Goal: Check status: Check status

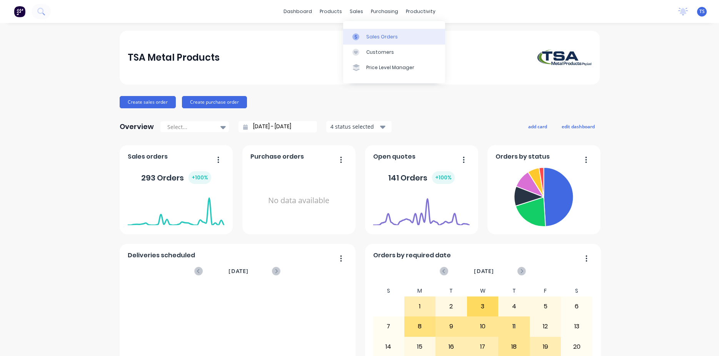
click at [364, 38] on link "Sales Orders" at bounding box center [394, 36] width 102 height 15
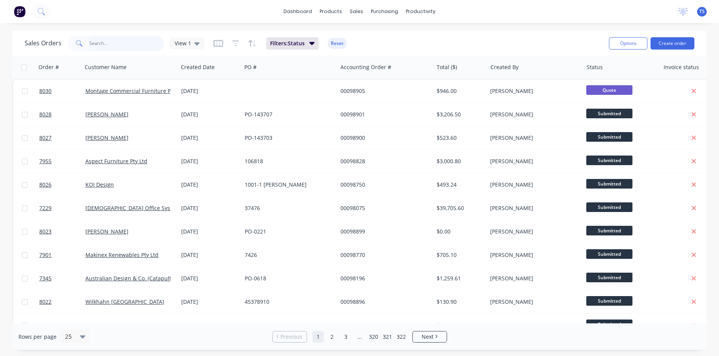
click at [129, 45] on input "text" at bounding box center [126, 43] width 75 height 15
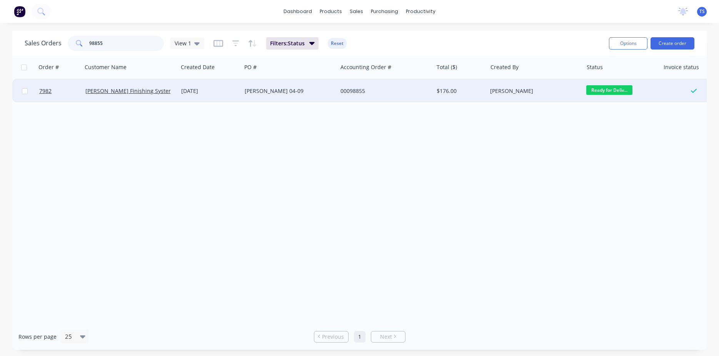
type input "98855"
click at [73, 92] on link "7982" at bounding box center [62, 91] width 46 height 23
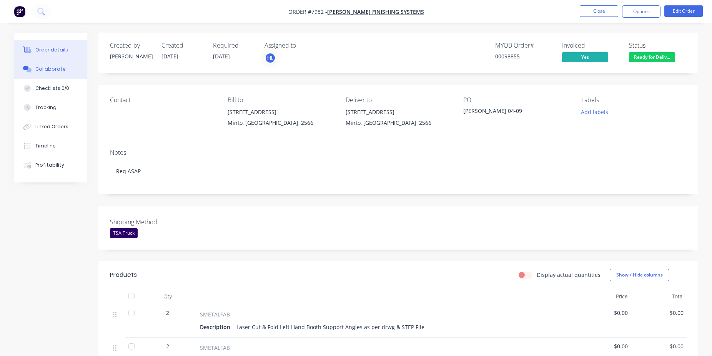
click at [57, 67] on div "Collaborate" at bounding box center [50, 69] width 30 height 7
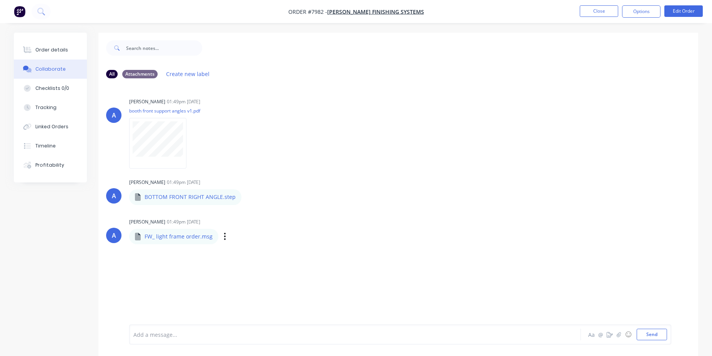
click at [225, 236] on div "Labels Download" at bounding box center [264, 236] width 87 height 11
click at [224, 238] on icon "button" at bounding box center [225, 236] width 2 height 9
click at [260, 254] on button "Download" at bounding box center [275, 256] width 87 height 17
click at [52, 46] on button "Order details" at bounding box center [50, 49] width 73 height 19
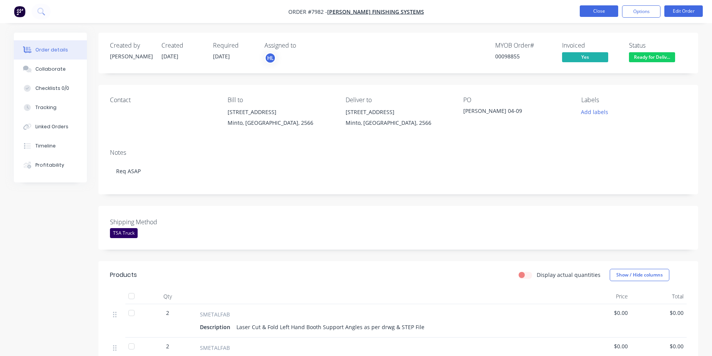
click at [601, 13] on button "Close" at bounding box center [599, 11] width 38 height 12
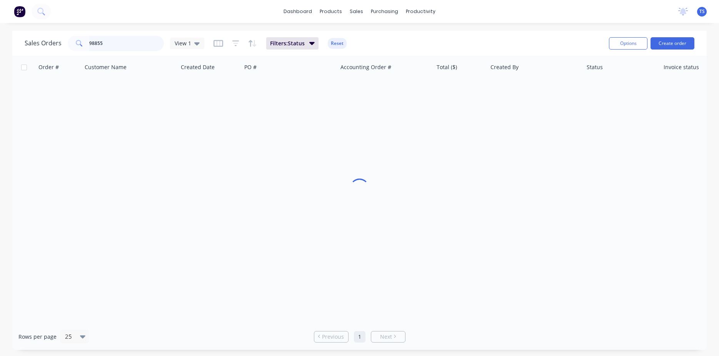
click at [116, 41] on input "98855" at bounding box center [126, 43] width 75 height 15
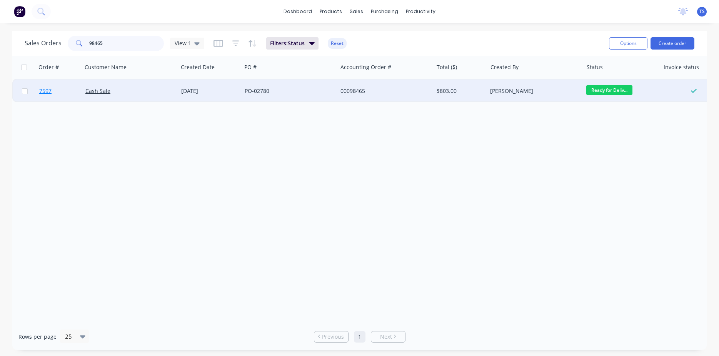
type input "98465"
click at [60, 93] on link "7597" at bounding box center [62, 91] width 46 height 23
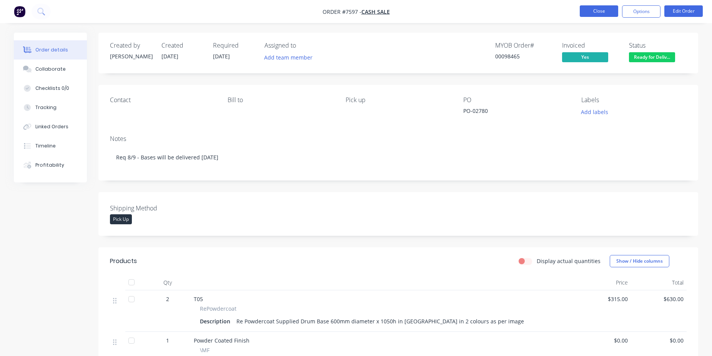
click at [596, 13] on button "Close" at bounding box center [599, 11] width 38 height 12
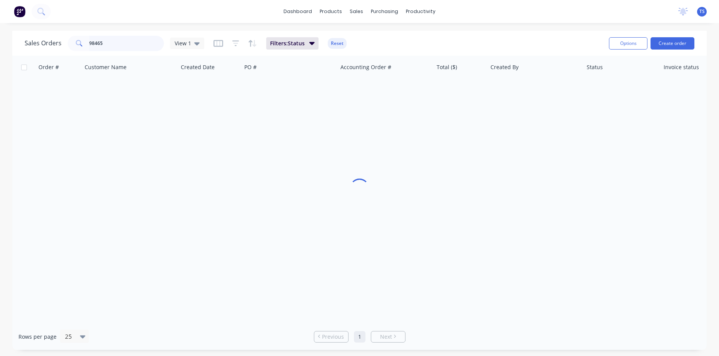
click at [146, 43] on input "98465" at bounding box center [126, 43] width 75 height 15
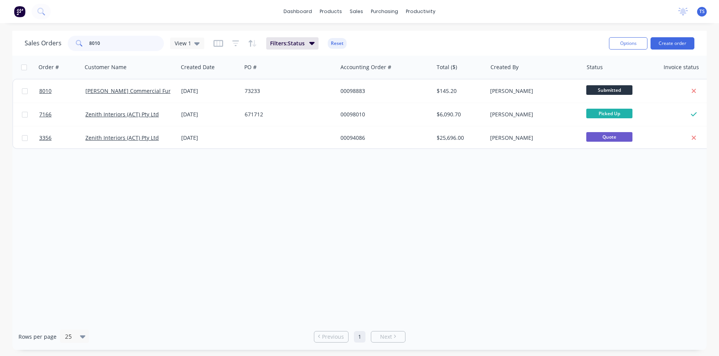
type input "8010"
click at [49, 102] on link "8010" at bounding box center [62, 91] width 46 height 23
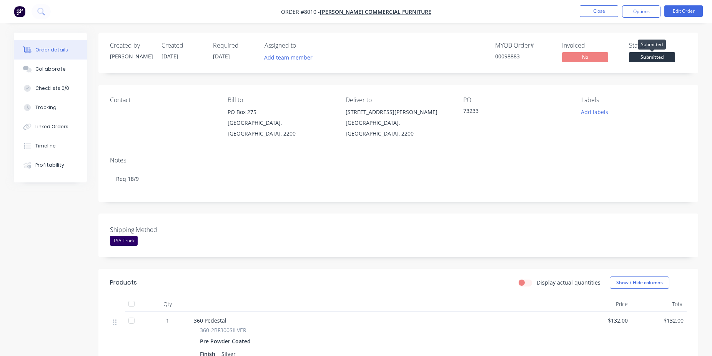
click at [666, 59] on span "Submitted" at bounding box center [652, 57] width 46 height 10
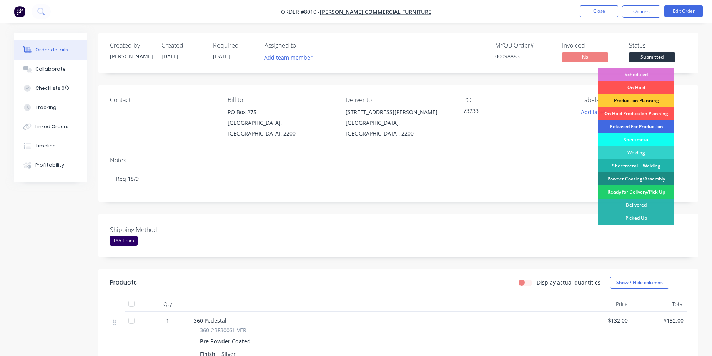
click at [631, 124] on div "Released For Production" at bounding box center [636, 126] width 76 height 13
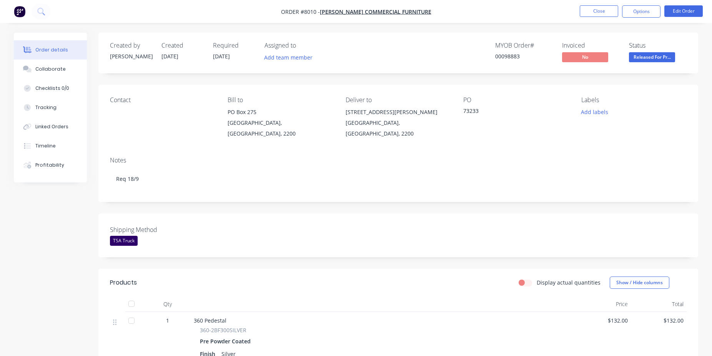
click at [504, 54] on div "00098883" at bounding box center [524, 56] width 58 height 8
copy div "00098883"
click at [589, 16] on button "Close" at bounding box center [599, 11] width 38 height 12
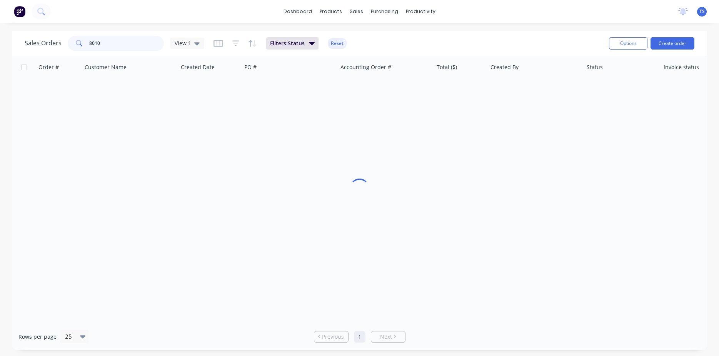
click at [113, 40] on input "8010" at bounding box center [126, 43] width 75 height 15
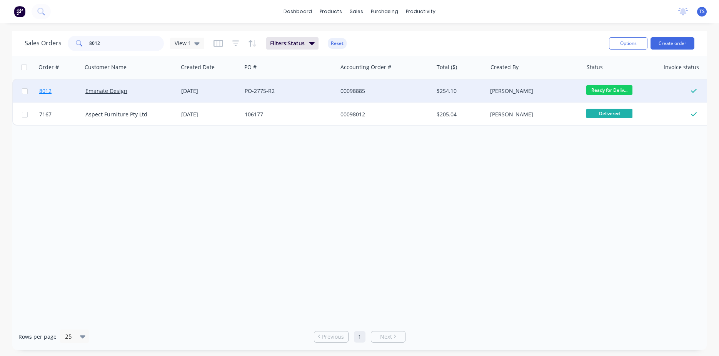
type input "8012"
click at [48, 89] on span "8012" at bounding box center [45, 91] width 12 height 8
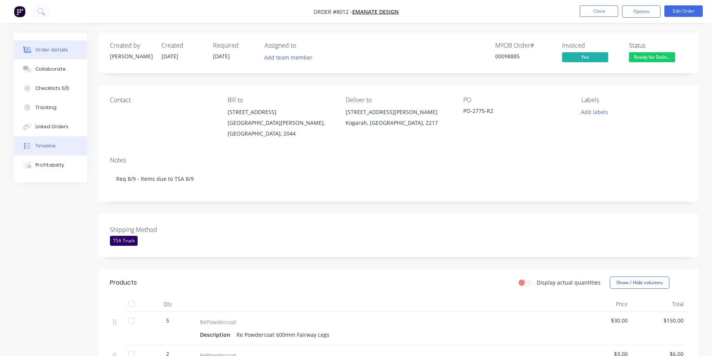
click at [61, 137] on div "Order details Collaborate Checklists 0/0 Tracking Linked Orders Timeline Profit…" at bounding box center [50, 108] width 73 height 150
click at [65, 145] on button "Timeline" at bounding box center [50, 145] width 73 height 19
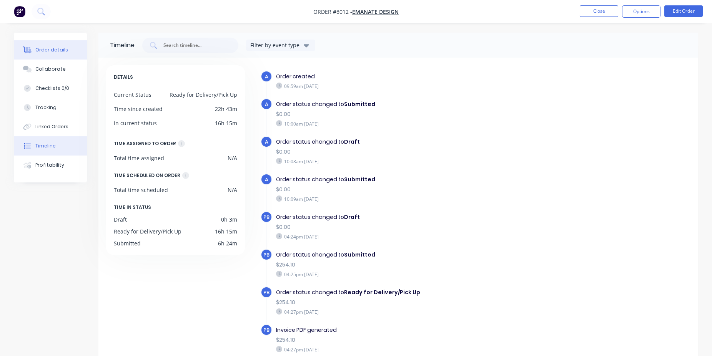
click at [55, 56] on button "Order details" at bounding box center [50, 49] width 73 height 19
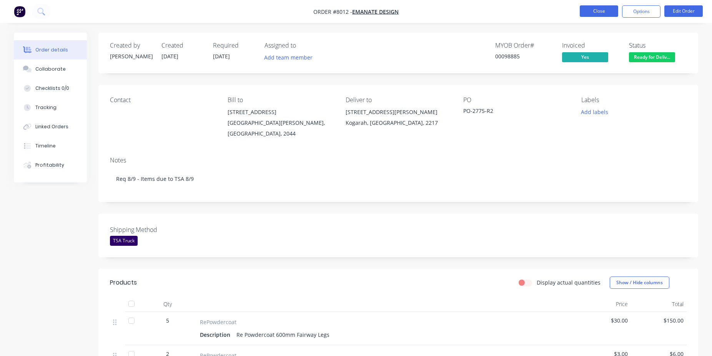
click at [602, 10] on button "Close" at bounding box center [599, 11] width 38 height 12
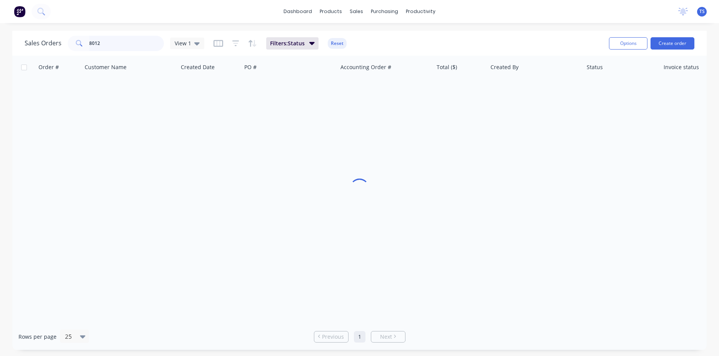
click at [128, 50] on input "8012" at bounding box center [126, 43] width 75 height 15
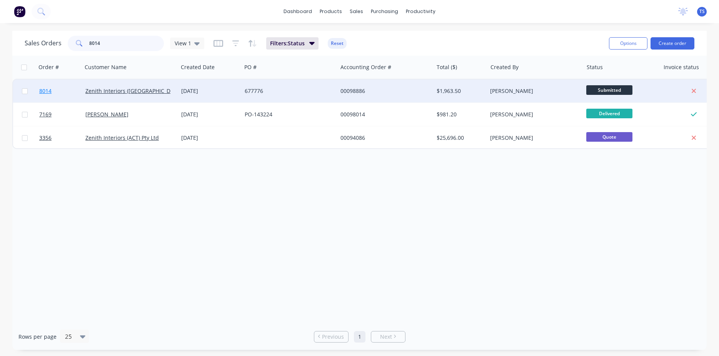
type input "8014"
click at [59, 100] on link "8014" at bounding box center [62, 91] width 46 height 23
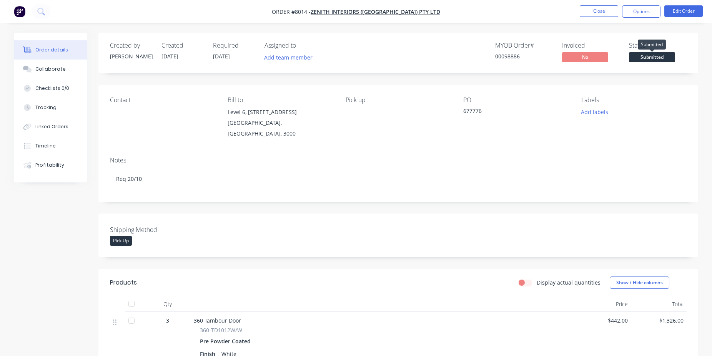
click at [661, 58] on span "Submitted" at bounding box center [652, 57] width 46 height 10
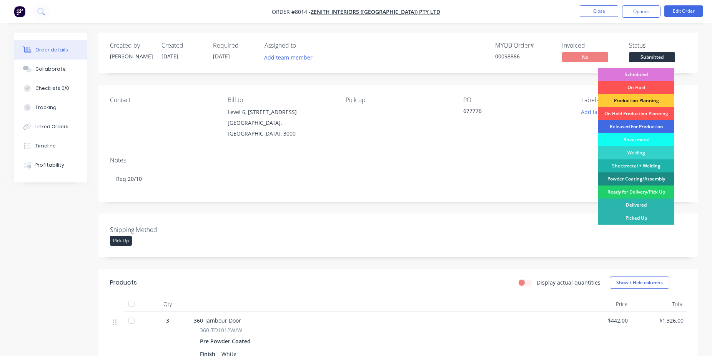
click at [648, 127] on div "Released For Production" at bounding box center [636, 126] width 76 height 13
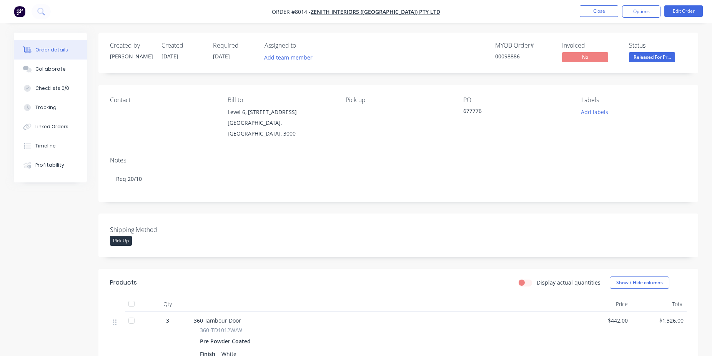
click at [511, 55] on div "00098886" at bounding box center [524, 56] width 58 height 8
copy div "00098886"
click at [599, 12] on button "Close" at bounding box center [599, 11] width 38 height 12
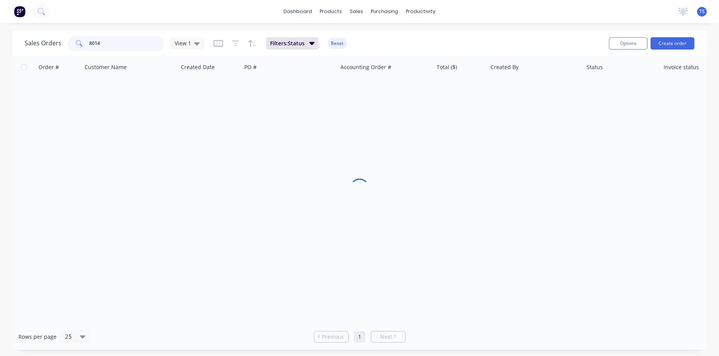
click at [114, 44] on input "8014" at bounding box center [126, 43] width 75 height 15
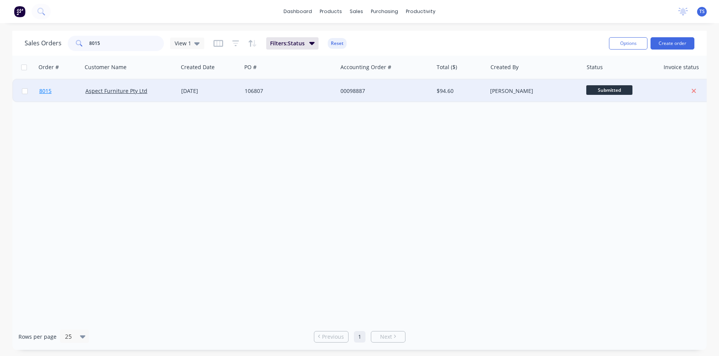
type input "8015"
click at [56, 96] on link "8015" at bounding box center [62, 91] width 46 height 23
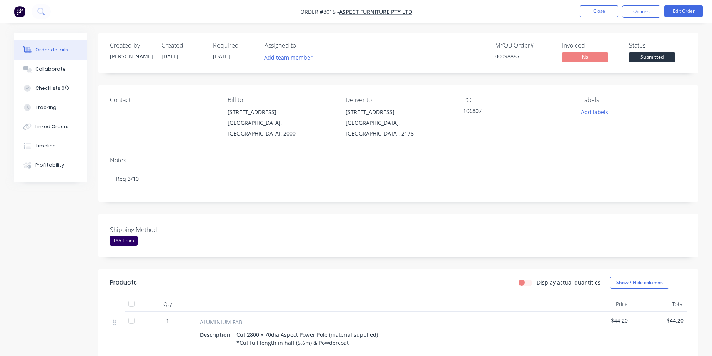
click at [653, 54] on span "Submitted" at bounding box center [652, 57] width 46 height 10
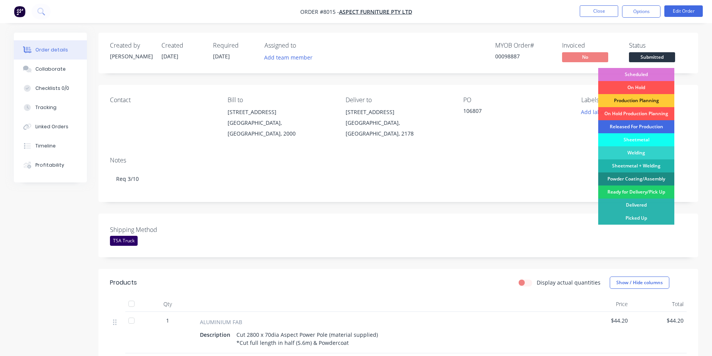
click at [641, 126] on div "Released For Production" at bounding box center [636, 126] width 76 height 13
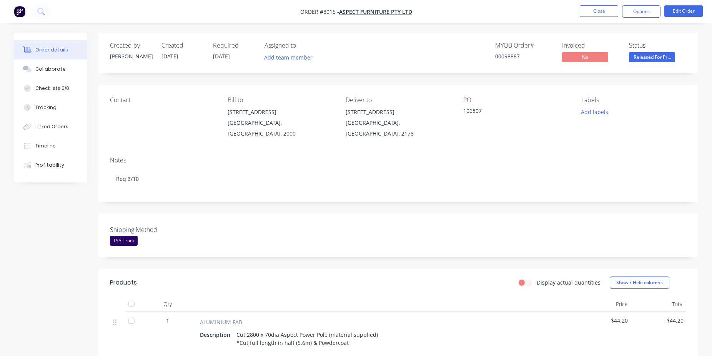
click at [519, 57] on div "00098887" at bounding box center [524, 56] width 58 height 8
copy div "00098887"
click at [603, 10] on button "Close" at bounding box center [599, 11] width 38 height 12
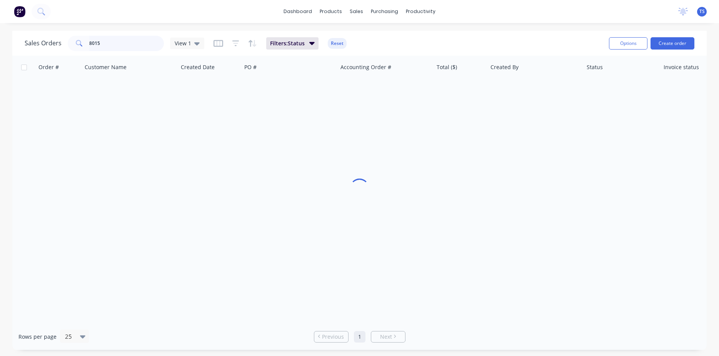
click at [123, 47] on input "8015" at bounding box center [126, 43] width 75 height 15
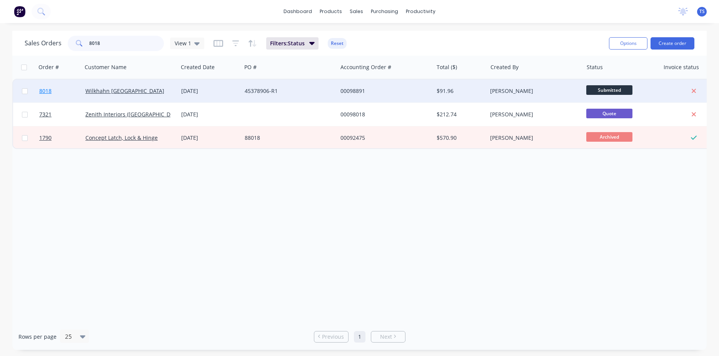
type input "8018"
click at [51, 95] on link "8018" at bounding box center [62, 91] width 46 height 23
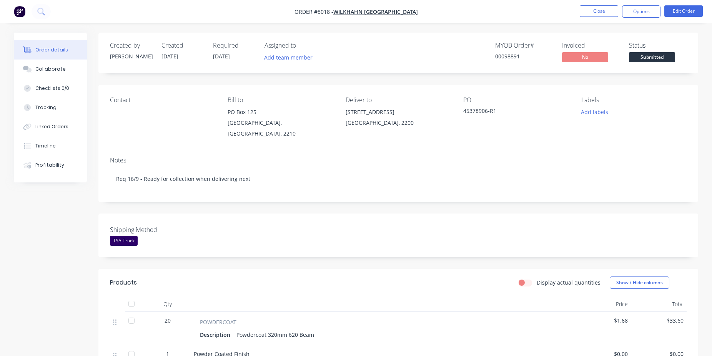
click at [469, 204] on div "Created by [PERSON_NAME] Created [DATE] Required [DATE] Assigned to Add team me…" at bounding box center [398, 310] width 600 height 554
click at [647, 58] on span "Submitted" at bounding box center [652, 57] width 46 height 10
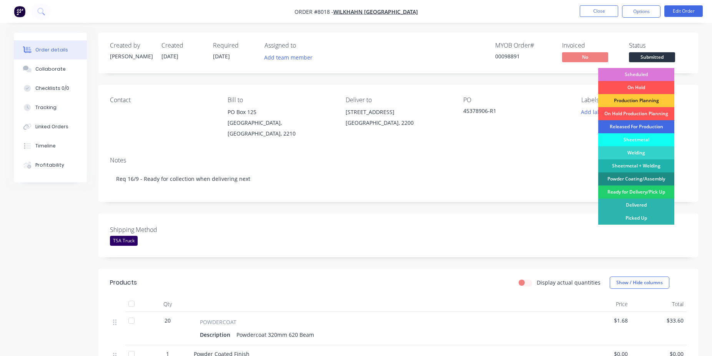
click at [640, 124] on div "Released For Production" at bounding box center [636, 126] width 76 height 13
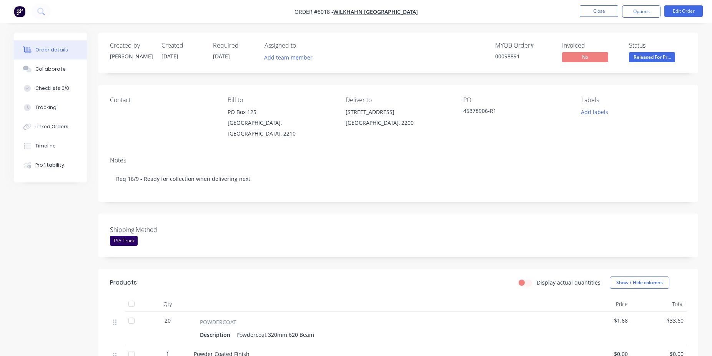
click at [516, 59] on div "00098891" at bounding box center [524, 56] width 58 height 8
copy div "00098891"
click at [597, 11] on button "Close" at bounding box center [599, 11] width 38 height 12
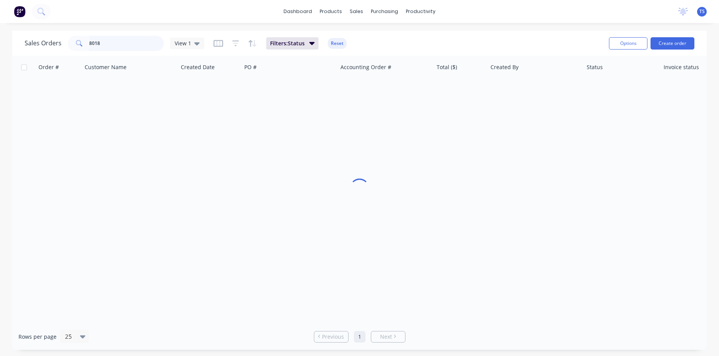
click at [135, 41] on input "8018" at bounding box center [126, 43] width 75 height 15
type input "8019"
click at [64, 95] on link "8019" at bounding box center [62, 91] width 46 height 23
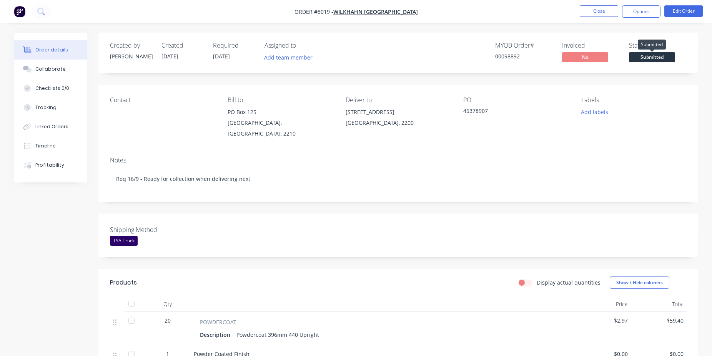
click at [651, 59] on span "Submitted" at bounding box center [652, 57] width 46 height 10
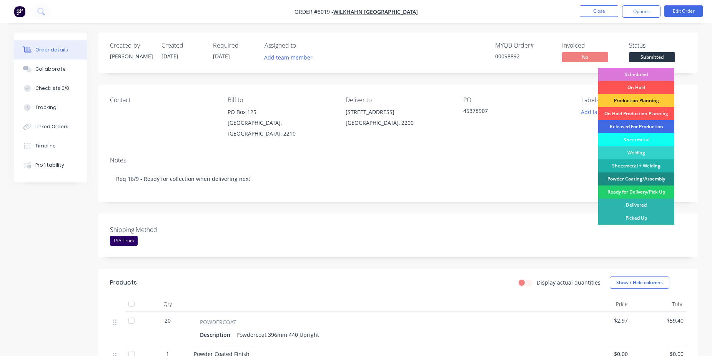
click at [644, 128] on div "Released For Production" at bounding box center [636, 126] width 76 height 13
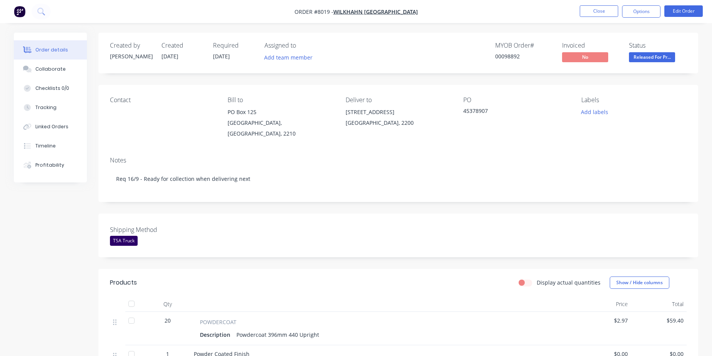
click at [505, 56] on div "00098892" at bounding box center [524, 56] width 58 height 8
copy div "00098892"
click at [588, 18] on nav "Order #8019 - Wilkhahn Asia Pacific Close Options Edit Order" at bounding box center [356, 11] width 712 height 23
click at [594, 11] on button "Close" at bounding box center [599, 11] width 38 height 12
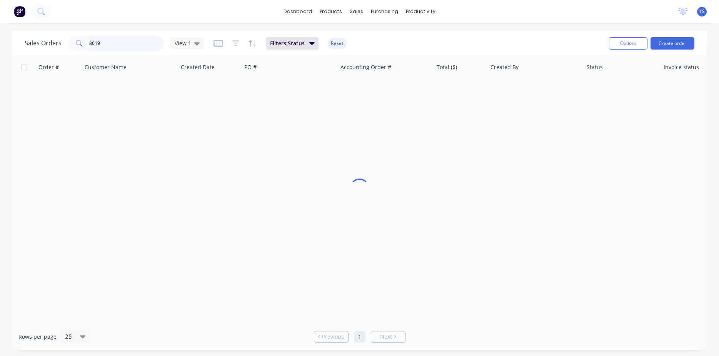
click at [128, 47] on input "8019" at bounding box center [126, 43] width 75 height 15
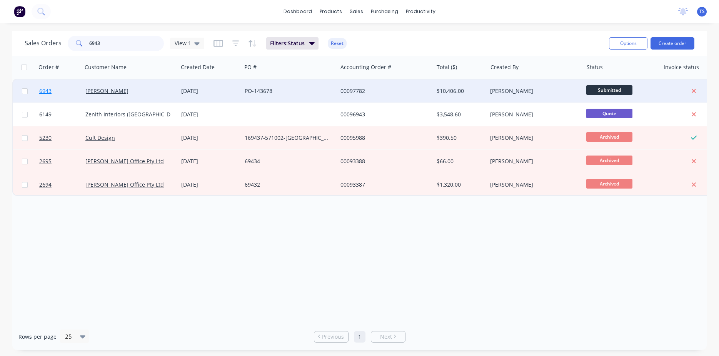
type input "6943"
click at [69, 94] on link "6943" at bounding box center [62, 91] width 46 height 23
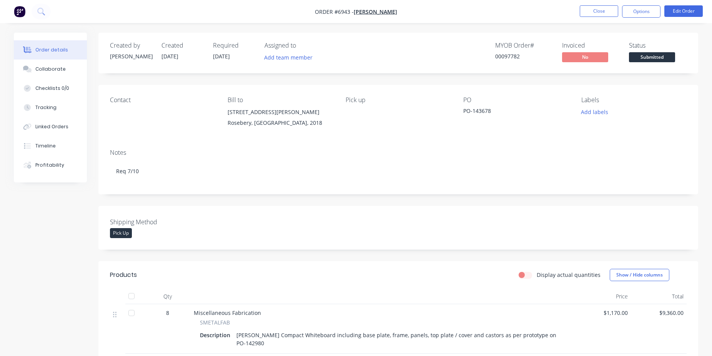
click at [659, 62] on span "Submitted" at bounding box center [652, 57] width 46 height 10
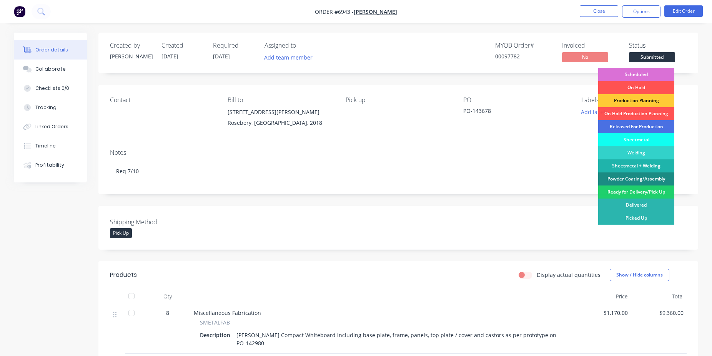
click at [654, 71] on div "Scheduled" at bounding box center [636, 74] width 76 height 13
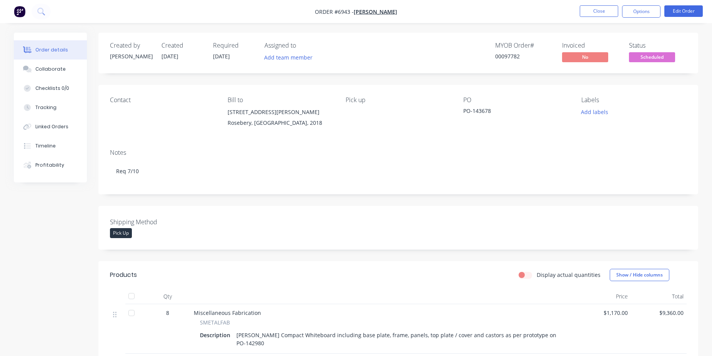
click at [509, 59] on div "00097782" at bounding box center [524, 56] width 58 height 8
copy div "00097782"
click at [506, 57] on div "00097782" at bounding box center [524, 56] width 58 height 8
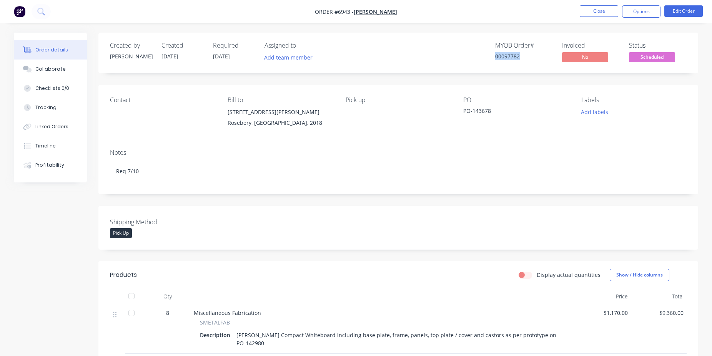
click at [506, 57] on div "00097782" at bounding box center [524, 56] width 58 height 8
copy div "00097782"
click at [597, 12] on button "Close" at bounding box center [599, 11] width 38 height 12
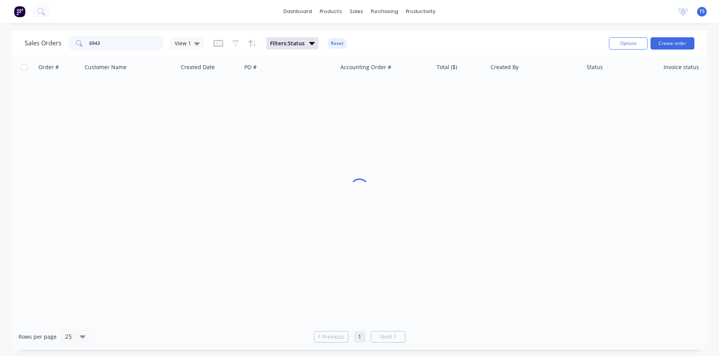
click at [108, 44] on input "6943" at bounding box center [126, 43] width 75 height 15
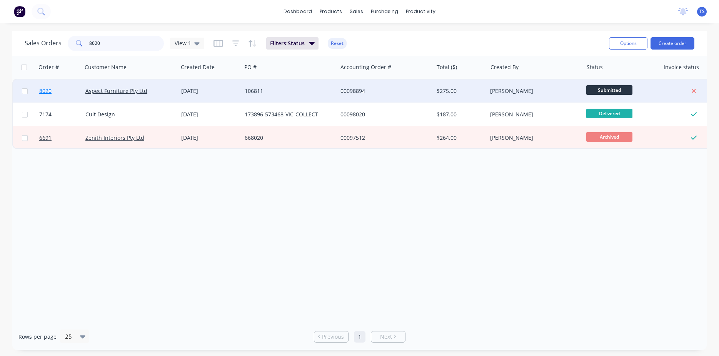
type input "8020"
click at [48, 95] on link "8020" at bounding box center [62, 91] width 46 height 23
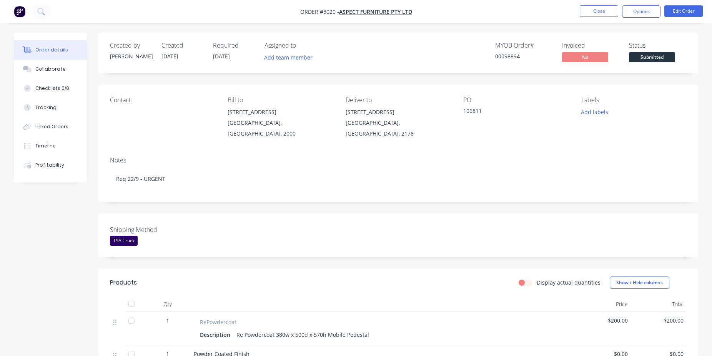
click at [655, 54] on span "Submitted" at bounding box center [652, 57] width 46 height 10
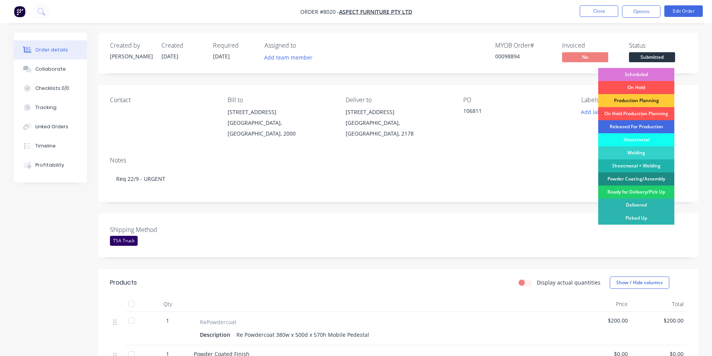
click at [641, 125] on div "Released For Production" at bounding box center [636, 126] width 76 height 13
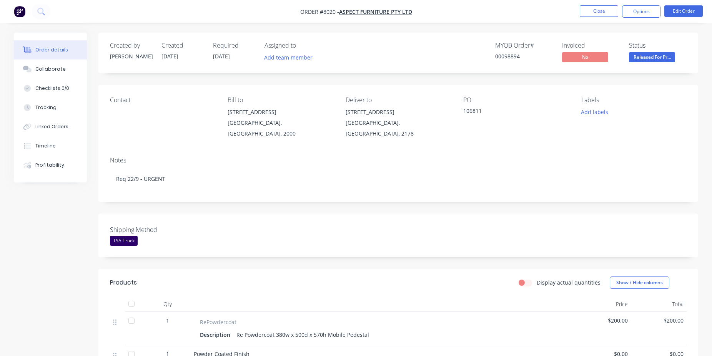
click at [505, 52] on div "MYOB Order # 00098894" at bounding box center [524, 53] width 58 height 22
copy div "00098894"
click at [580, 12] on button "Close" at bounding box center [599, 11] width 38 height 12
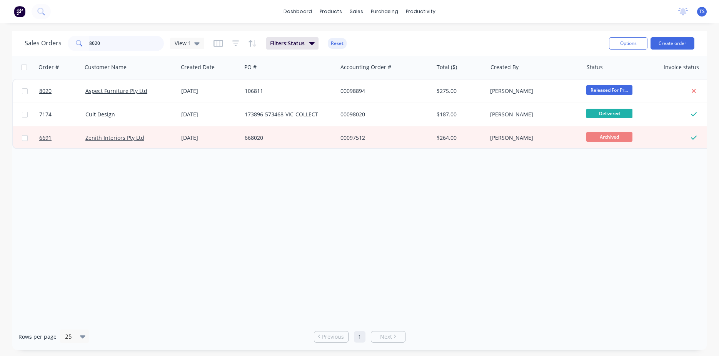
click at [135, 50] on input "8020" at bounding box center [126, 43] width 75 height 15
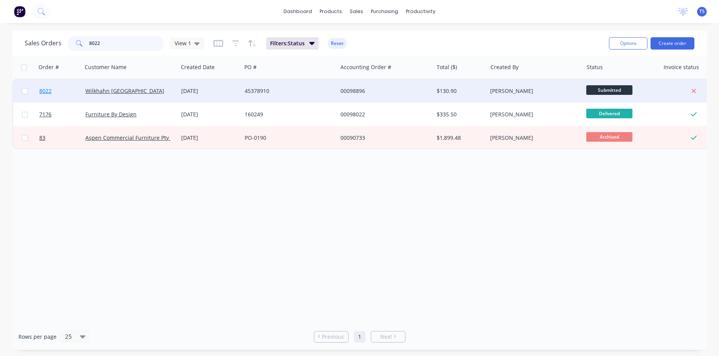
type input "8022"
click at [59, 100] on link "8022" at bounding box center [62, 91] width 46 height 23
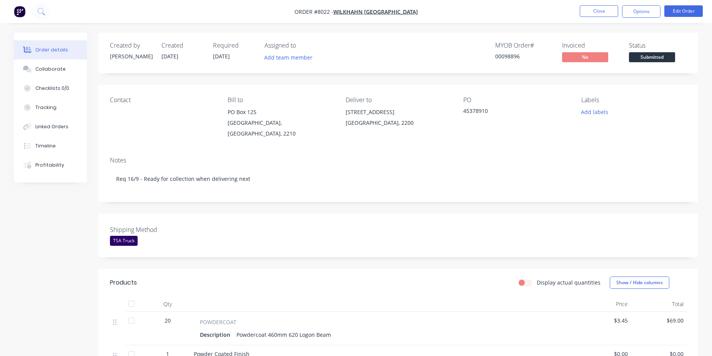
click at [671, 61] on span "Submitted" at bounding box center [652, 57] width 46 height 10
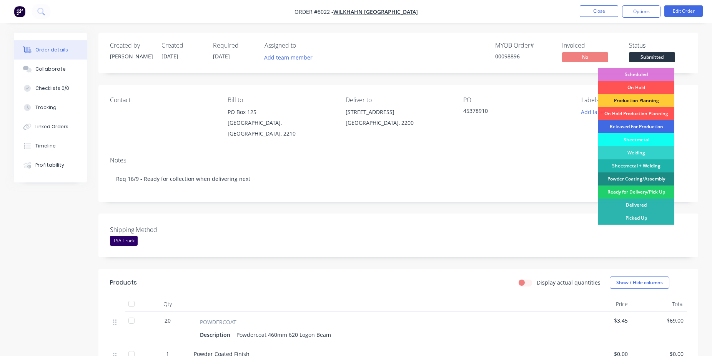
click at [654, 126] on div "Released For Production" at bounding box center [636, 126] width 76 height 13
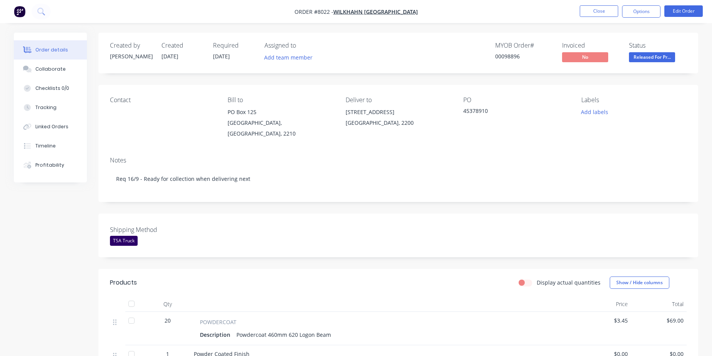
click at [513, 58] on div "00098896" at bounding box center [524, 56] width 58 height 8
copy div "00098896"
click at [601, 7] on button "Close" at bounding box center [599, 11] width 38 height 12
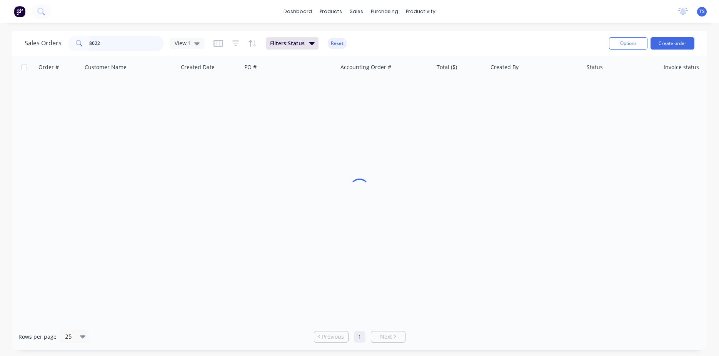
click at [144, 43] on input "8022" at bounding box center [126, 43] width 75 height 15
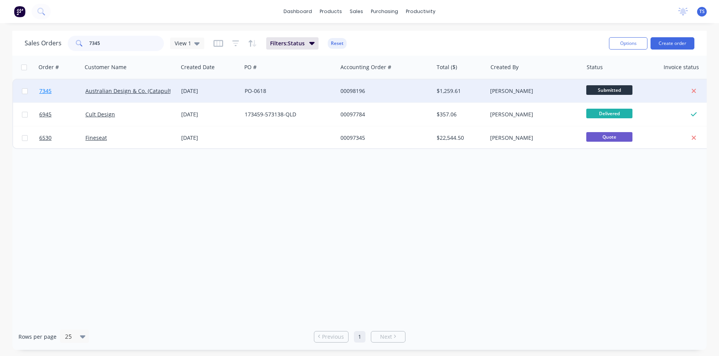
type input "7345"
click at [57, 93] on link "7345" at bounding box center [62, 91] width 46 height 23
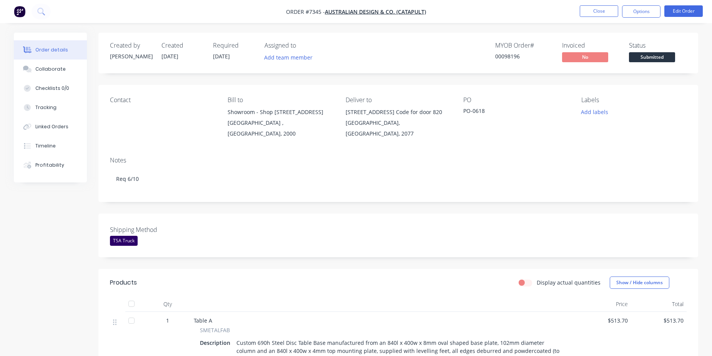
click at [657, 54] on span "Submitted" at bounding box center [652, 57] width 46 height 10
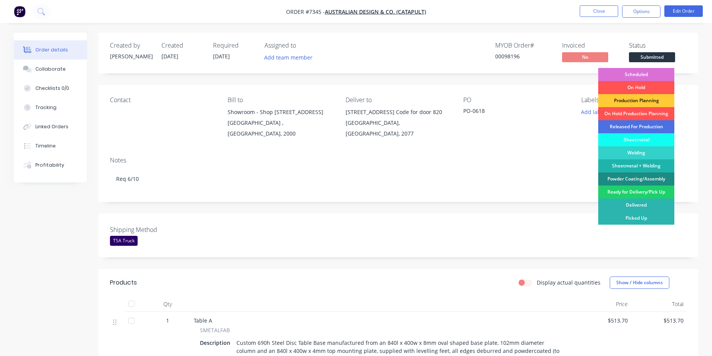
click at [645, 77] on div "Scheduled" at bounding box center [636, 74] width 76 height 13
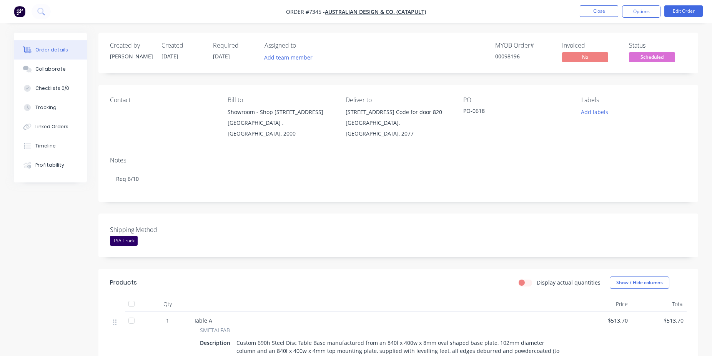
click at [509, 56] on div "00098196" at bounding box center [524, 56] width 58 height 8
copy div "00098196"
click at [590, 15] on button "Close" at bounding box center [599, 11] width 38 height 12
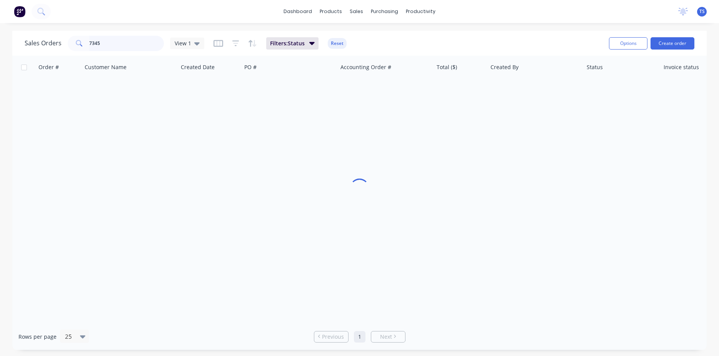
click at [119, 42] on input "7345" at bounding box center [126, 43] width 75 height 15
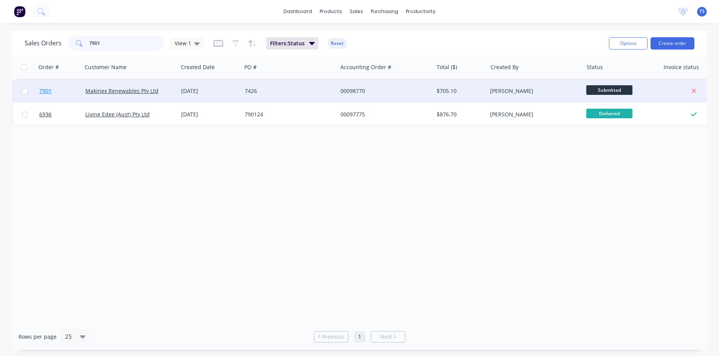
type input "7901"
click at [45, 91] on span "7901" at bounding box center [45, 91] width 12 height 8
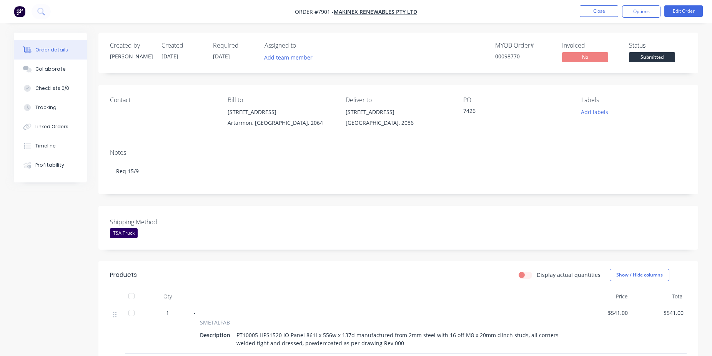
click at [649, 58] on span "Submitted" at bounding box center [652, 57] width 46 height 10
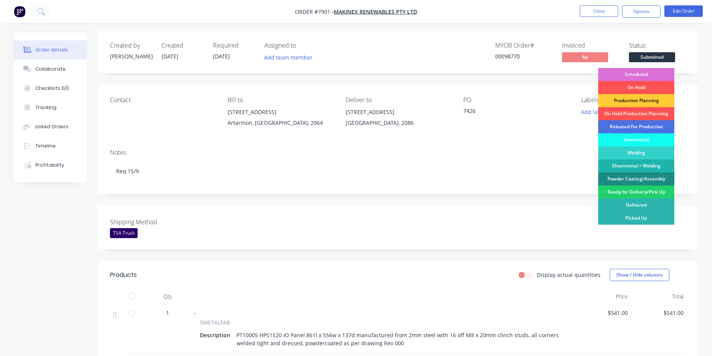
click at [644, 78] on div "Scheduled" at bounding box center [636, 74] width 76 height 13
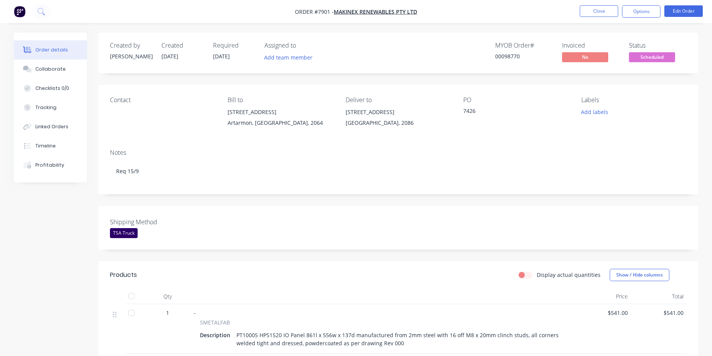
click at [509, 54] on div "00098770" at bounding box center [524, 56] width 58 height 8
click at [604, 8] on button "Close" at bounding box center [599, 11] width 38 height 12
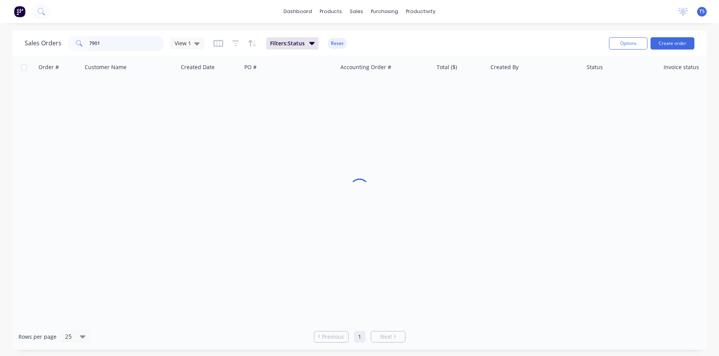
click at [142, 48] on input "7901" at bounding box center [126, 43] width 75 height 15
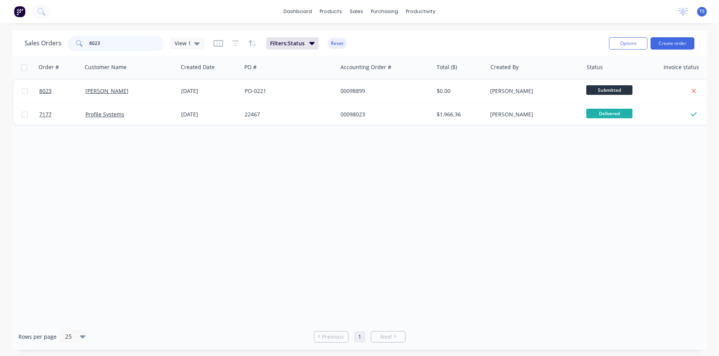
type input "8023"
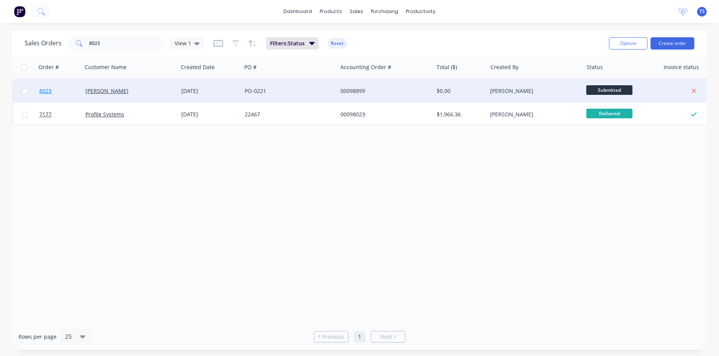
click at [56, 95] on link "8023" at bounding box center [62, 91] width 46 height 23
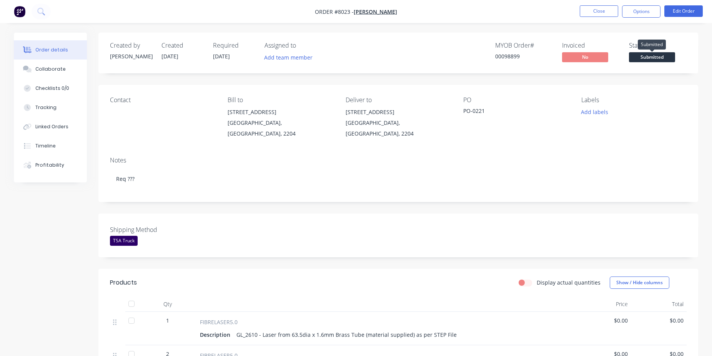
click at [660, 55] on span "Submitted" at bounding box center [652, 57] width 46 height 10
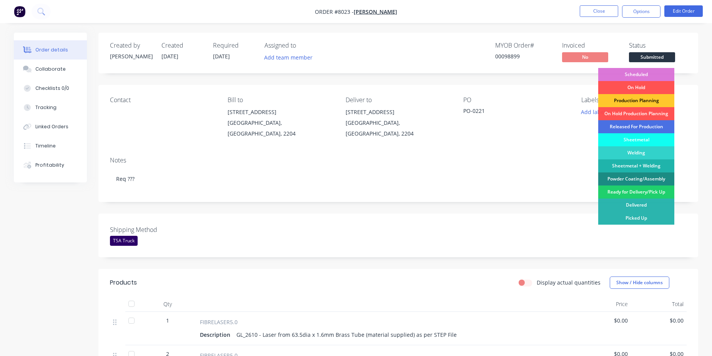
click at [641, 97] on div "Production Planning" at bounding box center [636, 100] width 76 height 13
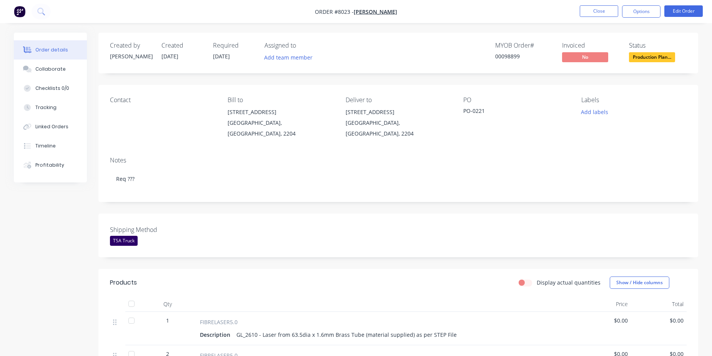
click at [513, 57] on div "00098899" at bounding box center [524, 56] width 58 height 8
click at [607, 13] on button "Close" at bounding box center [599, 11] width 38 height 12
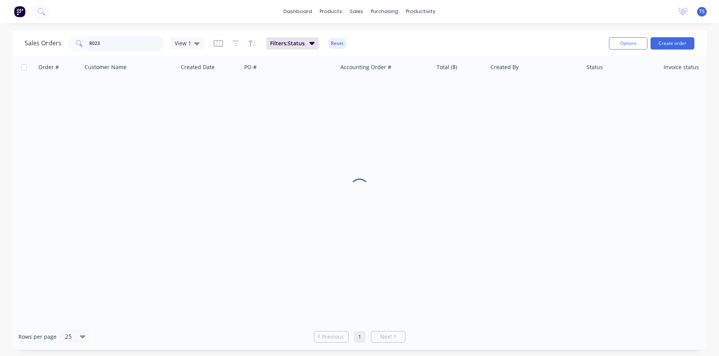
click at [133, 44] on input "8023" at bounding box center [126, 43] width 75 height 15
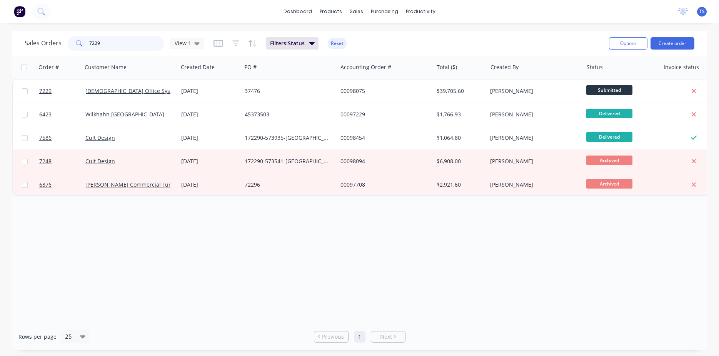
type input "7229"
click at [47, 98] on link "7229" at bounding box center [62, 91] width 46 height 23
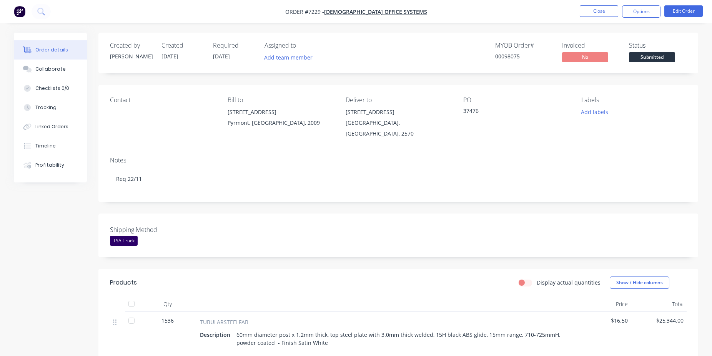
click at [667, 65] on div "Created by [PERSON_NAME] Created [DATE] Required [DATE] Assigned to Add team me…" at bounding box center [398, 53] width 600 height 41
click at [665, 61] on span "Submitted" at bounding box center [652, 57] width 46 height 10
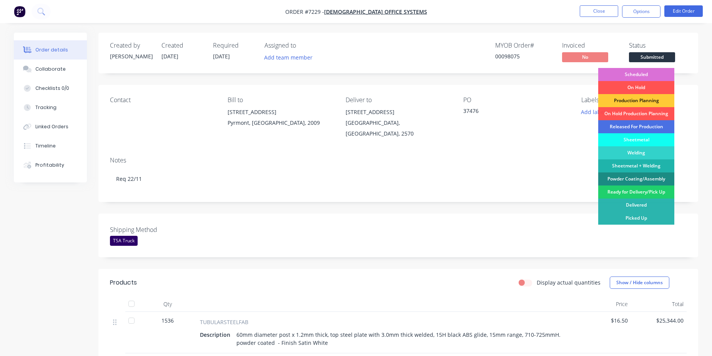
click at [654, 69] on div "Scheduled" at bounding box center [636, 74] width 76 height 13
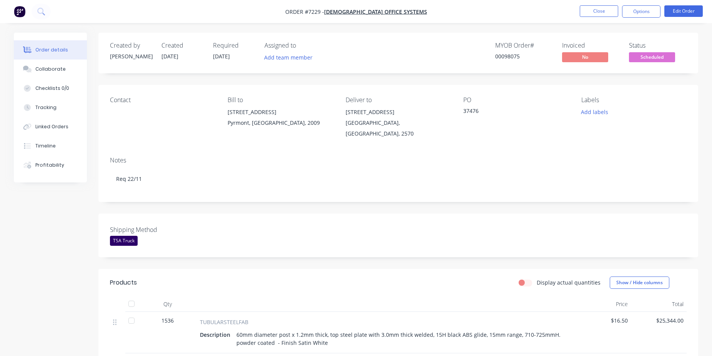
click at [500, 56] on div "00098075" at bounding box center [524, 56] width 58 height 8
click at [591, 15] on button "Close" at bounding box center [599, 11] width 38 height 12
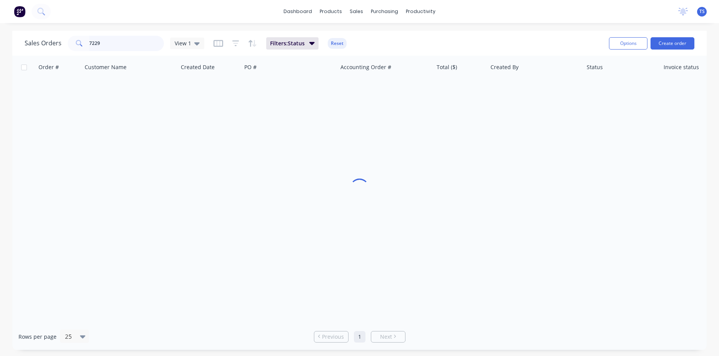
click at [106, 50] on input "7229" at bounding box center [126, 43] width 75 height 15
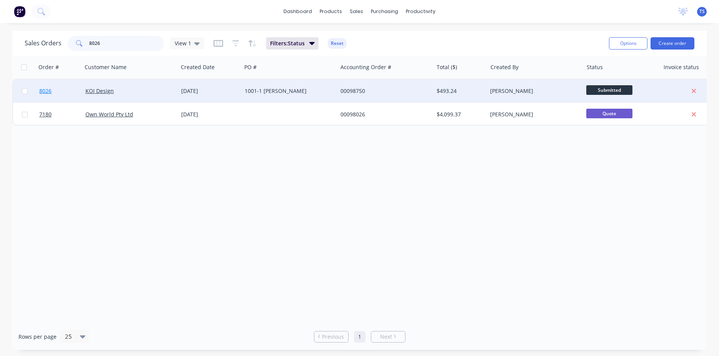
type input "8026"
click at [75, 93] on link "8026" at bounding box center [62, 91] width 46 height 23
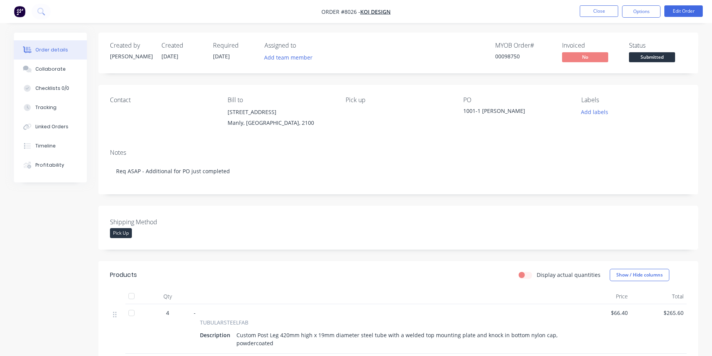
click at [655, 56] on span "Submitted" at bounding box center [652, 57] width 46 height 10
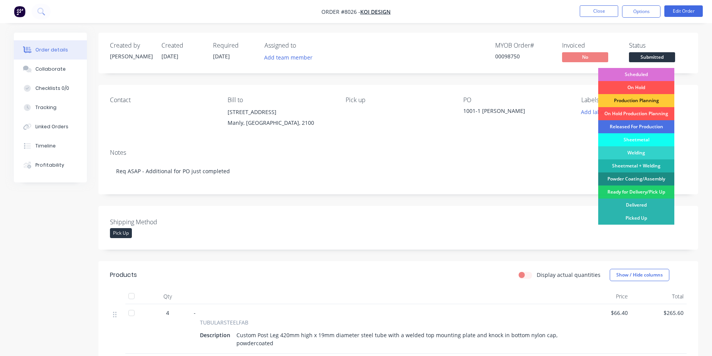
click at [644, 73] on div "Scheduled" at bounding box center [636, 74] width 76 height 13
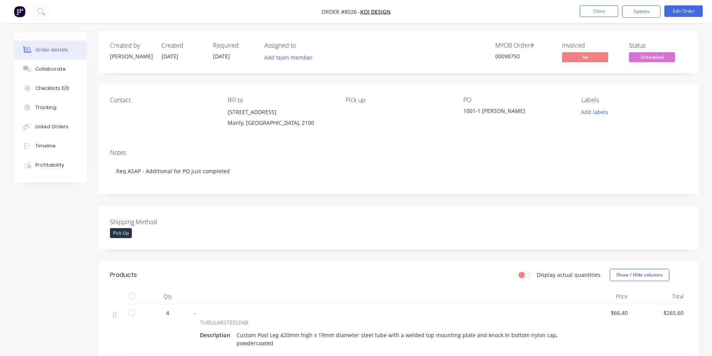
click at [509, 58] on div "00098750" at bounding box center [524, 56] width 58 height 8
click at [599, 15] on button "Close" at bounding box center [599, 11] width 38 height 12
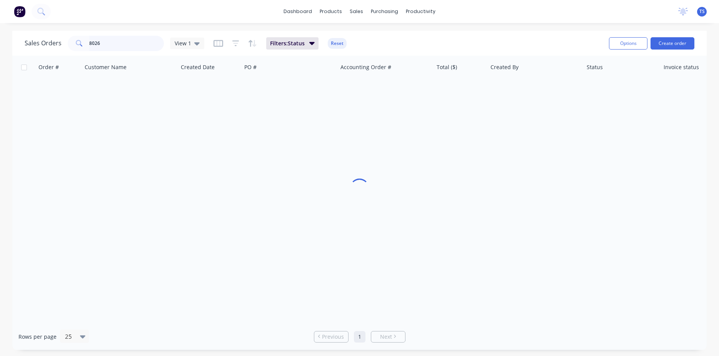
click at [105, 48] on input "8026" at bounding box center [126, 43] width 75 height 15
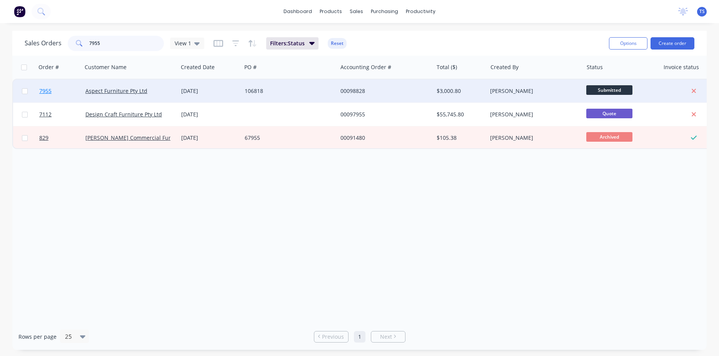
type input "7955"
click at [60, 93] on link "7955" at bounding box center [62, 91] width 46 height 23
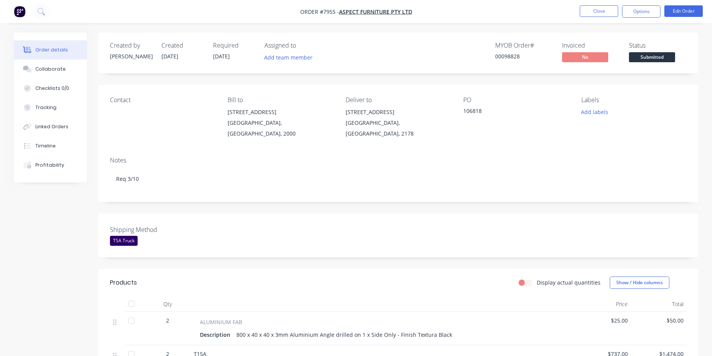
click at [653, 53] on span "Submitted" at bounding box center [652, 57] width 46 height 10
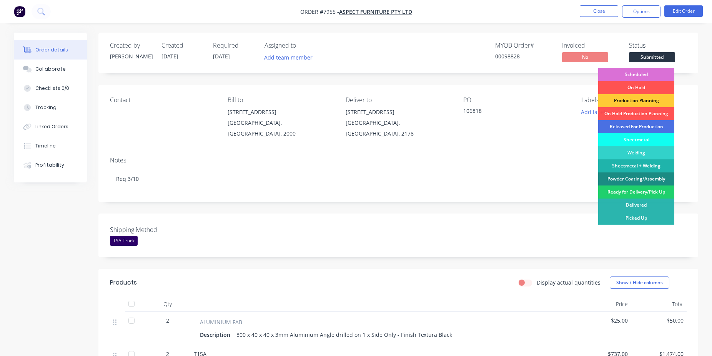
click at [651, 70] on div "Scheduled" at bounding box center [636, 74] width 76 height 13
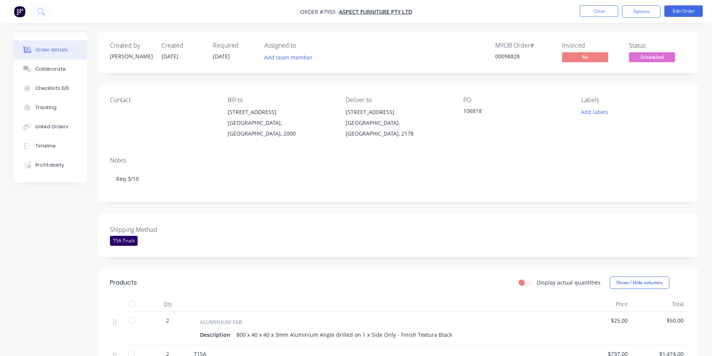
click at [514, 60] on div "00098828" at bounding box center [524, 56] width 58 height 8
click at [607, 12] on button "Close" at bounding box center [599, 11] width 38 height 12
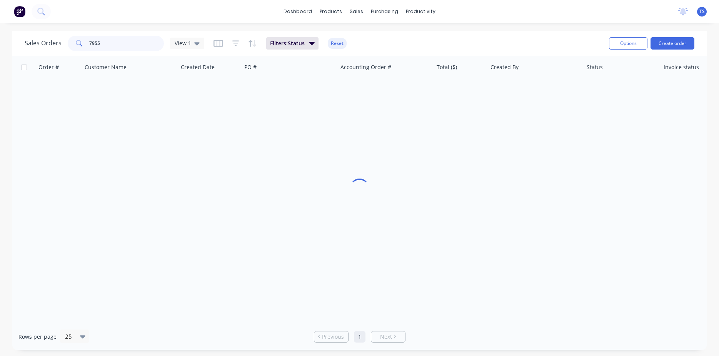
click at [118, 46] on input "7955" at bounding box center [126, 43] width 75 height 15
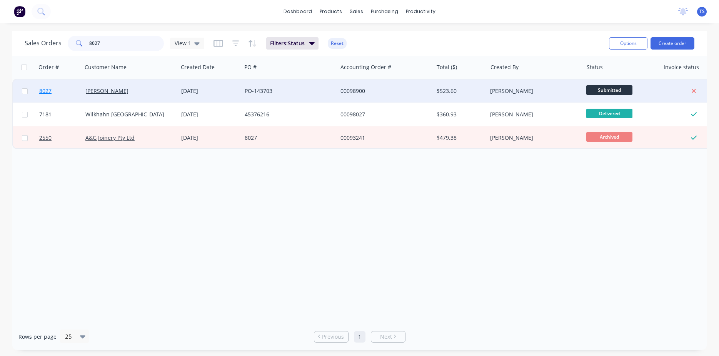
type input "8027"
click at [53, 87] on link "8027" at bounding box center [62, 91] width 46 height 23
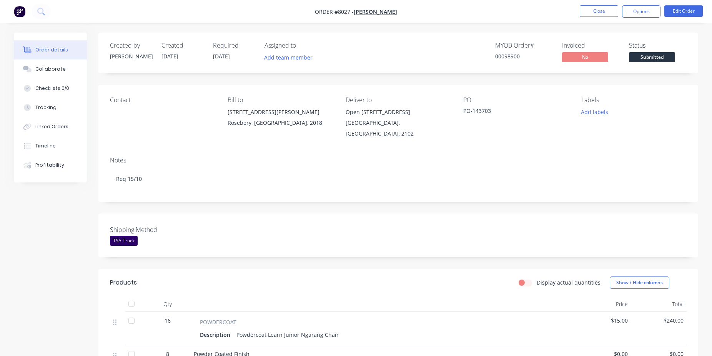
click at [657, 58] on span "Submitted" at bounding box center [652, 57] width 46 height 10
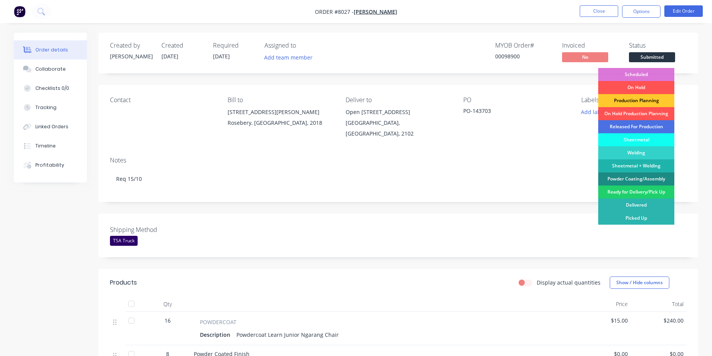
click at [647, 100] on div "Production Planning" at bounding box center [636, 100] width 76 height 13
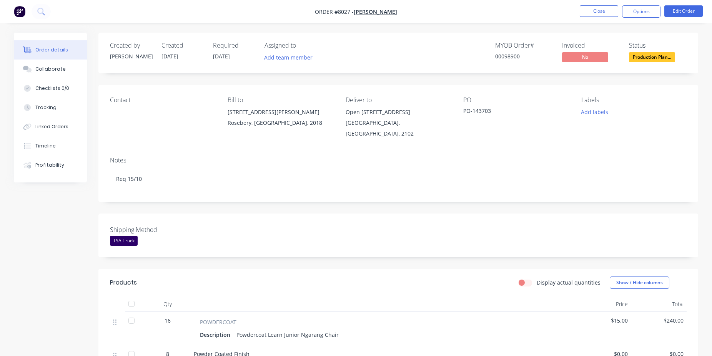
click at [502, 52] on div "MYOB Order # 00098900" at bounding box center [524, 53] width 58 height 22
click at [603, 13] on button "Close" at bounding box center [599, 11] width 38 height 12
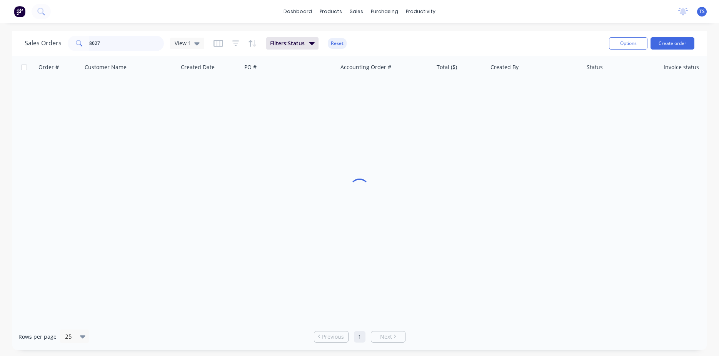
click at [115, 42] on input "8027" at bounding box center [126, 43] width 75 height 15
drag, startPoint x: 115, startPoint y: 42, endPoint x: 124, endPoint y: 49, distance: 11.7
click at [115, 42] on input "8027" at bounding box center [126, 43] width 75 height 15
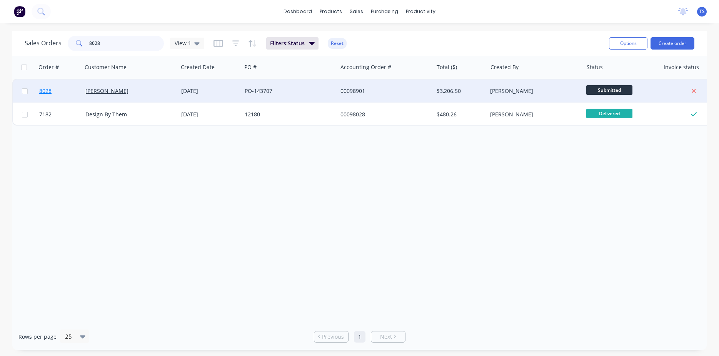
type input "8028"
click at [63, 99] on link "8028" at bounding box center [62, 91] width 46 height 23
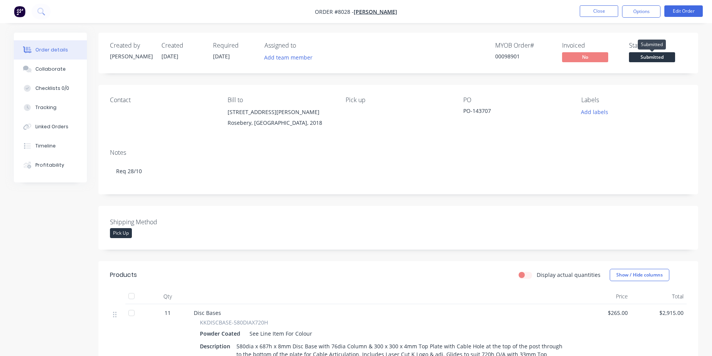
click at [663, 58] on span "Submitted" at bounding box center [652, 57] width 46 height 10
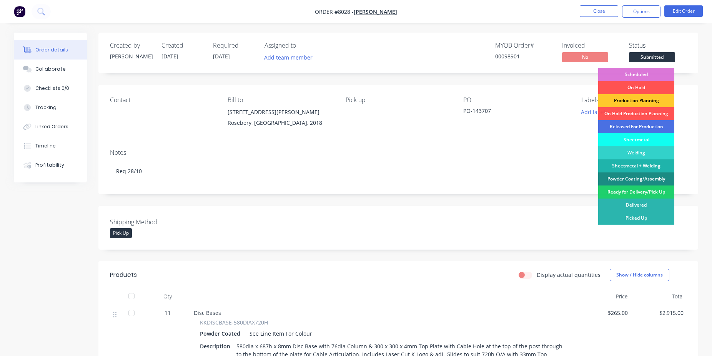
click at [647, 101] on div "Production Planning" at bounding box center [636, 100] width 76 height 13
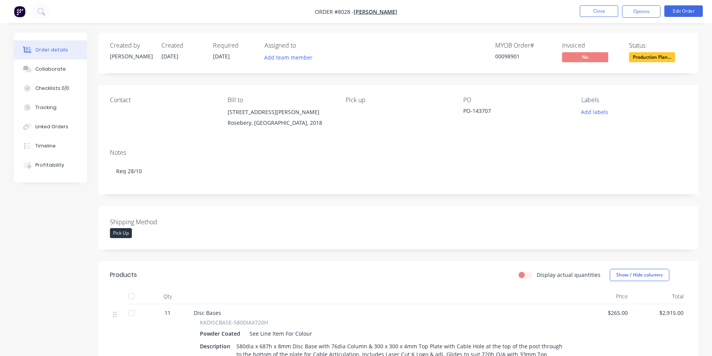
click at [508, 55] on div "00098901" at bounding box center [524, 56] width 58 height 8
click at [590, 10] on button "Close" at bounding box center [599, 11] width 38 height 12
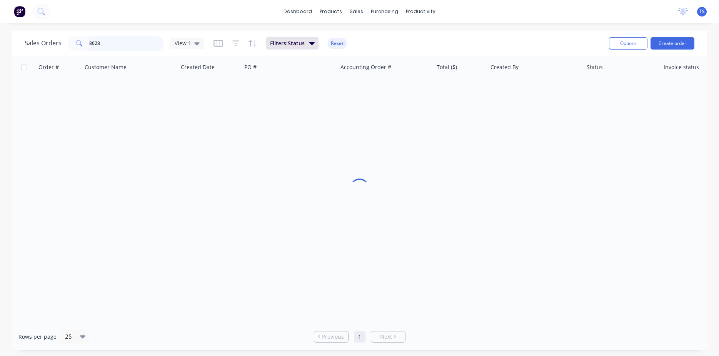
click at [149, 44] on input "8028" at bounding box center [126, 43] width 75 height 15
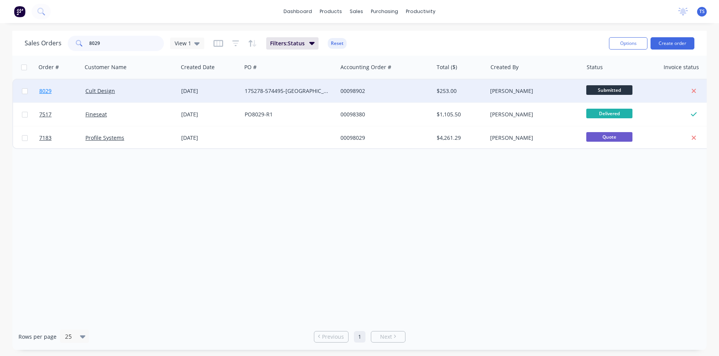
type input "8029"
click at [56, 94] on link "8029" at bounding box center [62, 91] width 46 height 23
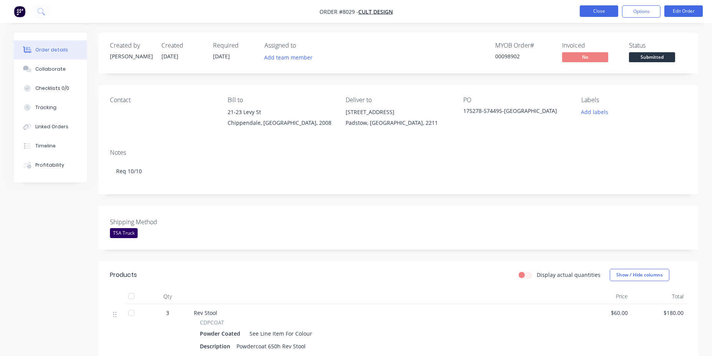
click at [606, 16] on button "Close" at bounding box center [599, 11] width 38 height 12
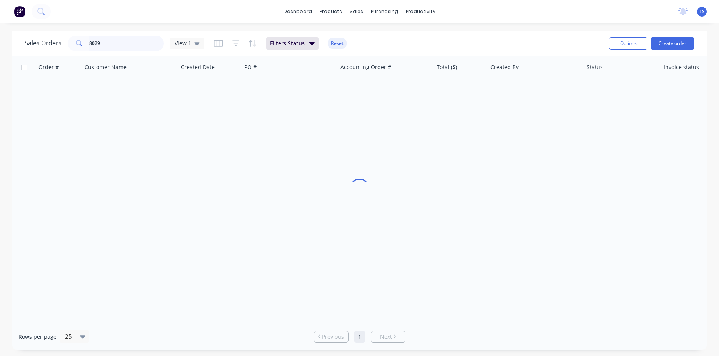
click at [115, 40] on input "8029" at bounding box center [126, 43] width 75 height 15
click at [115, 39] on input "8029" at bounding box center [126, 43] width 75 height 15
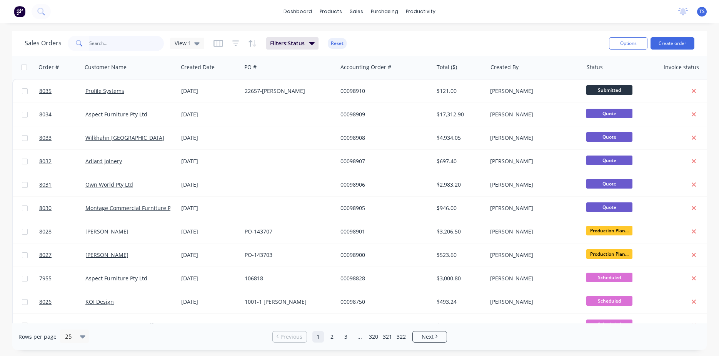
click at [92, 42] on input "text" at bounding box center [126, 43] width 75 height 15
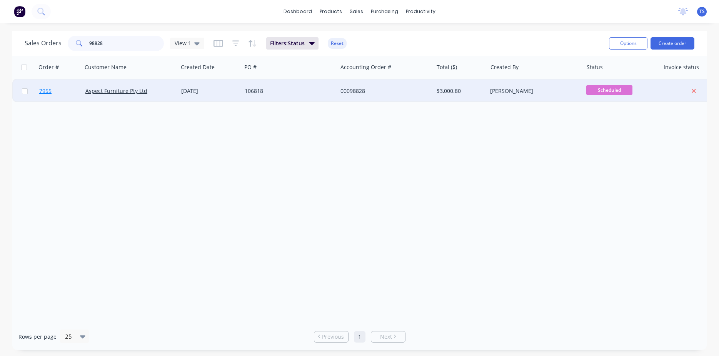
type input "98828"
click at [63, 90] on link "7955" at bounding box center [62, 91] width 46 height 23
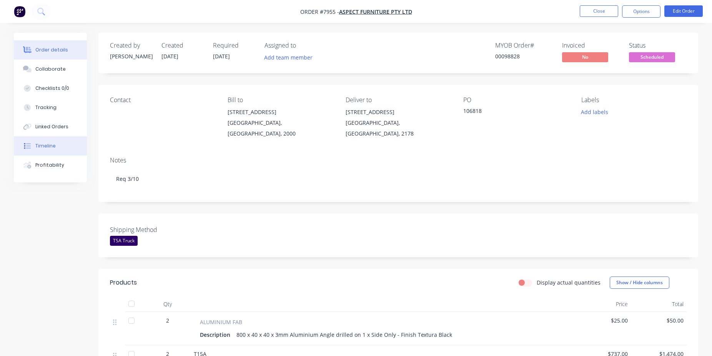
click at [68, 149] on button "Timeline" at bounding box center [50, 145] width 73 height 19
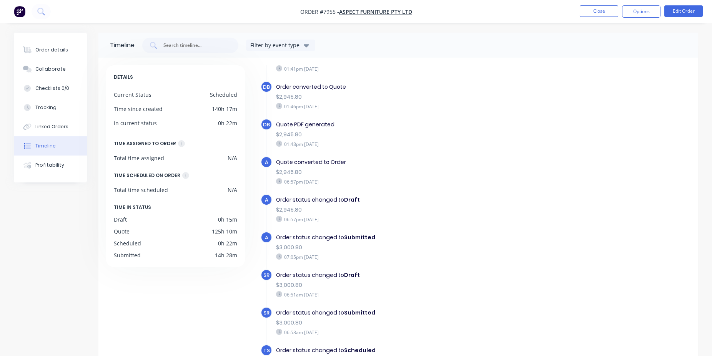
scroll to position [59, 0]
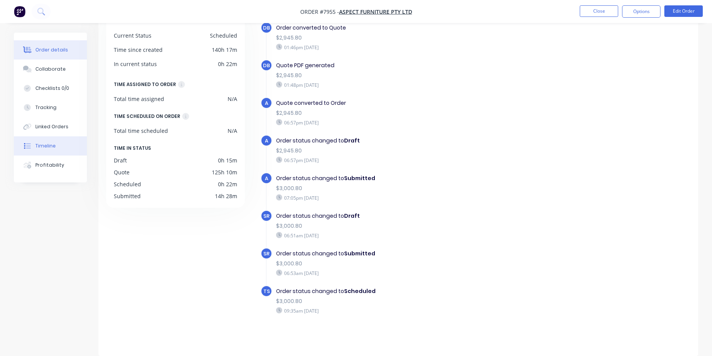
click at [63, 51] on div "Order details" at bounding box center [51, 50] width 33 height 7
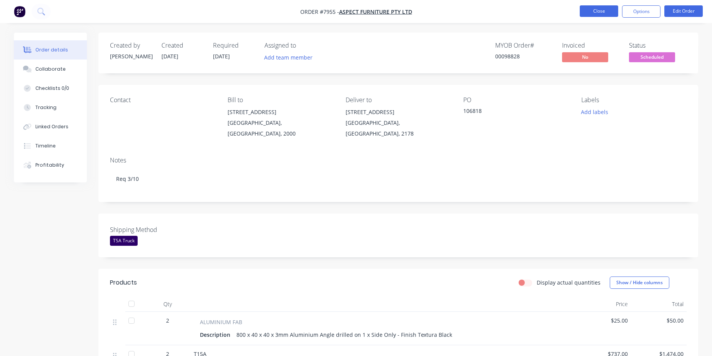
click at [589, 12] on button "Close" at bounding box center [599, 11] width 38 height 12
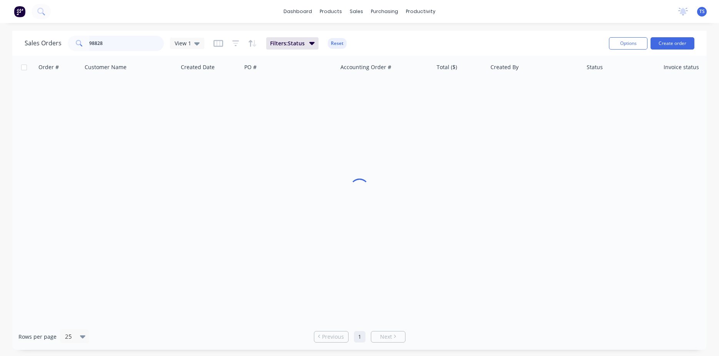
click at [151, 43] on input "98828" at bounding box center [126, 43] width 75 height 15
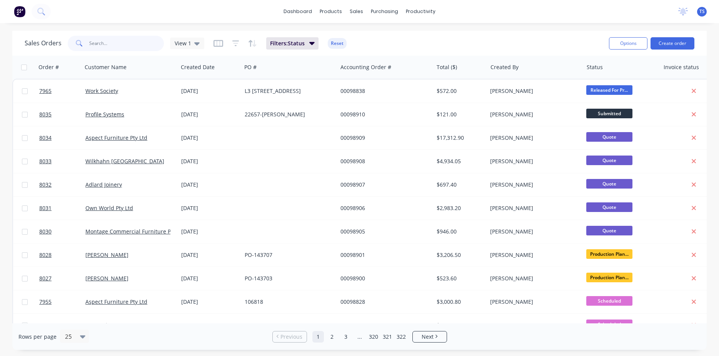
click at [114, 45] on input "text" at bounding box center [126, 43] width 75 height 15
paste input "PO132475"
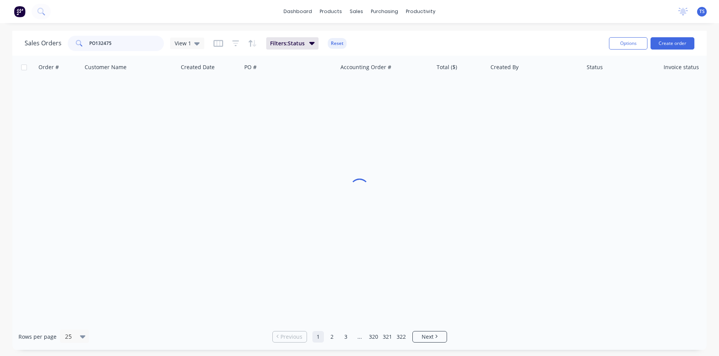
click at [92, 44] on input "PO132475" at bounding box center [126, 43] width 75 height 15
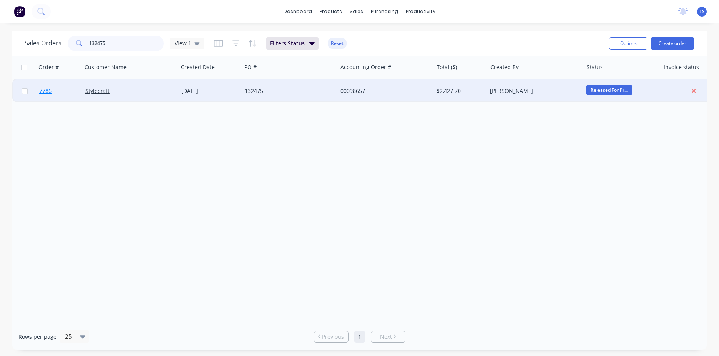
type input "132475"
click at [56, 94] on link "7786" at bounding box center [62, 91] width 46 height 23
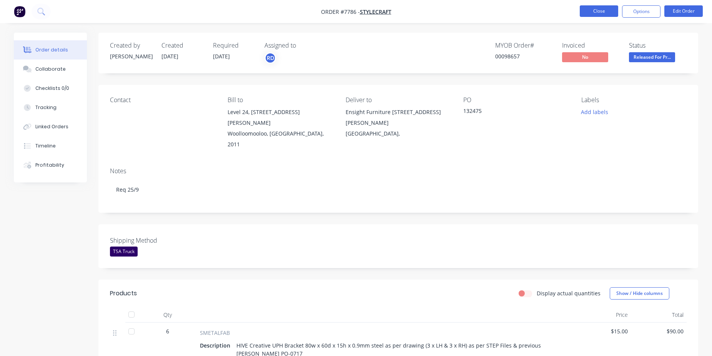
click at [590, 12] on button "Close" at bounding box center [599, 11] width 38 height 12
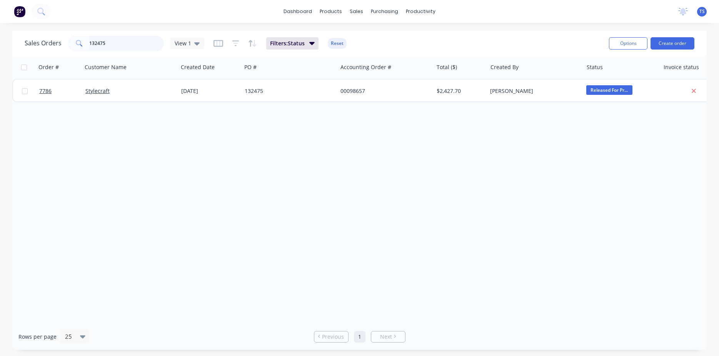
click at [125, 48] on input "132475" at bounding box center [126, 43] width 75 height 15
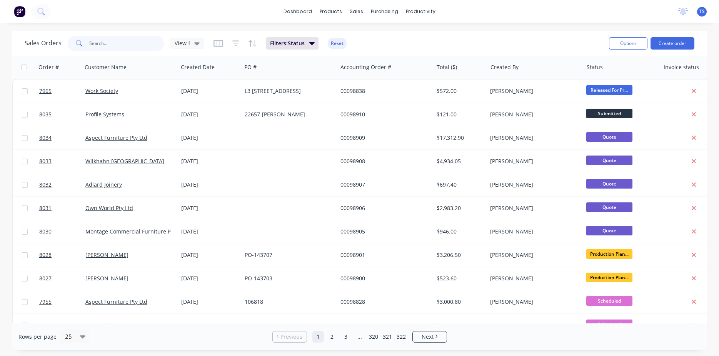
click at [124, 37] on input "text" at bounding box center [126, 43] width 75 height 15
click at [112, 52] on div "Sales Orders View 1 Filters: Status Reset" at bounding box center [314, 43] width 578 height 19
click at [121, 42] on input "text" at bounding box center [126, 43] width 75 height 15
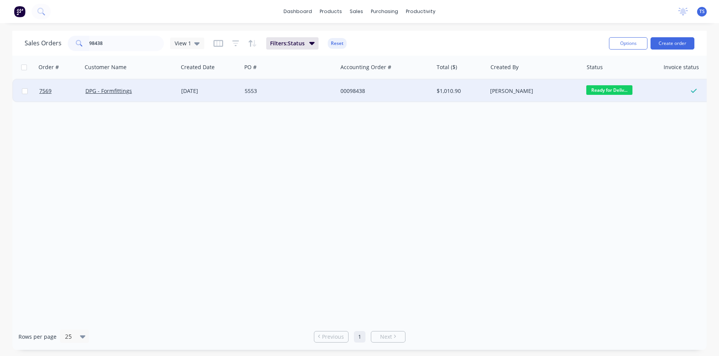
click at [616, 91] on span "Ready for Deliv..." at bounding box center [609, 90] width 46 height 10
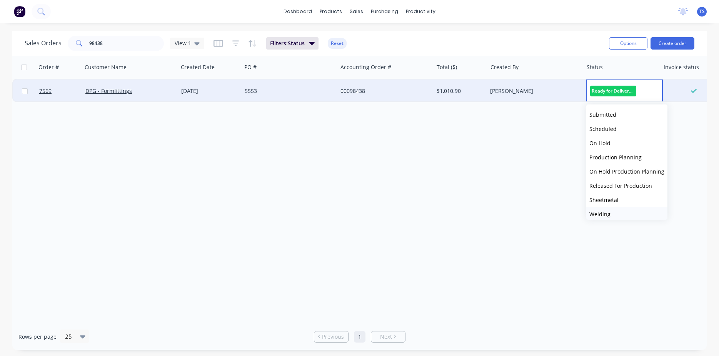
scroll to position [84, 0]
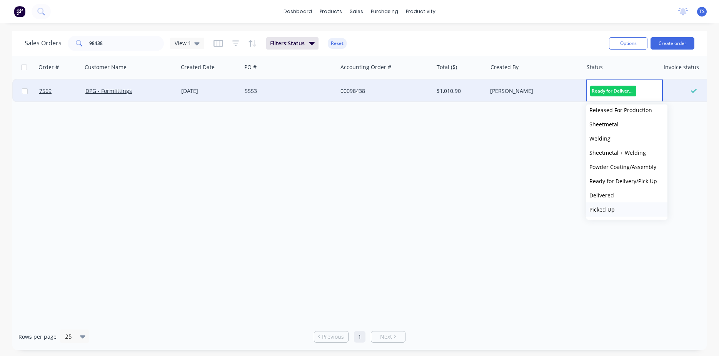
click at [615, 209] on button "Picked Up" at bounding box center [626, 210] width 81 height 14
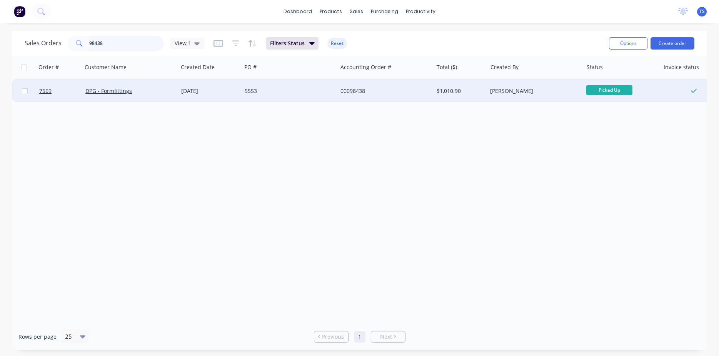
click at [112, 45] on input "98438" at bounding box center [126, 43] width 75 height 15
type input "98567"
click at [609, 87] on span "Ready for Deliv..." at bounding box center [609, 90] width 46 height 10
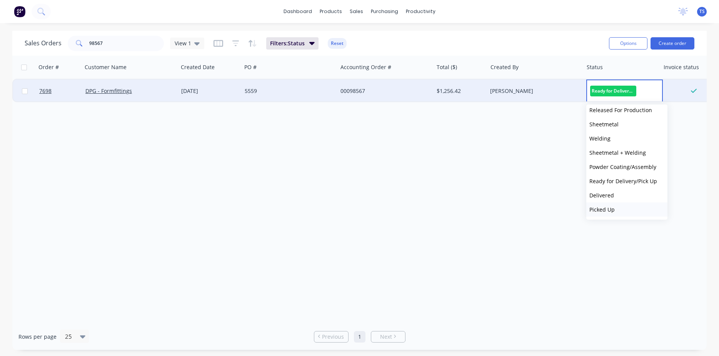
click at [612, 209] on span "Picked Up" at bounding box center [601, 209] width 25 height 7
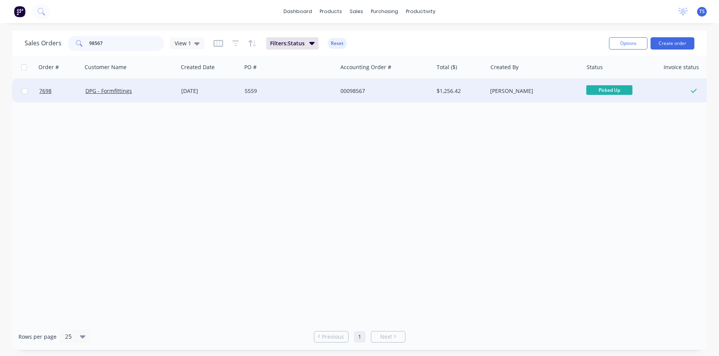
click at [111, 46] on input "98567" at bounding box center [126, 43] width 75 height 15
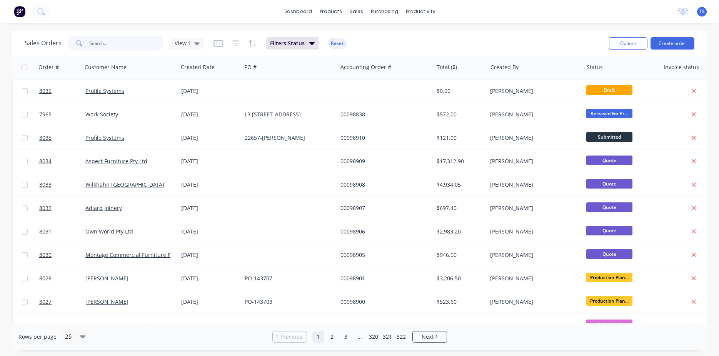
click at [117, 43] on input "text" at bounding box center [126, 43] width 75 height 15
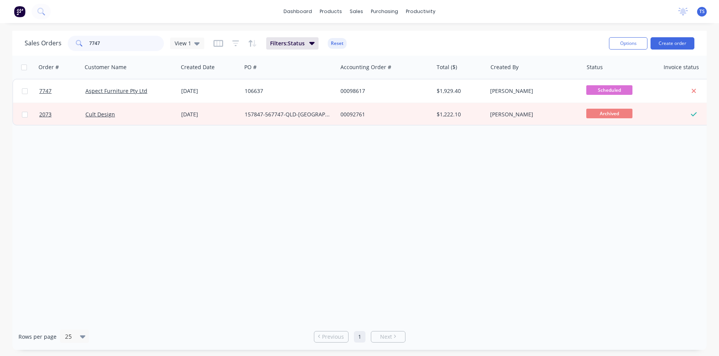
click at [117, 43] on input "7747" at bounding box center [126, 43] width 75 height 15
click at [117, 43] on input "7736" at bounding box center [126, 43] width 75 height 15
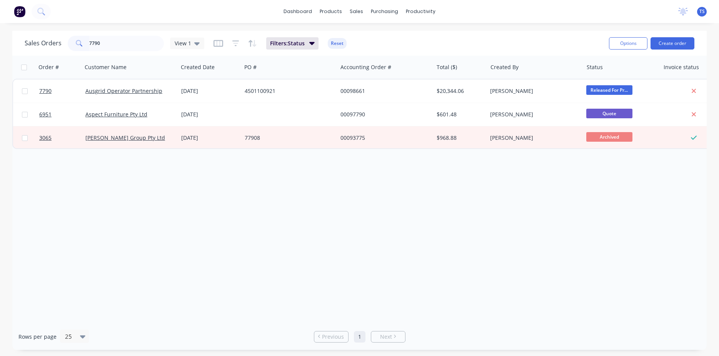
click at [125, 51] on div "Sales Orders 7790 View 1 Filters: Status Reset" at bounding box center [314, 43] width 578 height 19
click at [127, 45] on input "7790" at bounding box center [126, 43] width 75 height 15
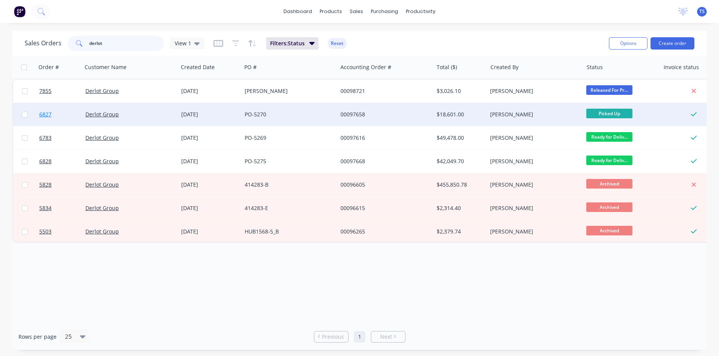
type input "derlot"
click at [53, 118] on link "6827" at bounding box center [62, 114] width 46 height 23
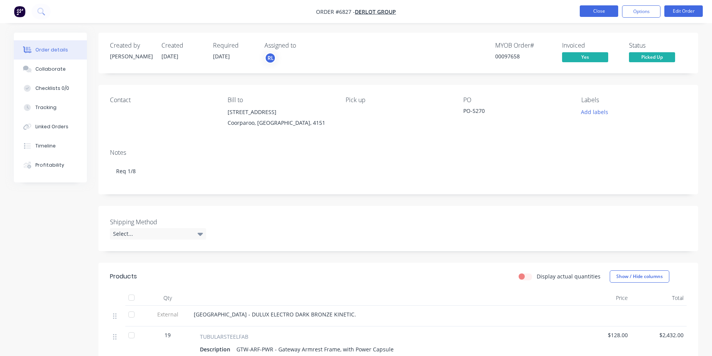
click at [593, 11] on button "Close" at bounding box center [599, 11] width 38 height 12
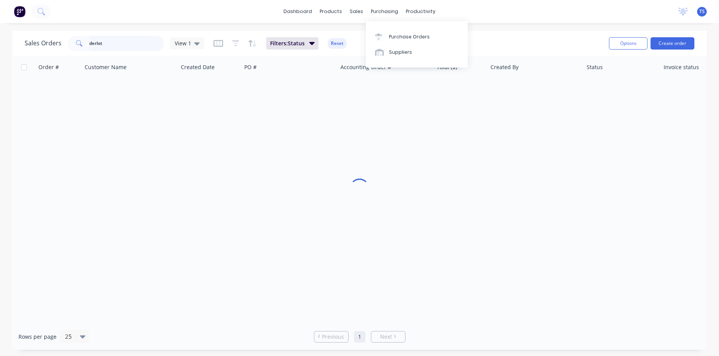
click at [132, 47] on input "derlot" at bounding box center [126, 43] width 75 height 15
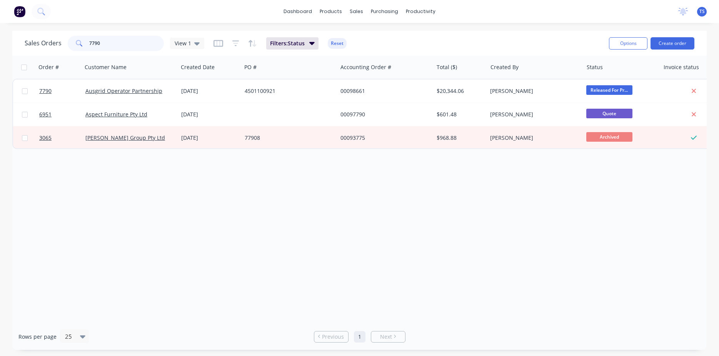
click at [111, 46] on input "7790" at bounding box center [126, 43] width 75 height 15
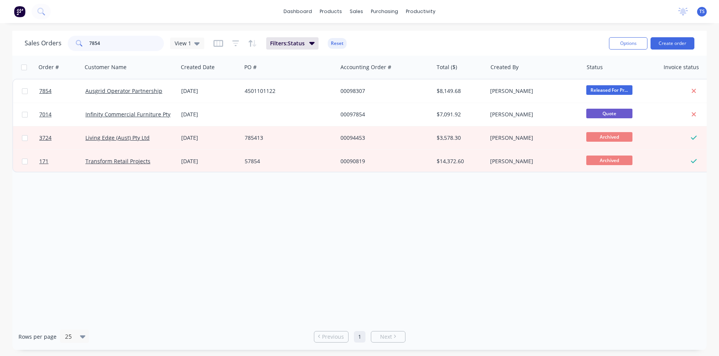
click at [106, 47] on input "7854" at bounding box center [126, 43] width 75 height 15
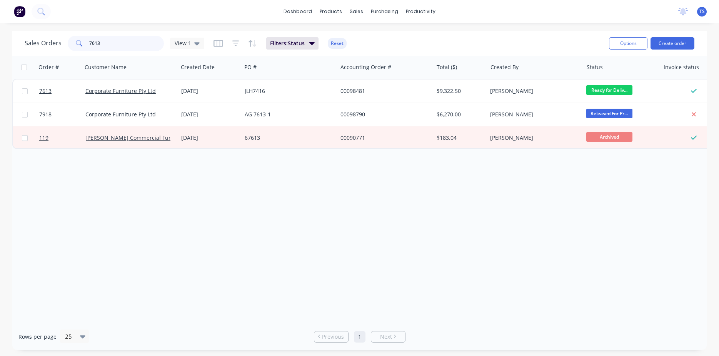
click at [119, 44] on input "7613" at bounding box center [126, 43] width 75 height 15
type input "7882"
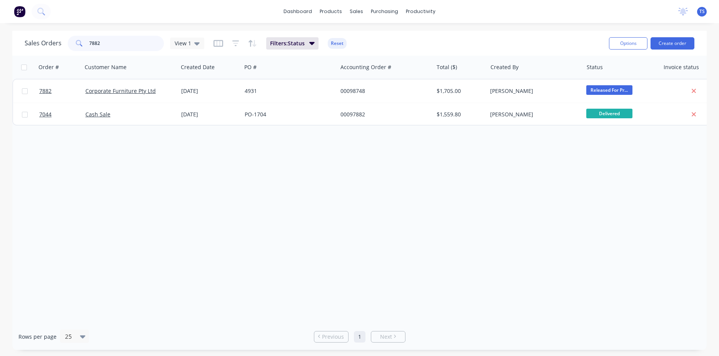
click at [112, 44] on input "7882" at bounding box center [126, 43] width 75 height 15
type input "\"
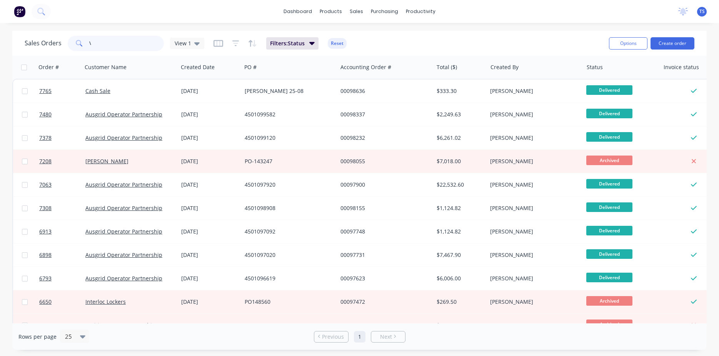
click at [108, 43] on input "\" at bounding box center [126, 43] width 75 height 15
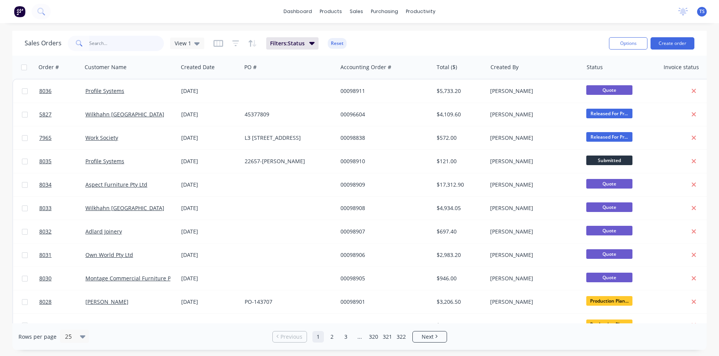
click at [116, 40] on input "text" at bounding box center [126, 43] width 75 height 15
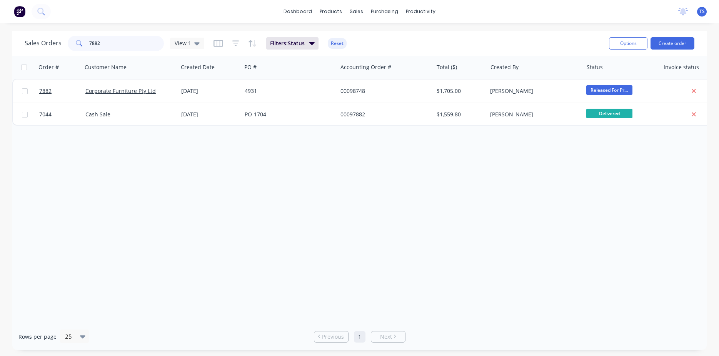
click at [119, 40] on input "7882" at bounding box center [126, 43] width 75 height 15
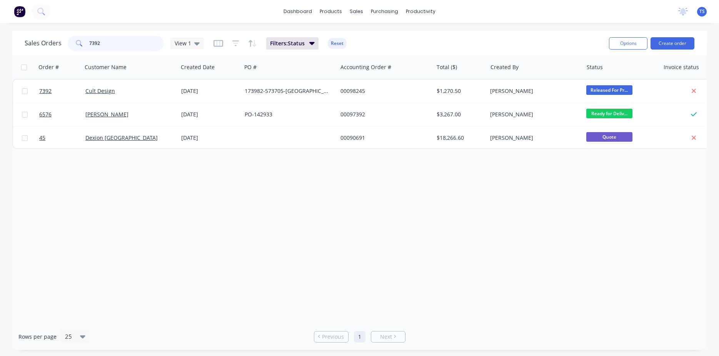
click at [119, 40] on input "7392" at bounding box center [126, 43] width 75 height 15
click at [110, 47] on input "7431" at bounding box center [126, 43] width 75 height 15
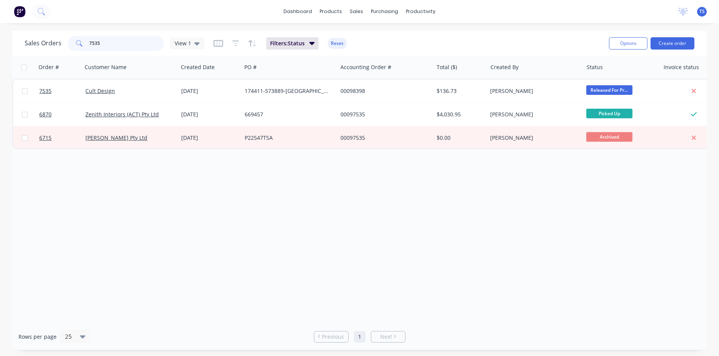
click at [116, 48] on input "7535" at bounding box center [126, 43] width 75 height 15
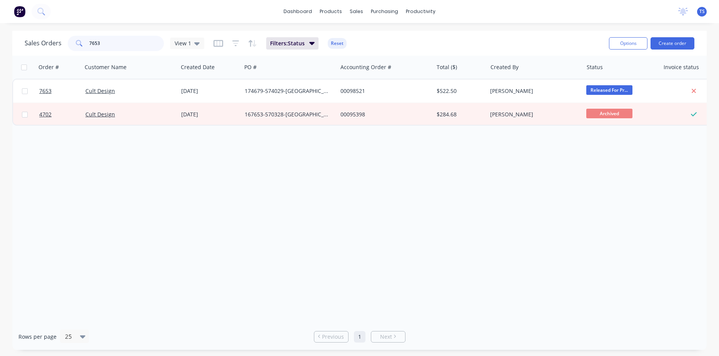
click at [116, 48] on input "7653" at bounding box center [126, 43] width 75 height 15
click at [115, 37] on input "7653" at bounding box center [126, 43] width 75 height 15
click at [116, 37] on input "7653" at bounding box center [126, 43] width 75 height 15
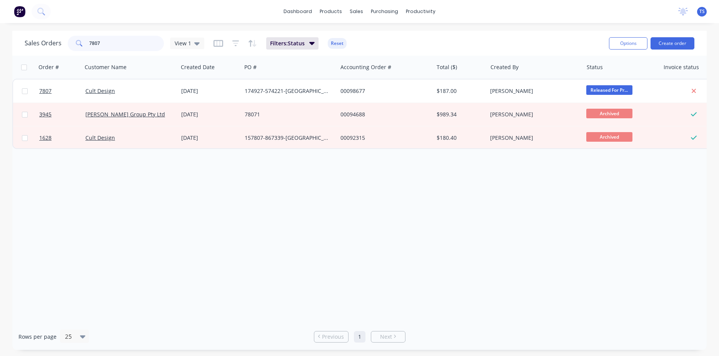
click at [117, 41] on input "7807" at bounding box center [126, 43] width 75 height 15
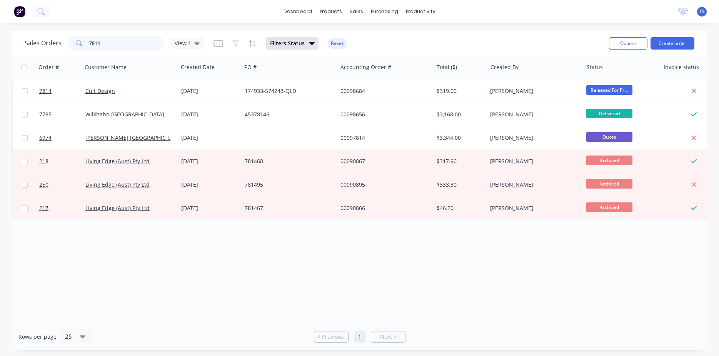
click at [117, 41] on input "7814" at bounding box center [126, 43] width 75 height 15
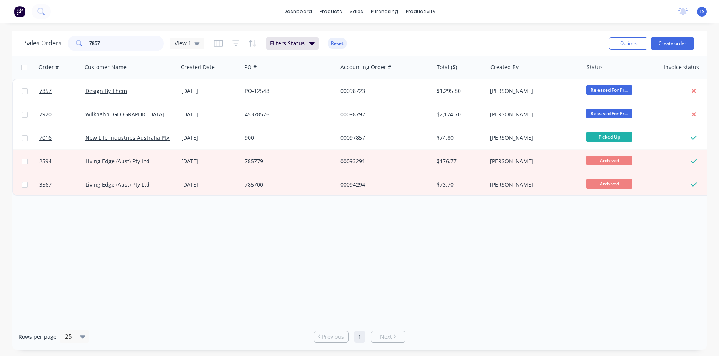
click at [117, 41] on input "7857" at bounding box center [126, 43] width 75 height 15
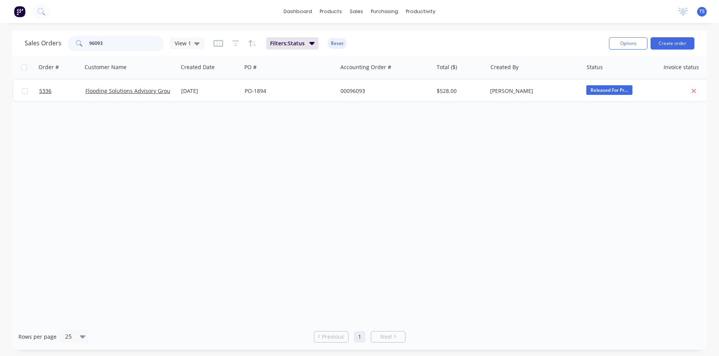
click at [117, 41] on input "96093" at bounding box center [126, 43] width 75 height 15
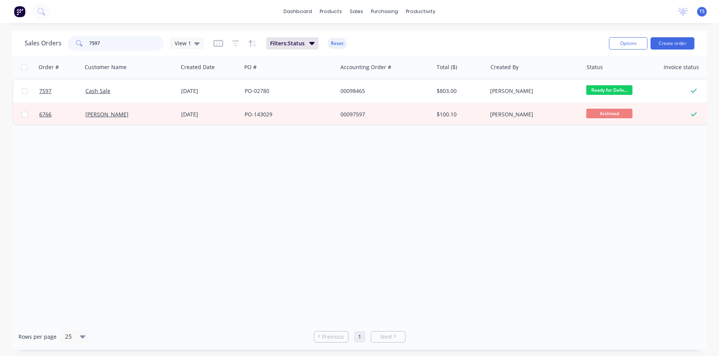
click at [106, 45] on input "7597" at bounding box center [126, 43] width 75 height 15
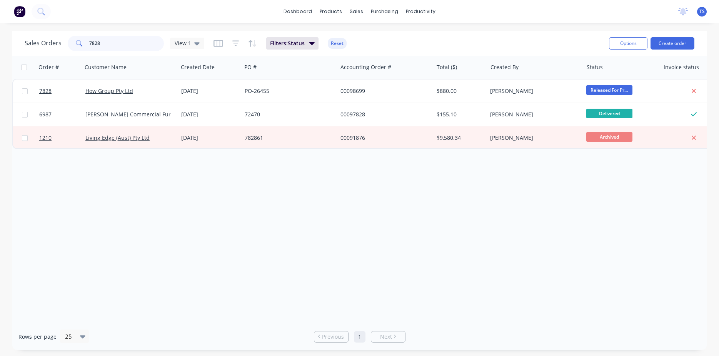
click at [118, 47] on input "7828" at bounding box center [126, 43] width 75 height 15
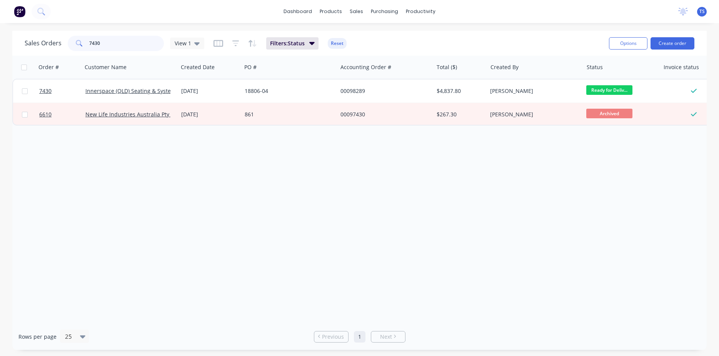
click at [118, 47] on input "7430" at bounding box center [126, 43] width 75 height 15
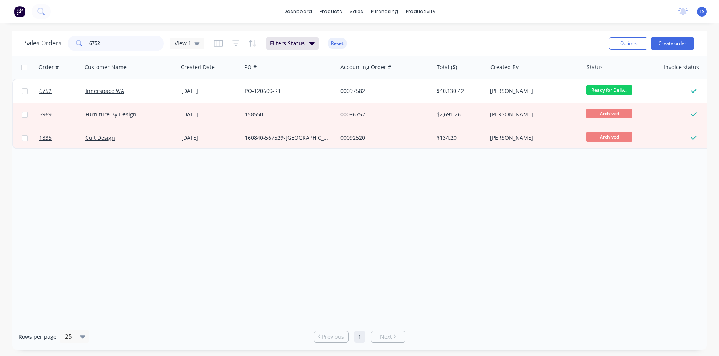
click at [117, 47] on input "6752" at bounding box center [126, 43] width 75 height 15
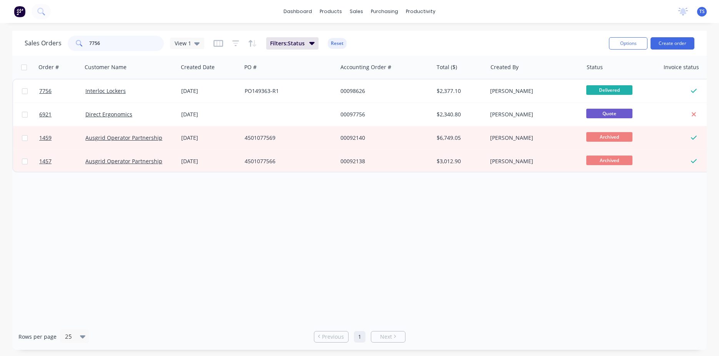
click at [121, 42] on input "7756" at bounding box center [126, 43] width 75 height 15
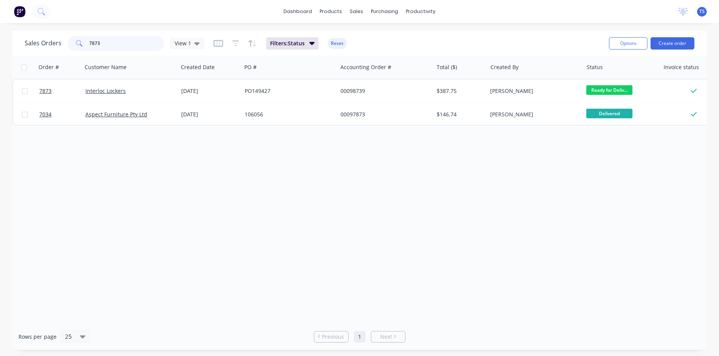
click at [119, 46] on input "7873" at bounding box center [126, 43] width 75 height 15
click at [126, 41] on input "7873" at bounding box center [126, 43] width 75 height 15
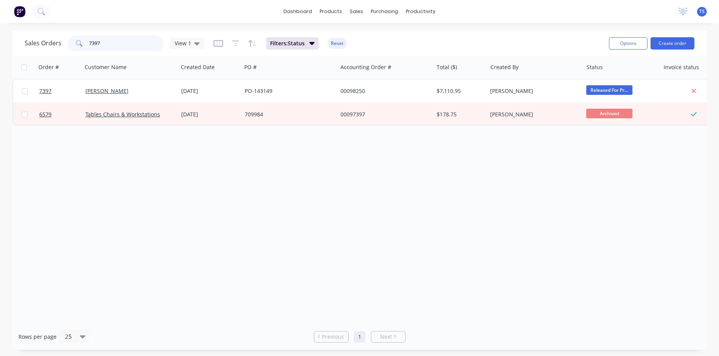
click at [116, 47] on input "7397" at bounding box center [126, 43] width 75 height 15
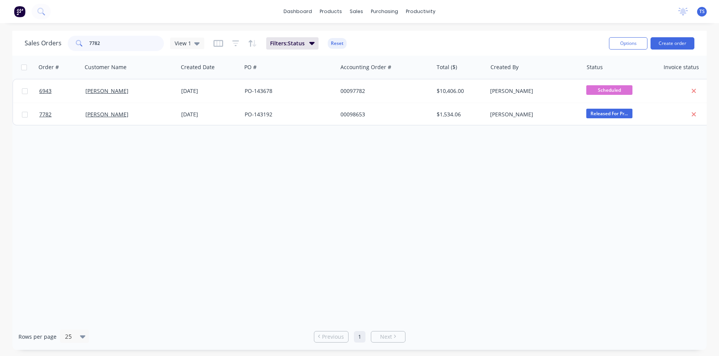
click at [118, 46] on input "7782" at bounding box center [126, 43] width 75 height 15
click at [113, 47] on input "7792" at bounding box center [126, 43] width 75 height 15
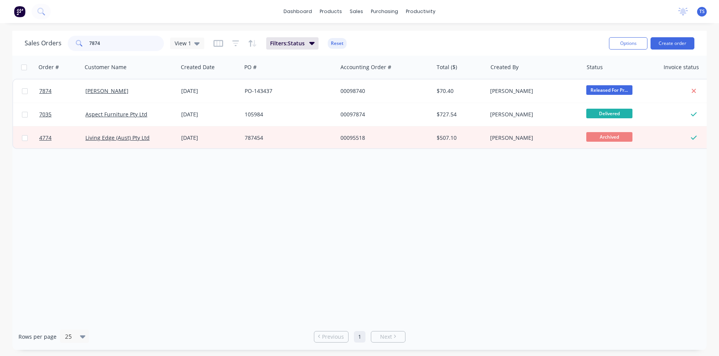
click at [113, 47] on input "7874" at bounding box center [126, 43] width 75 height 15
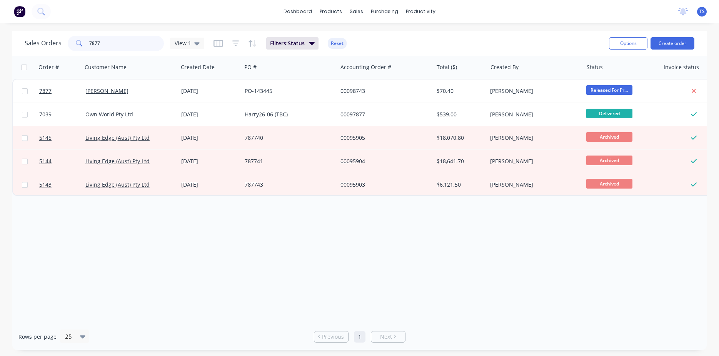
click at [113, 47] on input "7877" at bounding box center [126, 43] width 75 height 15
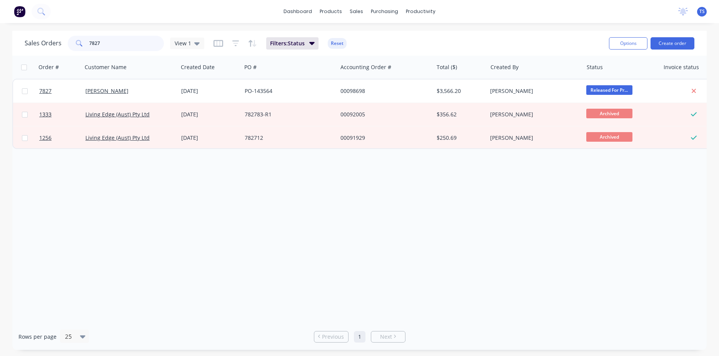
click at [111, 49] on input "7827" at bounding box center [126, 43] width 75 height 15
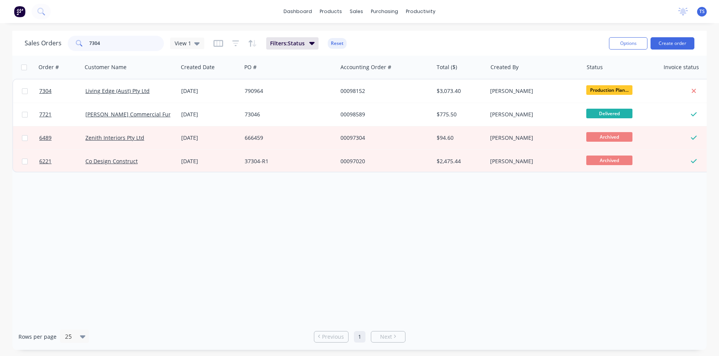
click at [100, 47] on input "7304" at bounding box center [126, 43] width 75 height 15
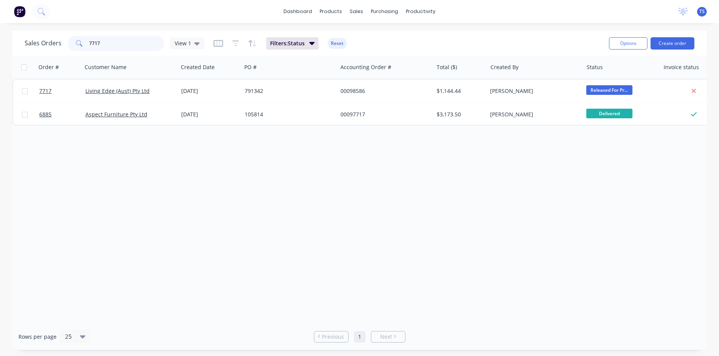
click at [109, 44] on input "7717" at bounding box center [126, 43] width 75 height 15
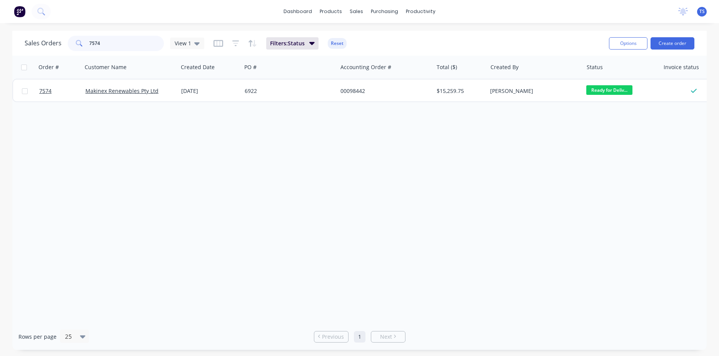
click at [105, 45] on input "7574" at bounding box center [126, 43] width 75 height 15
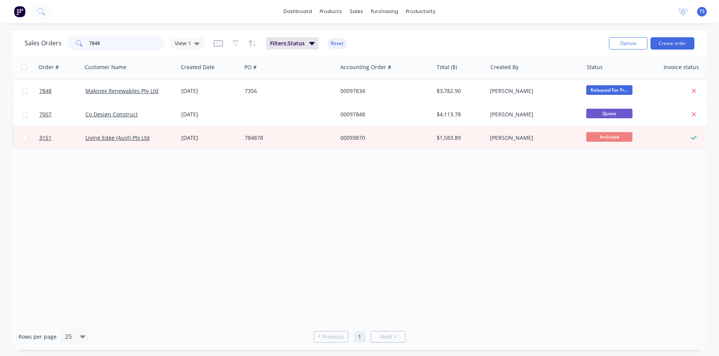
click at [99, 42] on input "7848" at bounding box center [126, 43] width 75 height 15
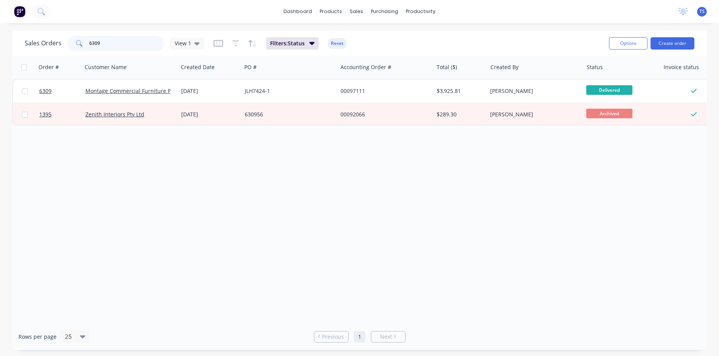
click at [108, 43] on input "6309" at bounding box center [126, 43] width 75 height 15
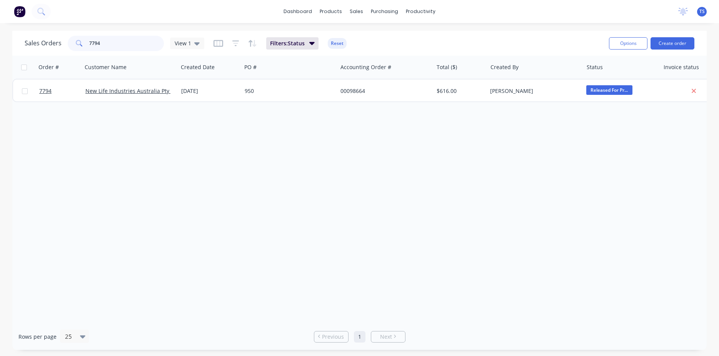
click at [103, 43] on input "7794" at bounding box center [126, 43] width 75 height 15
click at [103, 44] on input "7795" at bounding box center [126, 43] width 75 height 15
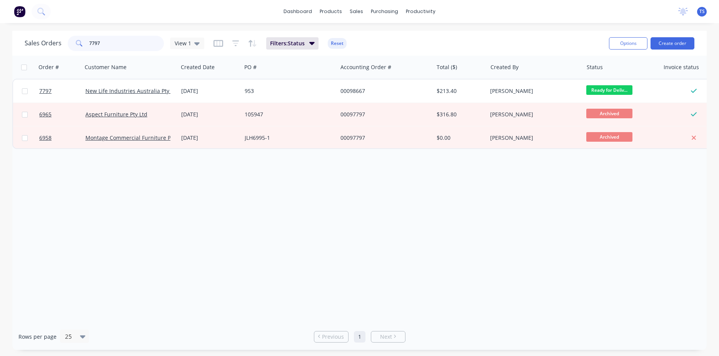
click at [113, 45] on input "7797" at bounding box center [126, 43] width 75 height 15
drag, startPoint x: 113, startPoint y: 45, endPoint x: 103, endPoint y: 48, distance: 10.1
click at [113, 45] on input "7797" at bounding box center [126, 43] width 75 height 15
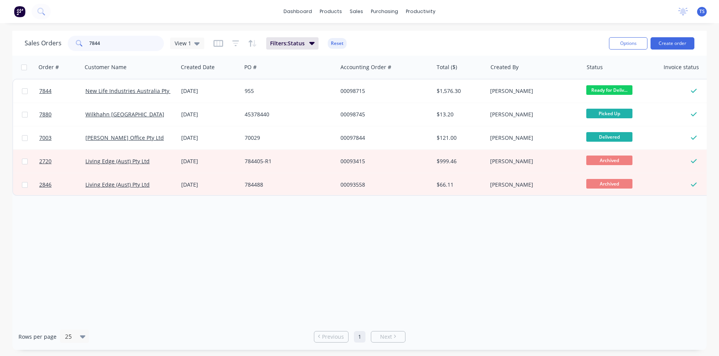
click at [109, 47] on input "7844" at bounding box center [126, 43] width 75 height 15
click at [109, 46] on input "7844" at bounding box center [126, 43] width 75 height 15
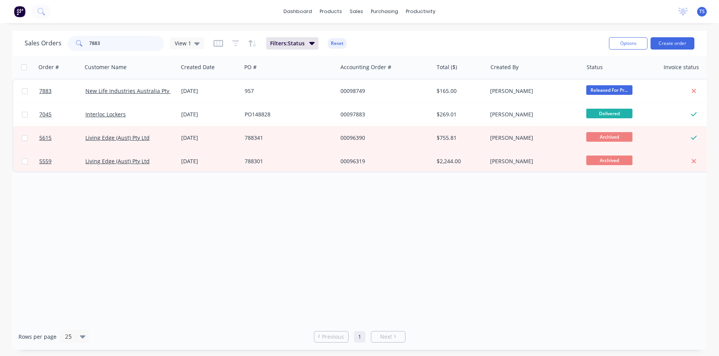
click at [106, 47] on input "7883" at bounding box center [126, 43] width 75 height 15
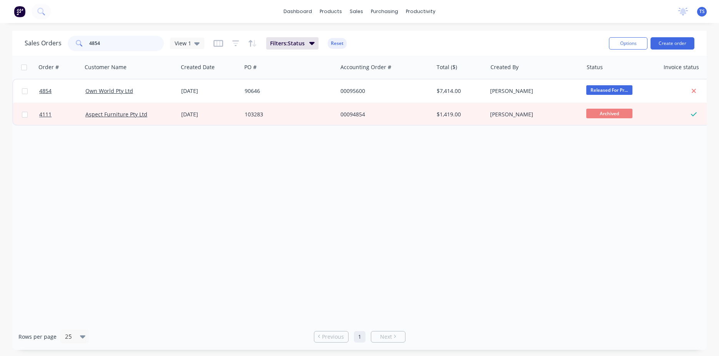
click at [114, 45] on input "4854" at bounding box center [126, 43] width 75 height 15
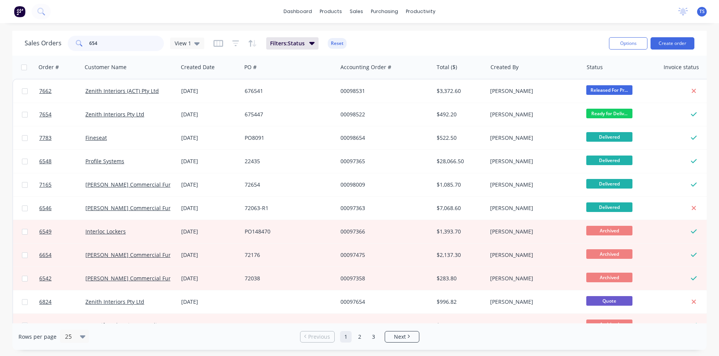
click at [114, 45] on input "654" at bounding box center [126, 43] width 75 height 15
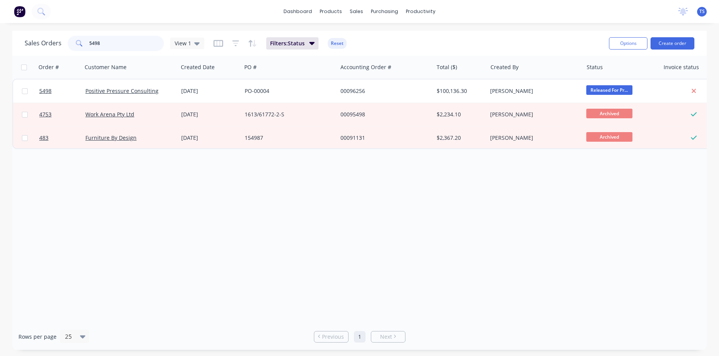
click at [116, 46] on input "5498" at bounding box center [126, 43] width 75 height 15
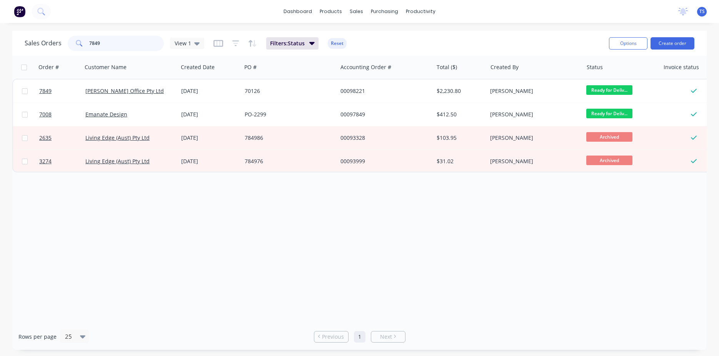
click at [121, 47] on input "7849" at bounding box center [126, 43] width 75 height 15
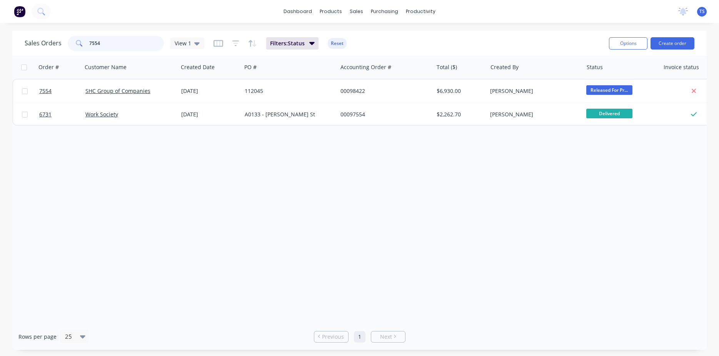
click at [124, 46] on input "7554" at bounding box center [126, 43] width 75 height 15
click at [124, 46] on input "7627" at bounding box center [126, 43] width 75 height 15
click at [117, 46] on input "6744" at bounding box center [126, 43] width 75 height 15
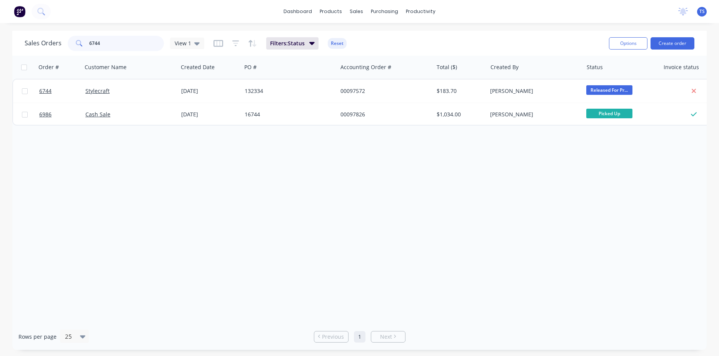
click at [117, 46] on input "6744" at bounding box center [126, 43] width 75 height 15
click at [117, 46] on input "7746" at bounding box center [126, 43] width 75 height 15
click at [117, 46] on input "7786" at bounding box center [126, 43] width 75 height 15
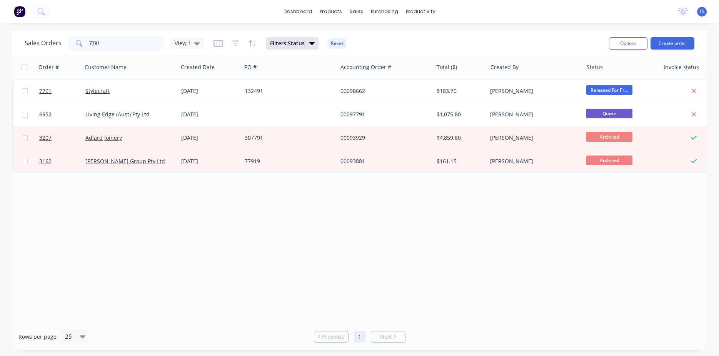
click at [113, 48] on input "7791" at bounding box center [126, 43] width 75 height 15
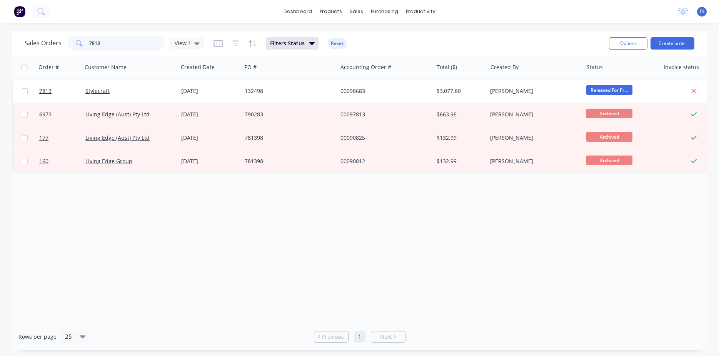
click at [113, 48] on input "7813" at bounding box center [126, 43] width 75 height 15
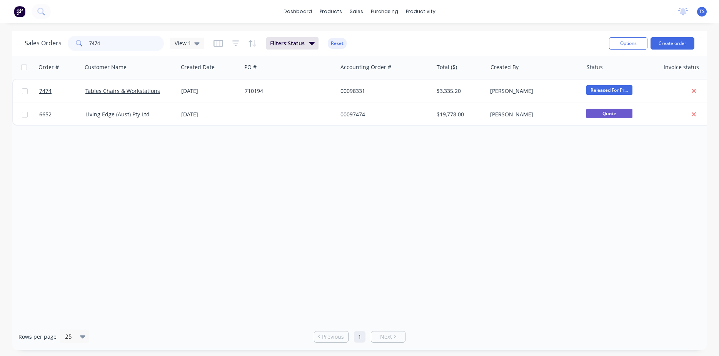
click at [113, 48] on input "7474" at bounding box center [126, 43] width 75 height 15
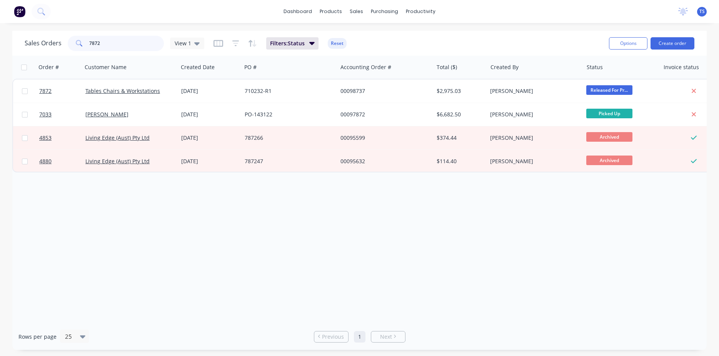
click at [115, 44] on input "7872" at bounding box center [126, 43] width 75 height 15
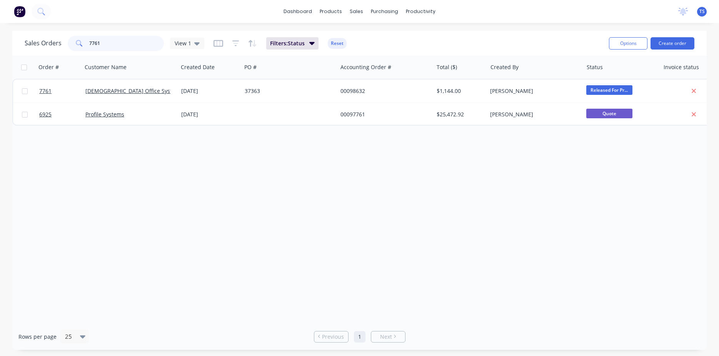
click at [115, 44] on input "7761" at bounding box center [126, 43] width 75 height 15
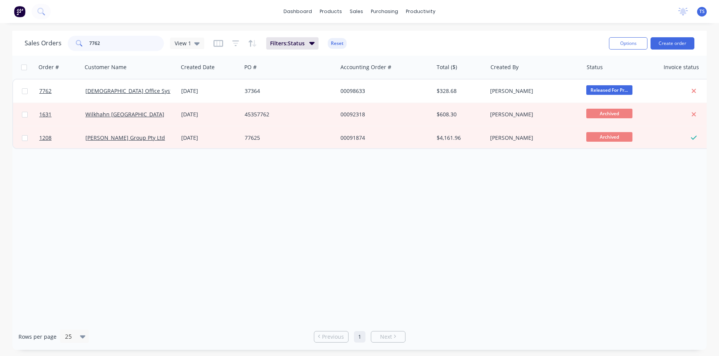
click at [109, 46] on input "7762" at bounding box center [126, 43] width 75 height 15
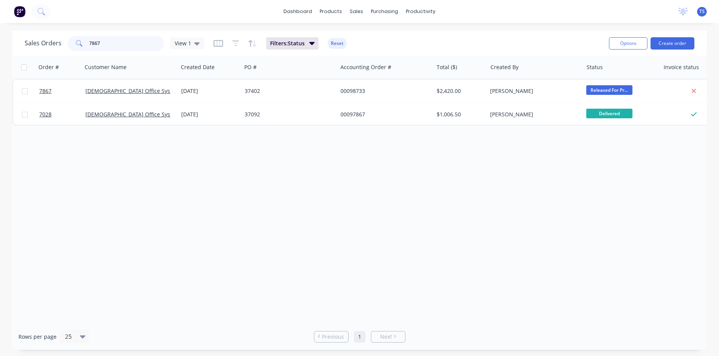
click at [109, 47] on input "7867" at bounding box center [126, 43] width 75 height 15
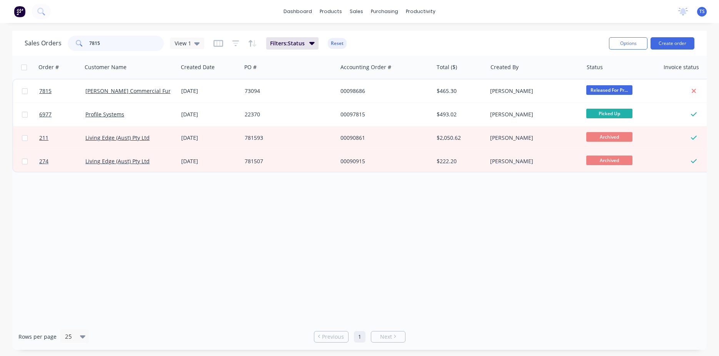
click at [110, 46] on input "7815" at bounding box center [126, 43] width 75 height 15
click at [110, 46] on input "7816" at bounding box center [126, 43] width 75 height 15
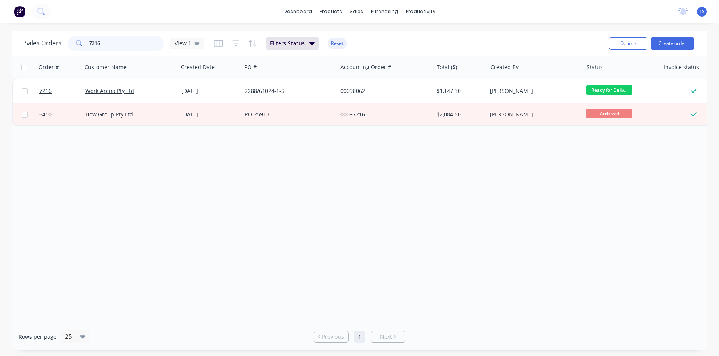
click at [104, 47] on input "7216" at bounding box center [126, 43] width 75 height 15
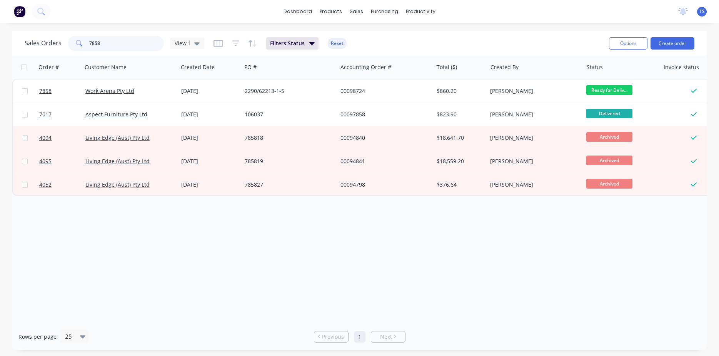
click at [118, 45] on input "7858" at bounding box center [126, 43] width 75 height 15
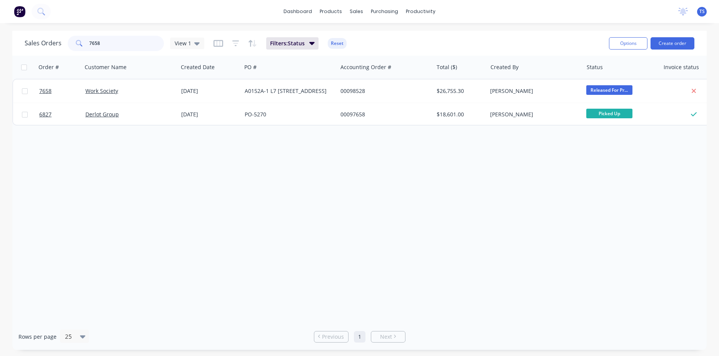
click at [127, 45] on input "7658" at bounding box center [126, 43] width 75 height 15
click at [123, 47] on input "7661" at bounding box center [126, 43] width 75 height 15
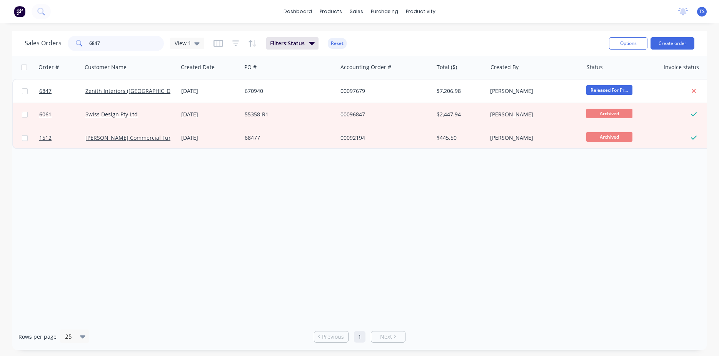
click at [116, 46] on input "6847" at bounding box center [126, 43] width 75 height 15
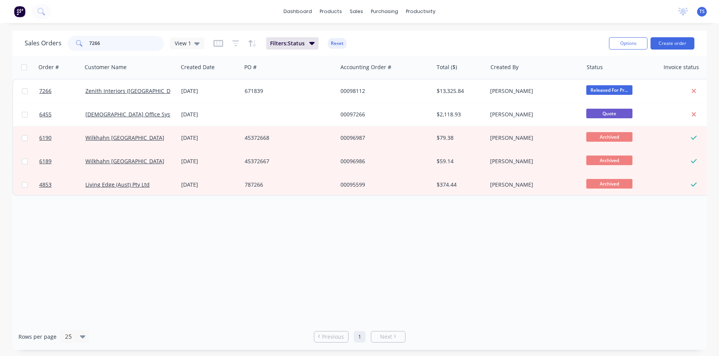
click at [111, 46] on input "7266" at bounding box center [126, 43] width 75 height 15
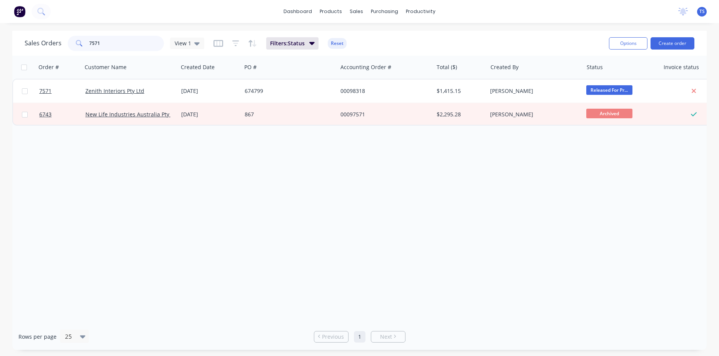
click at [115, 45] on input "7571" at bounding box center [126, 43] width 75 height 15
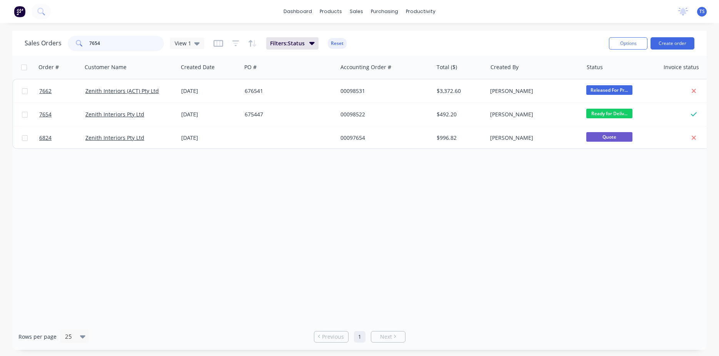
click at [113, 48] on input "7654" at bounding box center [126, 43] width 75 height 15
click at [113, 51] on input "7654" at bounding box center [126, 43] width 75 height 15
click at [109, 37] on input "7654" at bounding box center [126, 43] width 75 height 15
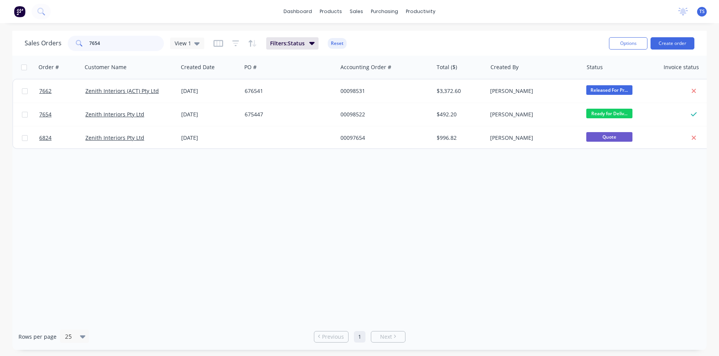
click at [109, 37] on input "7654" at bounding box center [126, 43] width 75 height 15
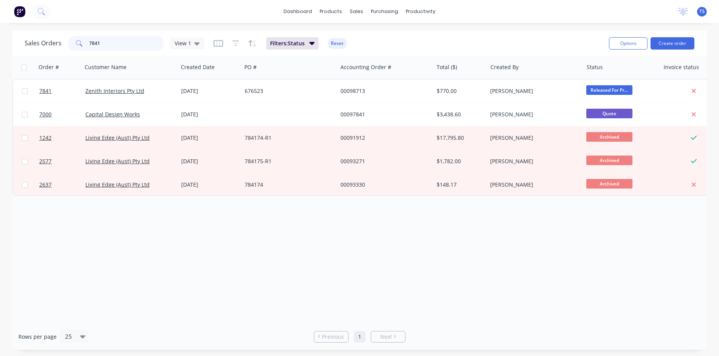
click at [108, 45] on input "7841" at bounding box center [126, 43] width 75 height 15
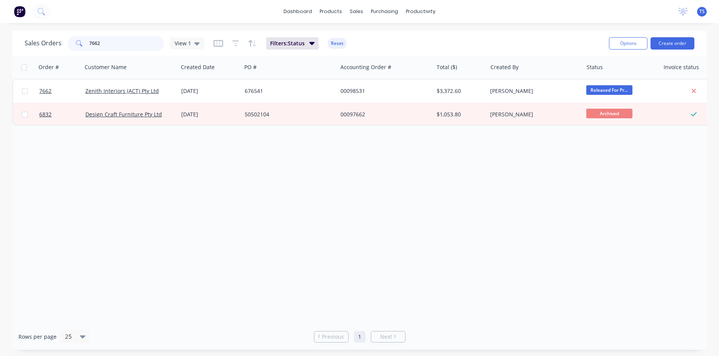
click at [125, 39] on input "7662" at bounding box center [126, 43] width 75 height 15
click at [129, 40] on input "7662" at bounding box center [126, 43] width 75 height 15
click at [133, 40] on input "7662" at bounding box center [126, 43] width 75 height 15
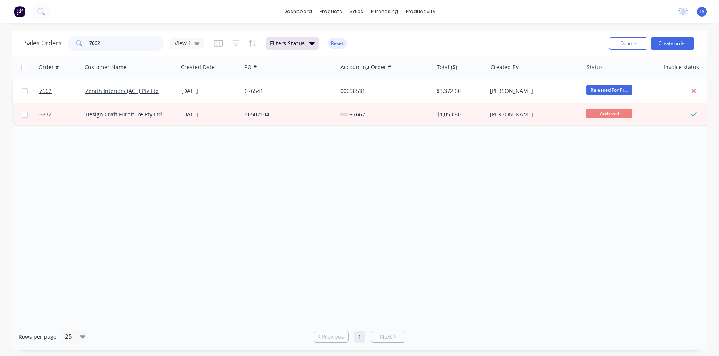
click at [133, 40] on input "7662" at bounding box center [126, 43] width 75 height 15
click at [137, 42] on input "7242" at bounding box center [126, 43] width 75 height 15
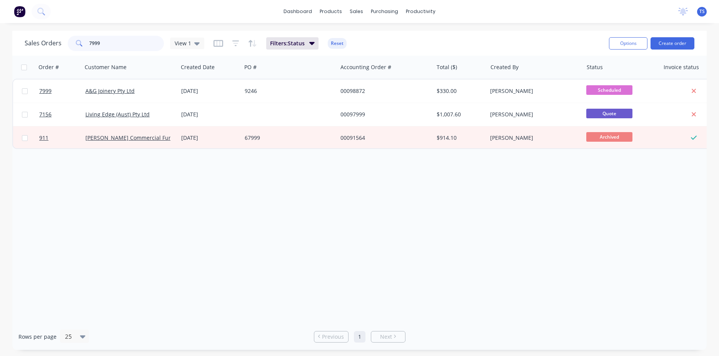
click at [130, 43] on input "7999" at bounding box center [126, 43] width 75 height 15
type input "7998"
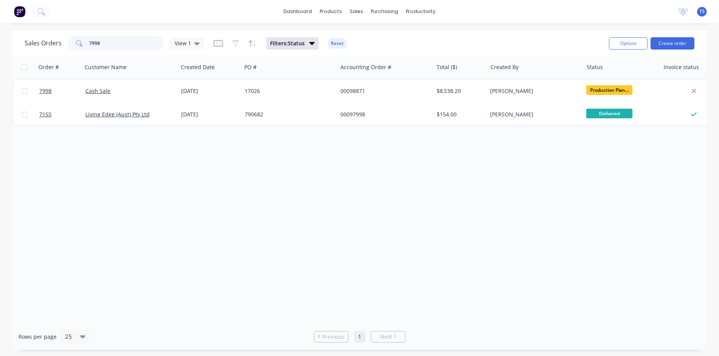
click at [116, 46] on input "7998" at bounding box center [126, 43] width 75 height 15
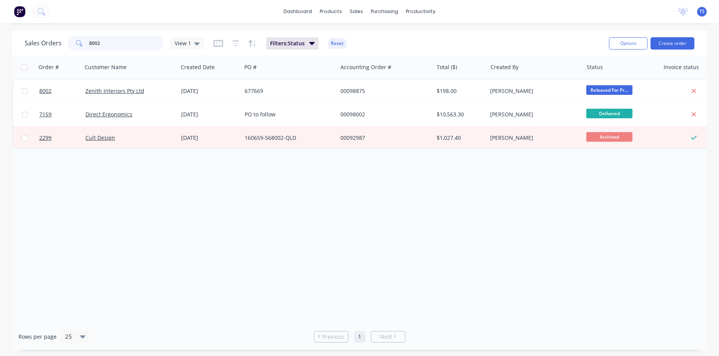
click at [116, 46] on input "8002" at bounding box center [126, 43] width 75 height 15
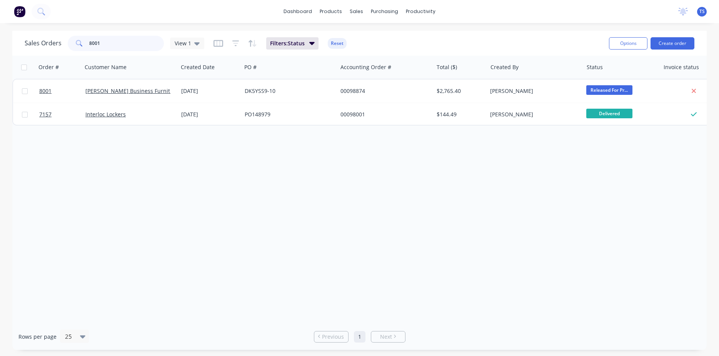
click at [100, 47] on input "8001" at bounding box center [126, 43] width 75 height 15
click at [130, 43] on input "8000" at bounding box center [126, 43] width 75 height 15
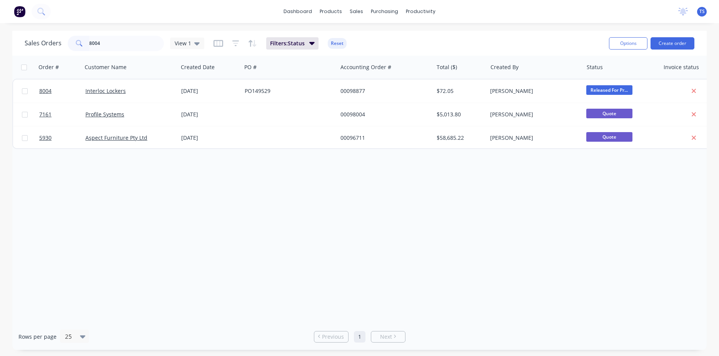
click at [137, 30] on div "dashboard products sales purchasing productivity dashboard products Product Cat…" at bounding box center [359, 178] width 719 height 356
click at [110, 39] on input "8004" at bounding box center [126, 43] width 75 height 15
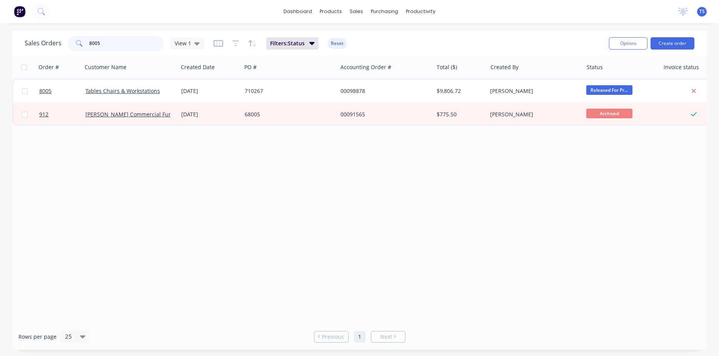
click at [109, 45] on input "8005" at bounding box center [126, 43] width 75 height 15
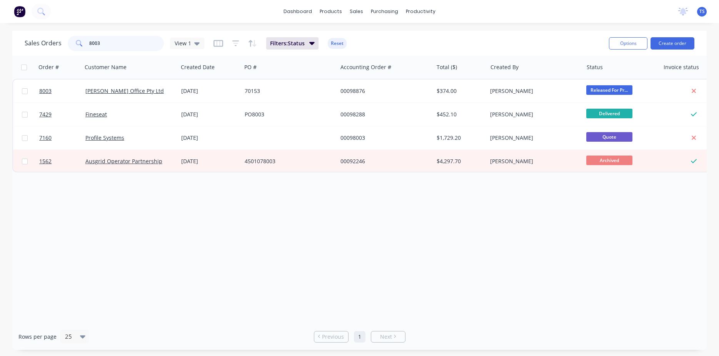
click at [111, 44] on input "8003" at bounding box center [126, 43] width 75 height 15
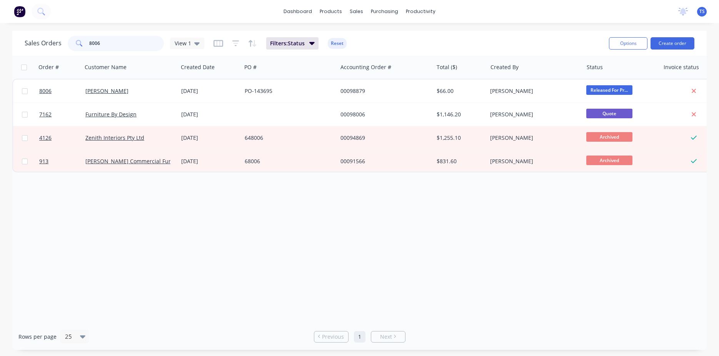
click at [111, 44] on input "8006" at bounding box center [126, 43] width 75 height 15
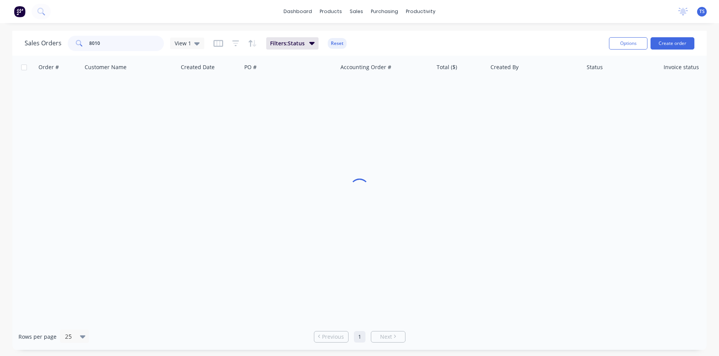
click at [117, 44] on input "8010" at bounding box center [126, 43] width 75 height 15
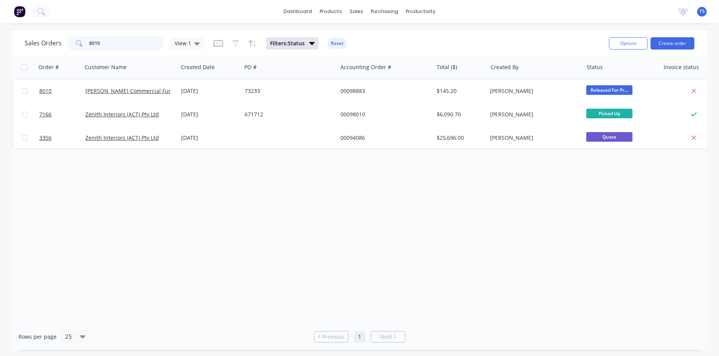
click at [117, 44] on input "8010" at bounding box center [126, 43] width 75 height 15
click at [115, 45] on input "8014" at bounding box center [126, 43] width 75 height 15
type input "5"
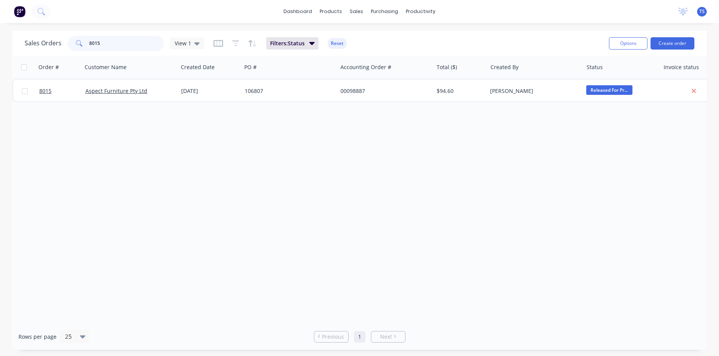
click at [113, 45] on input "8015" at bounding box center [126, 43] width 75 height 15
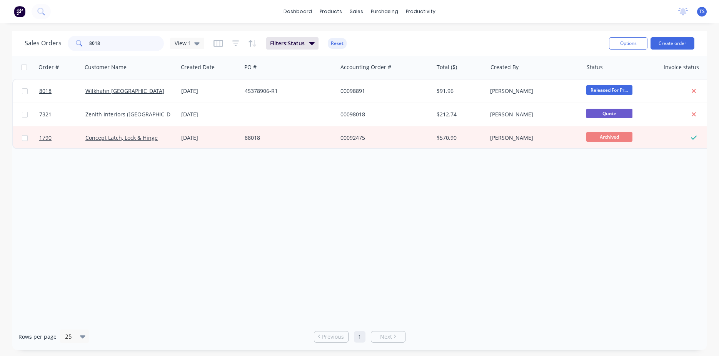
click at [113, 45] on input "8018" at bounding box center [126, 43] width 75 height 15
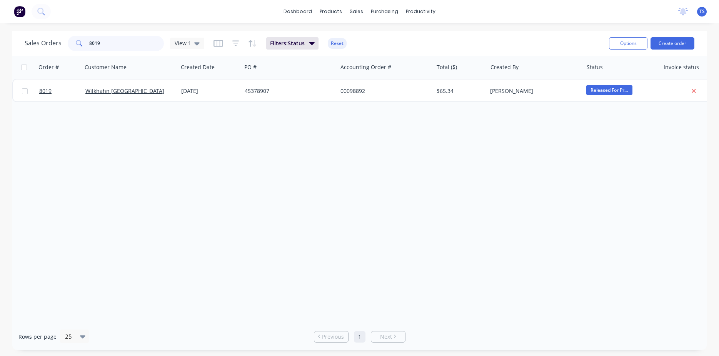
click at [113, 45] on input "8019" at bounding box center [126, 43] width 75 height 15
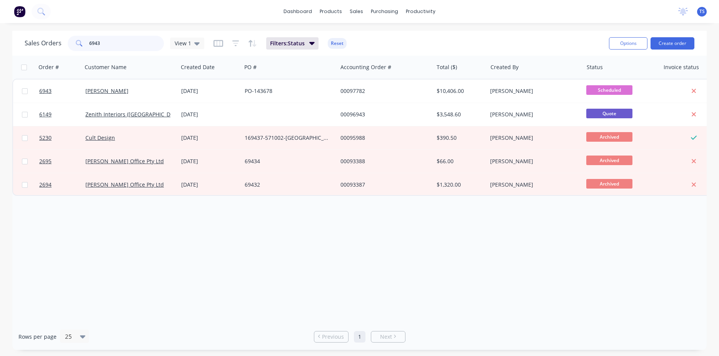
click at [108, 46] on input "6943" at bounding box center [126, 43] width 75 height 15
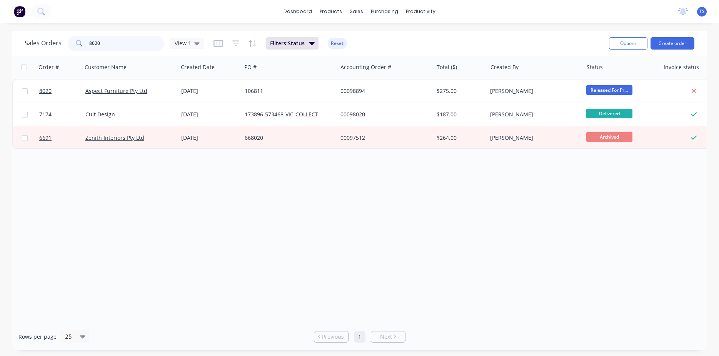
click at [106, 47] on input "8020" at bounding box center [126, 43] width 75 height 15
click at [122, 47] on input "8022" at bounding box center [126, 43] width 75 height 15
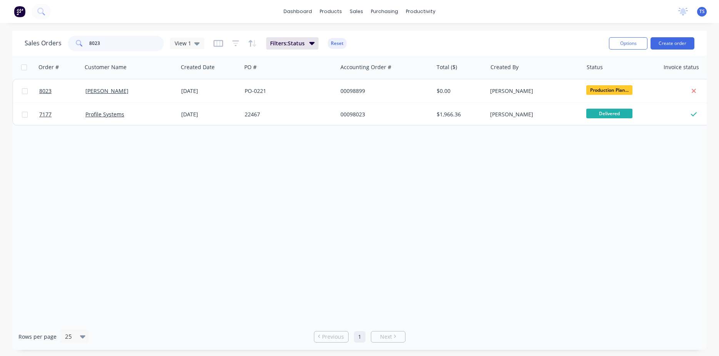
click at [116, 47] on input "8023" at bounding box center [126, 43] width 75 height 15
type input "7345"
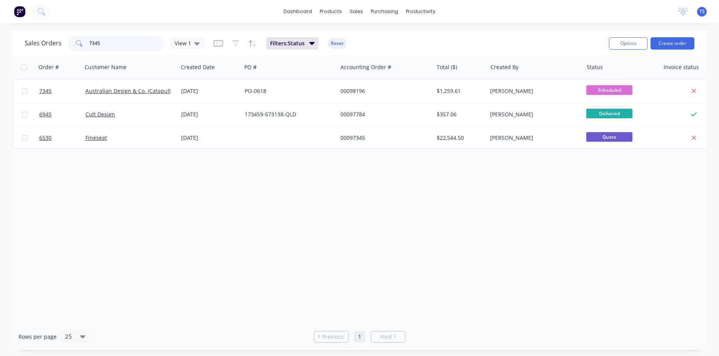
click at [116, 47] on input "7345" at bounding box center [126, 43] width 75 height 15
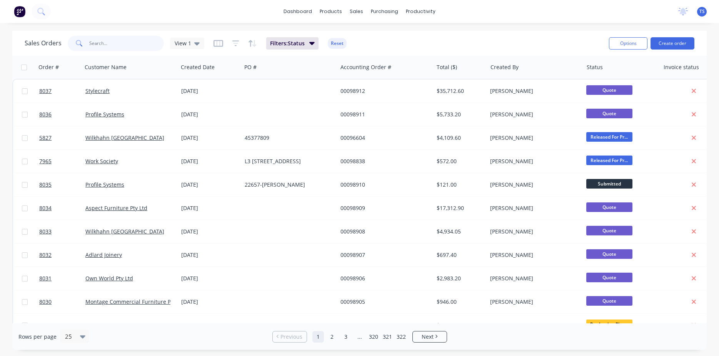
click at [116, 47] on input "text" at bounding box center [126, 43] width 75 height 15
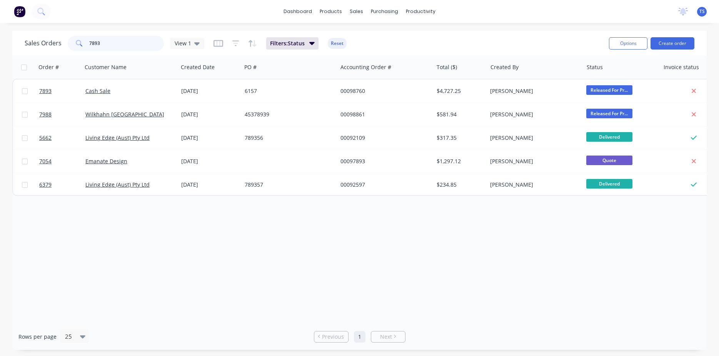
click at [116, 47] on input "7893" at bounding box center [126, 43] width 75 height 15
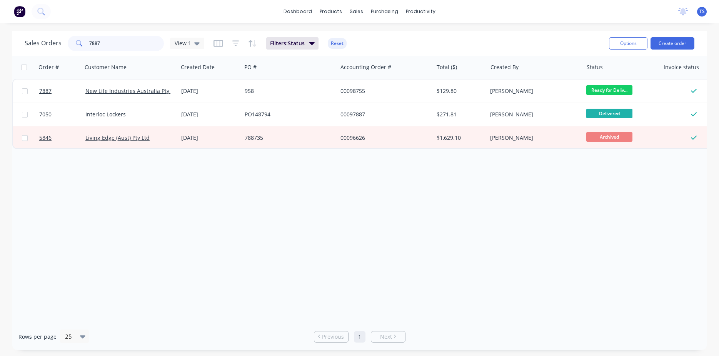
click at [116, 47] on input "7887" at bounding box center [126, 43] width 75 height 15
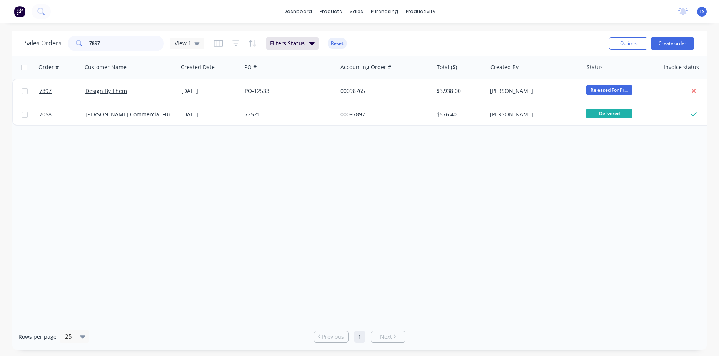
click at [115, 47] on input "7897" at bounding box center [126, 43] width 75 height 15
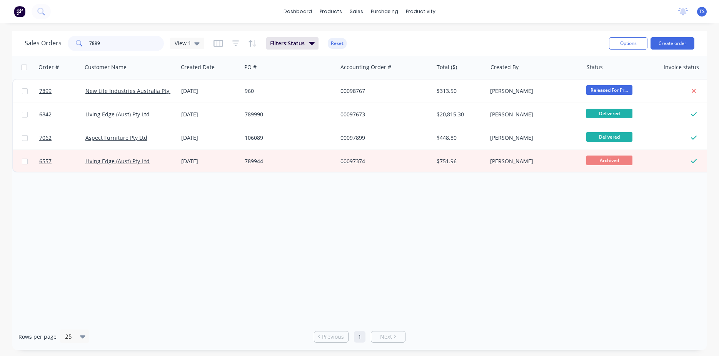
click at [110, 47] on input "7899" at bounding box center [126, 43] width 75 height 15
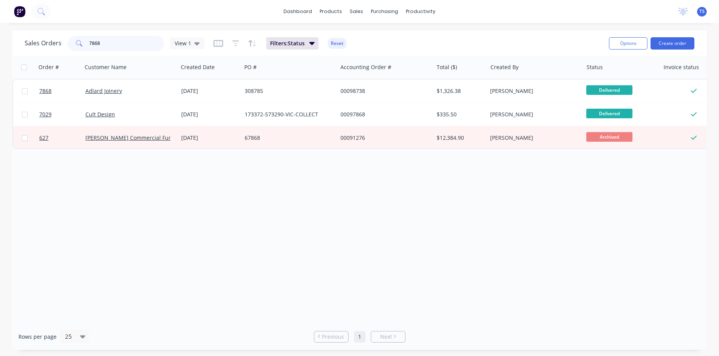
click at [107, 47] on input "7868" at bounding box center [126, 43] width 75 height 15
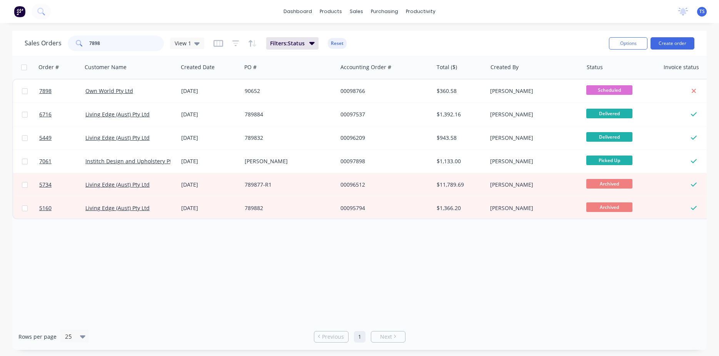
click at [111, 50] on input "7898" at bounding box center [126, 43] width 75 height 15
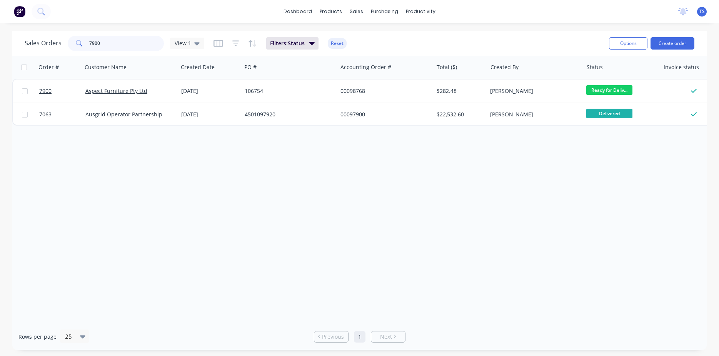
click at [125, 42] on input "7900" at bounding box center [126, 43] width 75 height 15
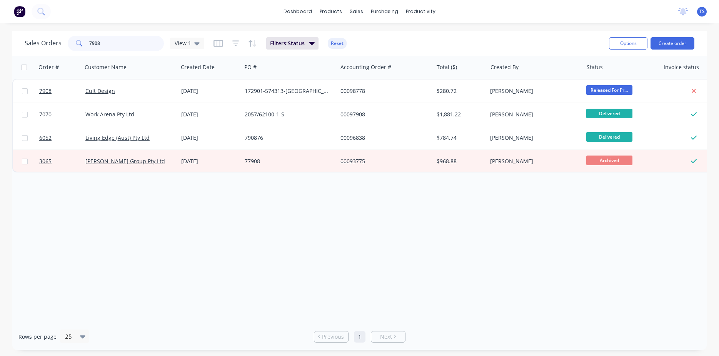
click at [123, 46] on input "7908" at bounding box center [126, 43] width 75 height 15
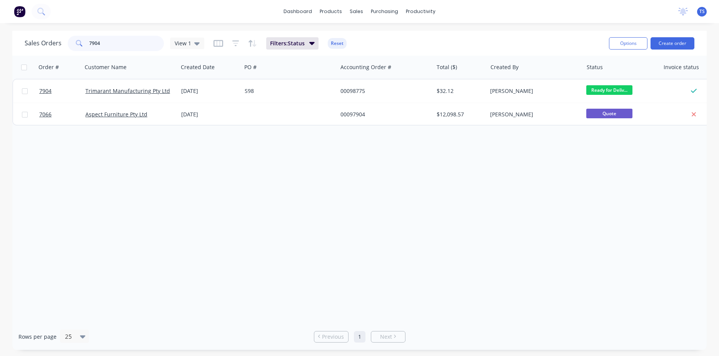
click at [118, 48] on input "7904" at bounding box center [126, 43] width 75 height 15
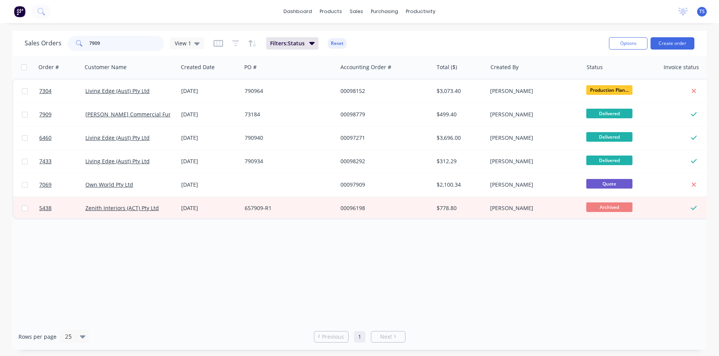
click at [112, 48] on input "7909" at bounding box center [126, 43] width 75 height 15
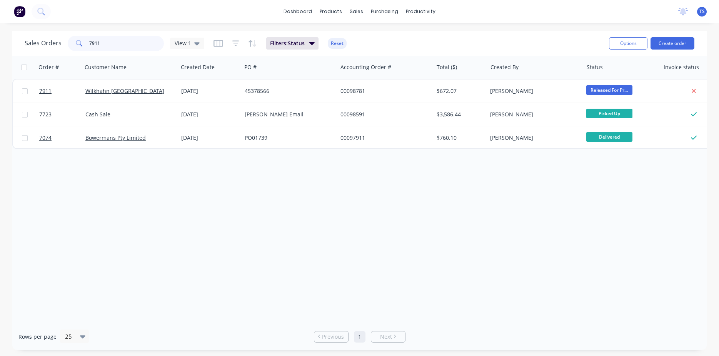
click at [112, 48] on input "7911" at bounding box center [126, 43] width 75 height 15
type input "9"
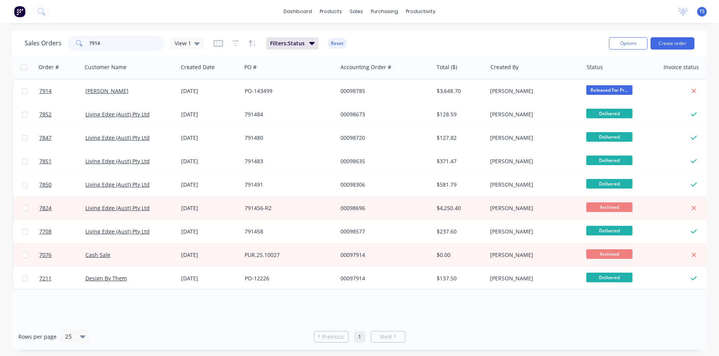
click at [112, 48] on input "7914" at bounding box center [126, 43] width 75 height 15
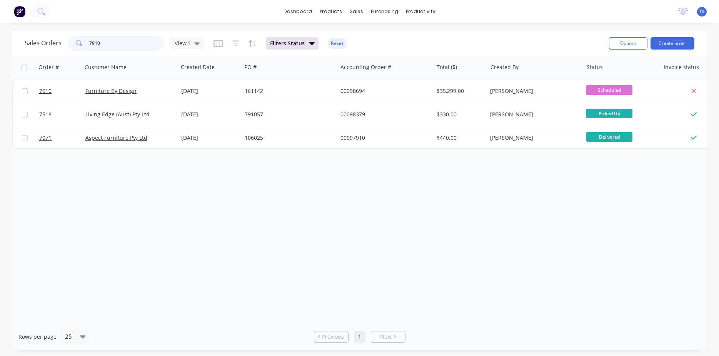
click at [112, 48] on input "7910" at bounding box center [126, 43] width 75 height 15
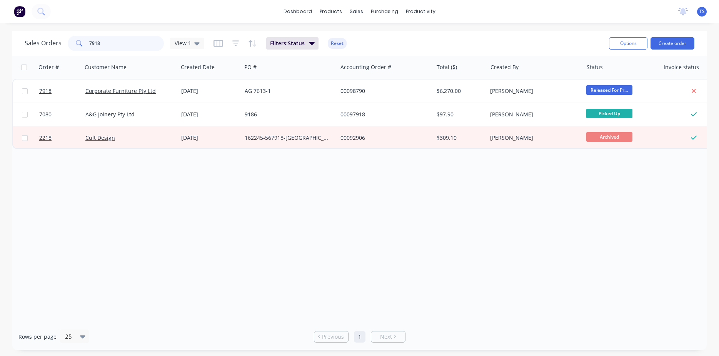
click at [112, 48] on input "7918" at bounding box center [126, 43] width 75 height 15
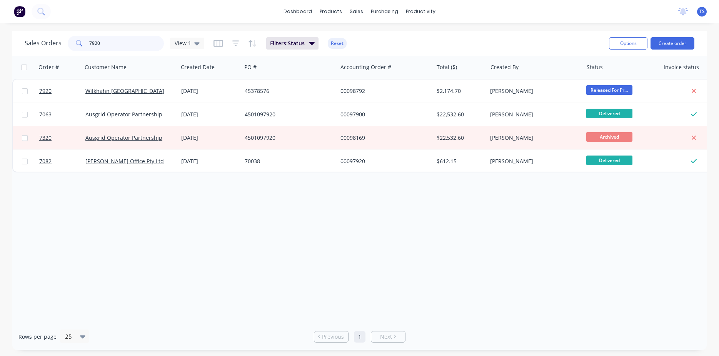
click at [112, 48] on input "7920" at bounding box center [126, 43] width 75 height 15
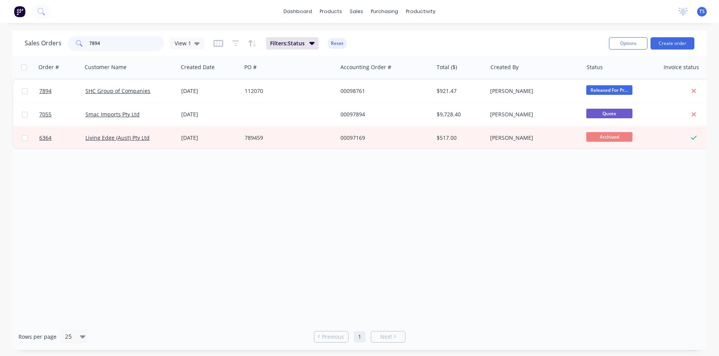
click at [115, 50] on input "7894" at bounding box center [126, 43] width 75 height 15
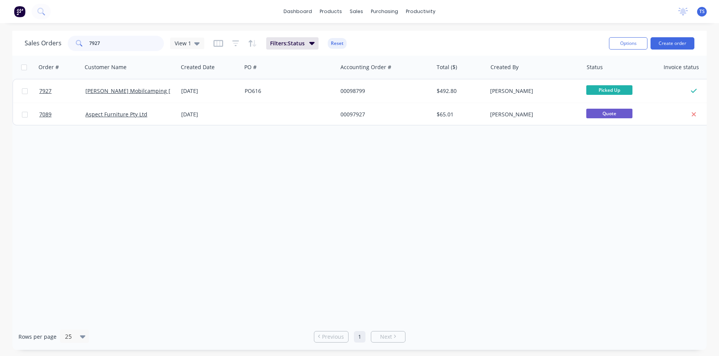
click at [115, 50] on input "7927" at bounding box center [126, 43] width 75 height 15
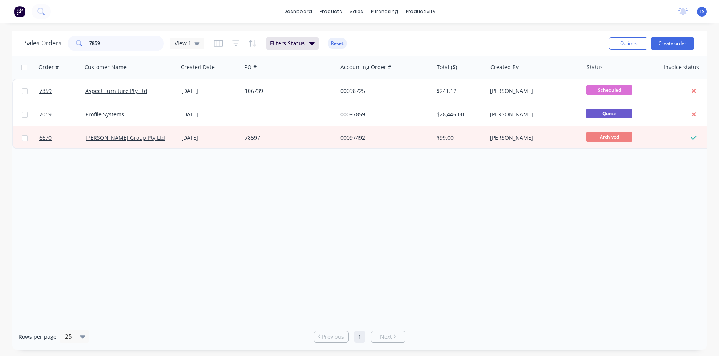
click at [120, 45] on input "7859" at bounding box center [126, 43] width 75 height 15
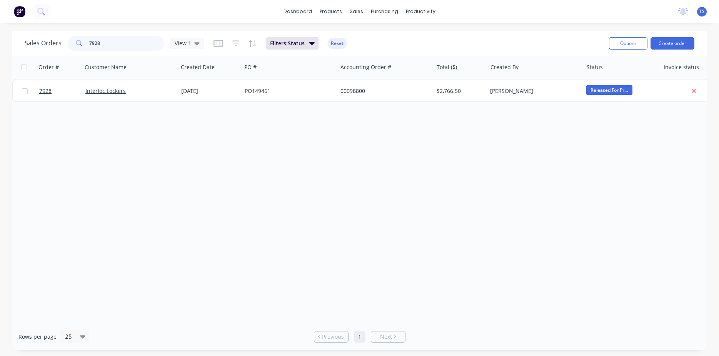
click at [120, 45] on input "7928" at bounding box center [126, 43] width 75 height 15
click at [112, 46] on input "7931" at bounding box center [126, 43] width 75 height 15
click at [108, 47] on input "7933" at bounding box center [126, 43] width 75 height 15
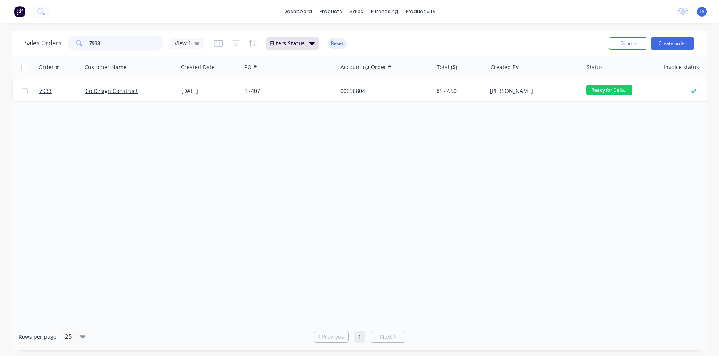
click at [108, 47] on input "7933" at bounding box center [126, 43] width 75 height 15
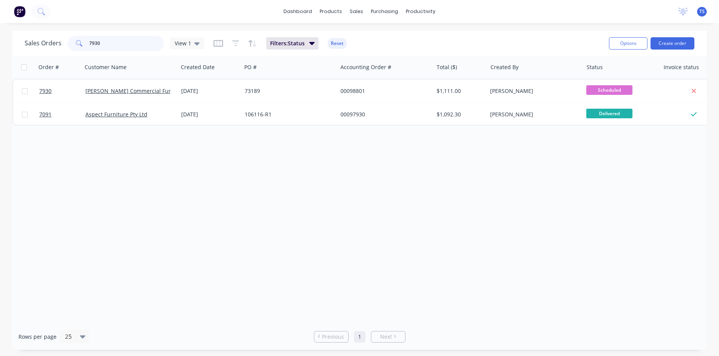
click at [110, 47] on input "7930" at bounding box center [126, 43] width 75 height 15
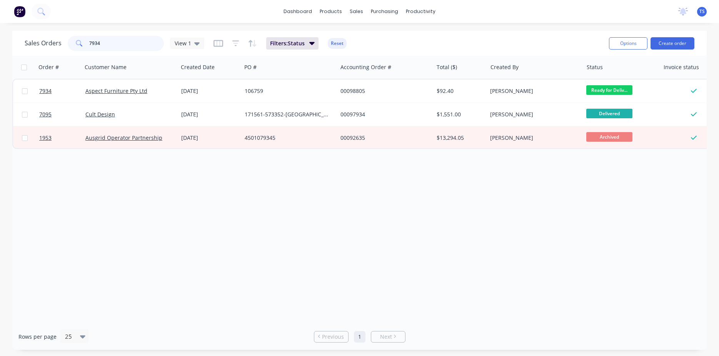
click at [110, 47] on input "7934" at bounding box center [126, 43] width 75 height 15
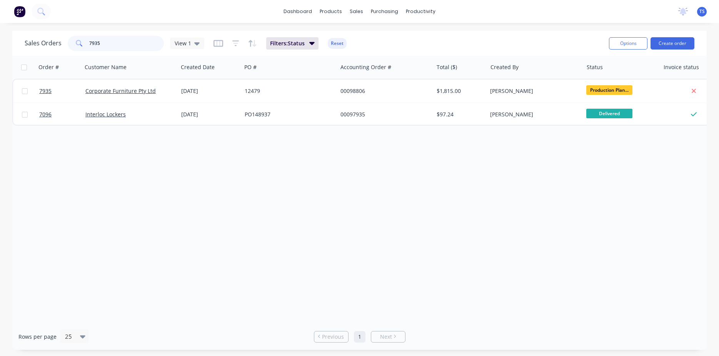
click at [106, 47] on input "7935" at bounding box center [126, 43] width 75 height 15
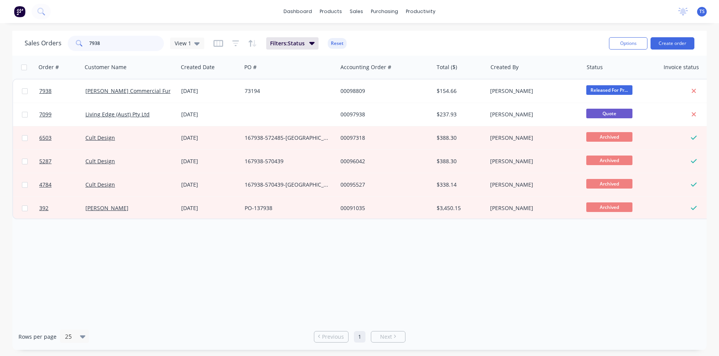
click at [108, 47] on input "7938" at bounding box center [126, 43] width 75 height 15
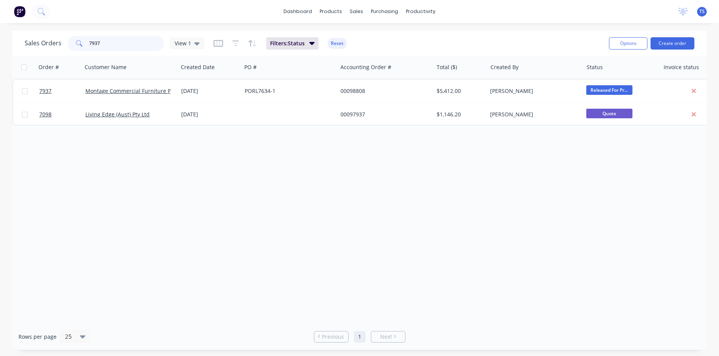
click at [103, 48] on input "7937" at bounding box center [126, 43] width 75 height 15
click at [120, 45] on input "7942" at bounding box center [126, 43] width 75 height 15
click at [100, 45] on input "7942" at bounding box center [126, 43] width 75 height 15
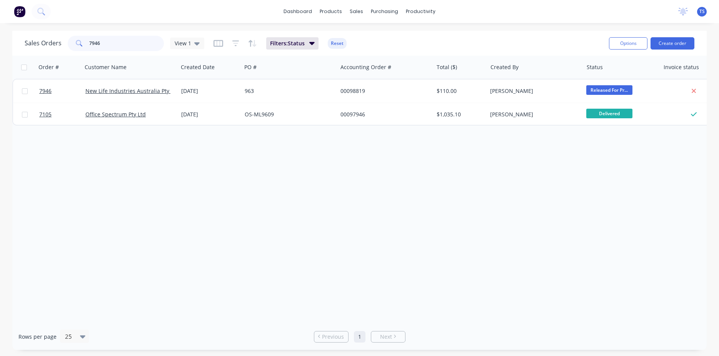
click at [100, 45] on input "7946" at bounding box center [126, 43] width 75 height 15
click at [100, 45] on input "7947" at bounding box center [126, 43] width 75 height 15
click at [100, 45] on input "7948" at bounding box center [126, 43] width 75 height 15
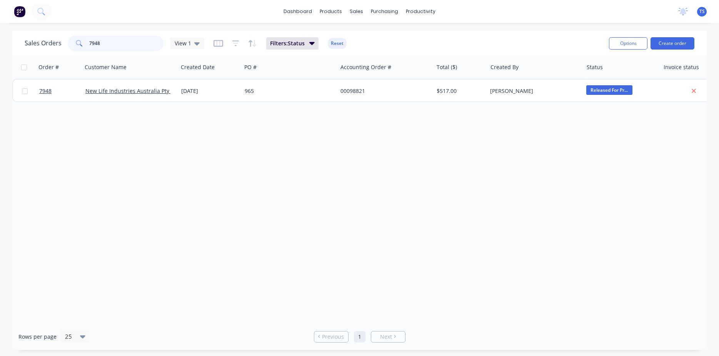
click at [100, 45] on input "7948" at bounding box center [126, 43] width 75 height 15
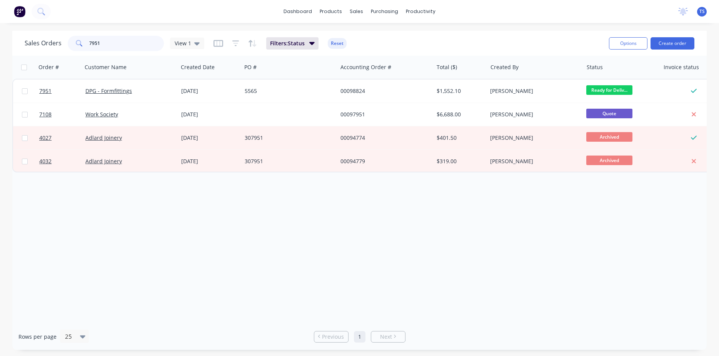
click at [100, 45] on input "7951" at bounding box center [126, 43] width 75 height 15
click at [100, 45] on input "7950" at bounding box center [126, 43] width 75 height 15
click at [100, 44] on input "7950" at bounding box center [126, 43] width 75 height 15
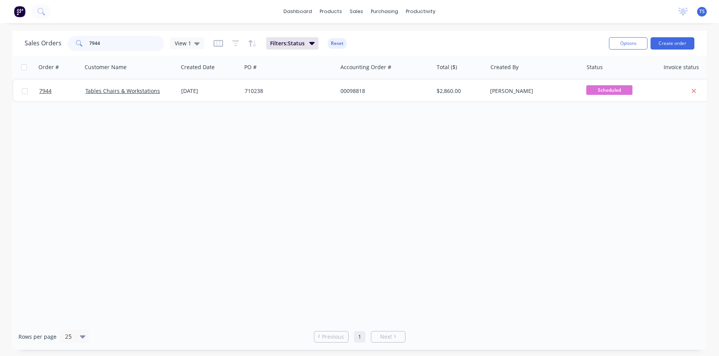
click at [114, 45] on input "7944" at bounding box center [126, 43] width 75 height 15
click at [113, 47] on input "7943" at bounding box center [126, 43] width 75 height 15
click at [110, 45] on input "7952" at bounding box center [126, 43] width 75 height 15
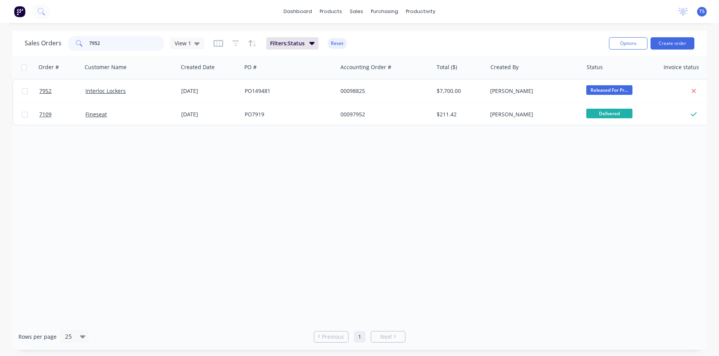
click at [110, 45] on input "7952" at bounding box center [126, 43] width 75 height 15
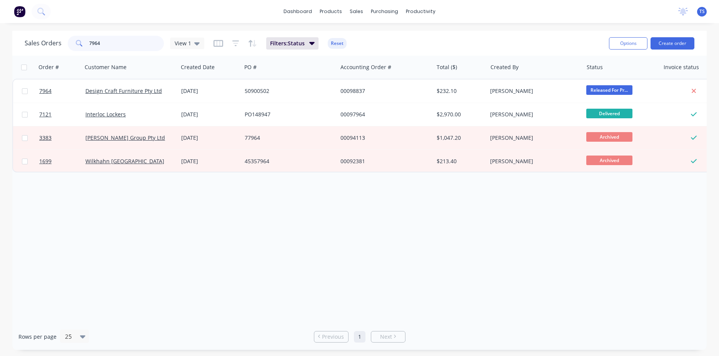
click at [107, 45] on input "7964" at bounding box center [126, 43] width 75 height 15
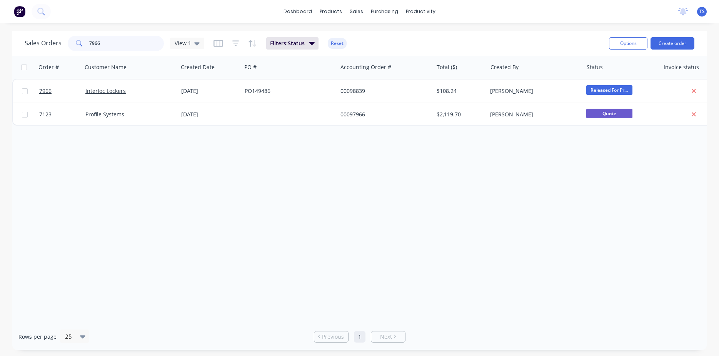
click at [106, 43] on input "7966" at bounding box center [126, 43] width 75 height 15
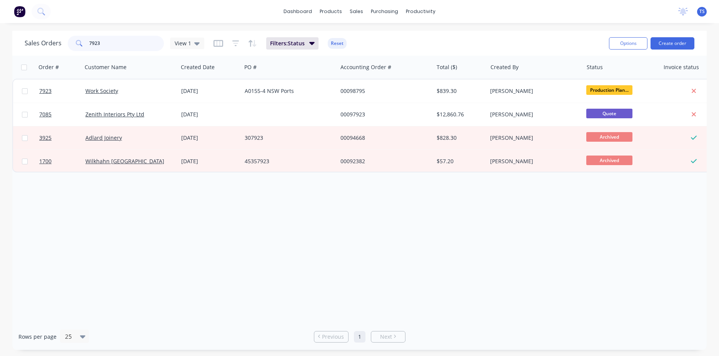
click at [98, 44] on input "7923" at bounding box center [126, 43] width 75 height 15
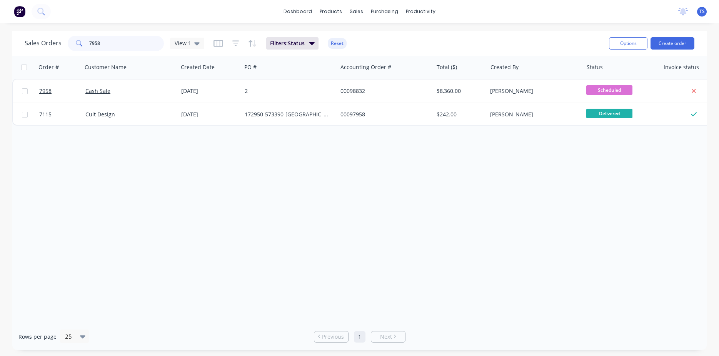
click at [98, 45] on input "7958" at bounding box center [126, 43] width 75 height 15
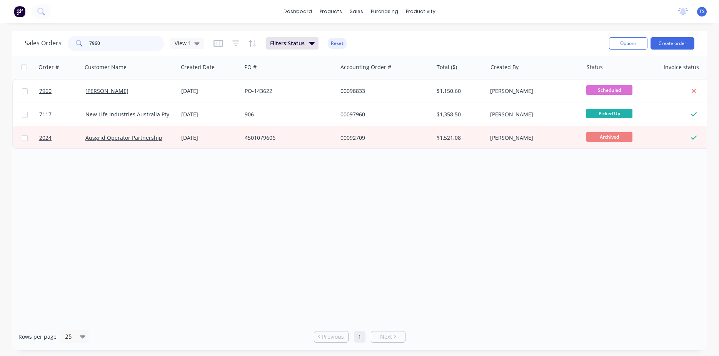
click at [113, 45] on input "7960" at bounding box center [126, 43] width 75 height 15
type input "7965"
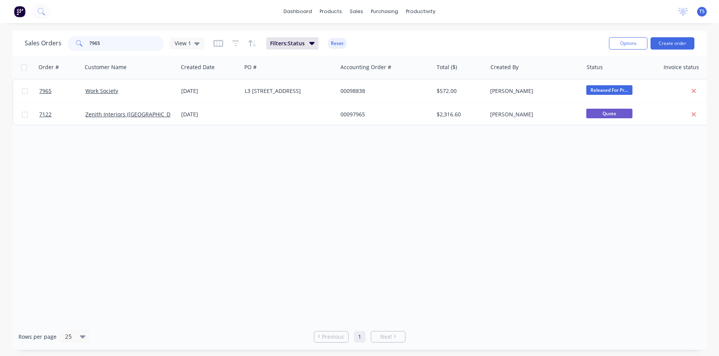
click at [113, 45] on input "7965" at bounding box center [126, 43] width 75 height 15
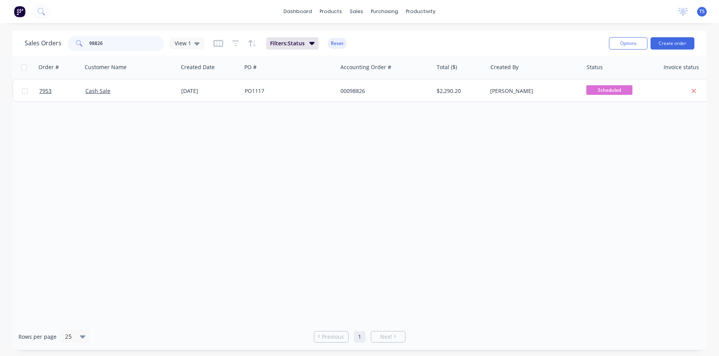
click at [113, 45] on input "98826" at bounding box center [126, 43] width 75 height 15
type input "7967"
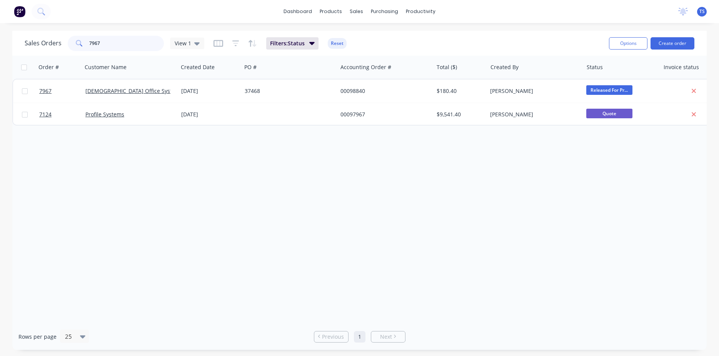
click at [113, 45] on input "7967" at bounding box center [126, 43] width 75 height 15
click at [113, 45] on input "7976" at bounding box center [126, 43] width 75 height 15
click at [113, 45] on input "7977" at bounding box center [126, 43] width 75 height 15
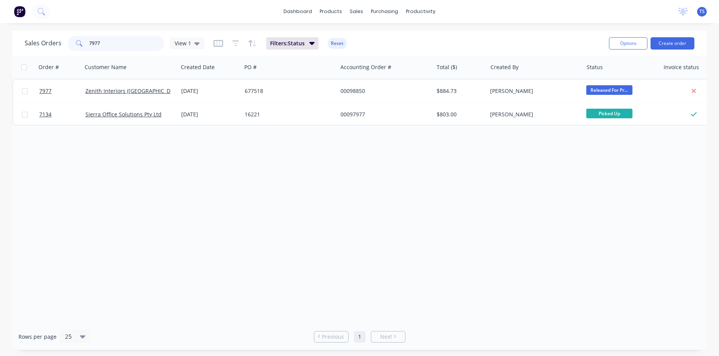
click at [113, 45] on input "7977" at bounding box center [126, 43] width 75 height 15
click at [113, 45] on input "7979" at bounding box center [126, 43] width 75 height 15
click at [113, 45] on input "7981" at bounding box center [126, 43] width 75 height 15
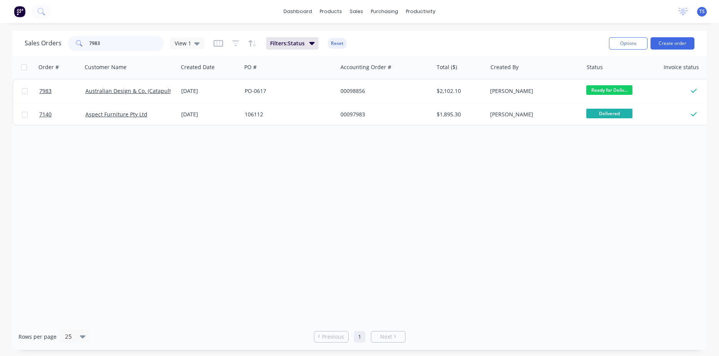
click at [113, 45] on input "7983" at bounding box center [126, 43] width 75 height 15
click at [110, 43] on input "7984" at bounding box center [126, 43] width 75 height 15
click at [118, 50] on input "7988" at bounding box center [126, 43] width 75 height 15
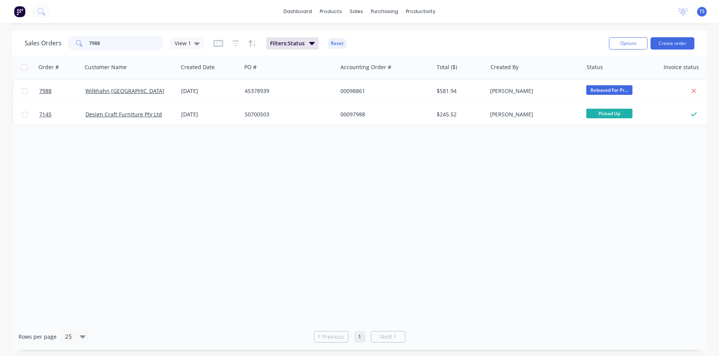
click at [118, 50] on input "7988" at bounding box center [126, 43] width 75 height 15
click at [122, 47] on input "7972" at bounding box center [126, 43] width 75 height 15
click at [123, 47] on input "7982" at bounding box center [126, 43] width 75 height 15
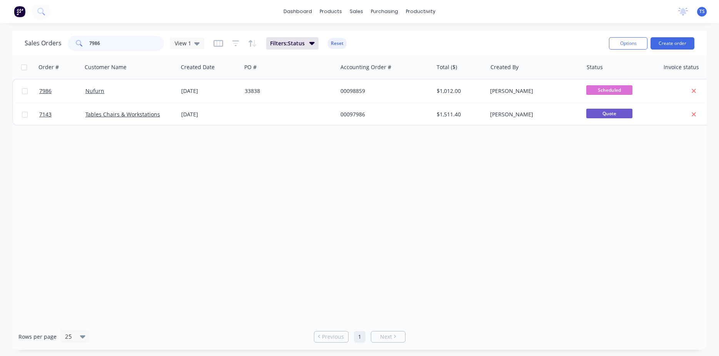
click at [126, 47] on input "7986" at bounding box center [126, 43] width 75 height 15
click at [106, 52] on div "Sales Orders 7986 View 1 Filters: Status Reset" at bounding box center [314, 43] width 578 height 19
click at [106, 47] on input "7986" at bounding box center [126, 43] width 75 height 15
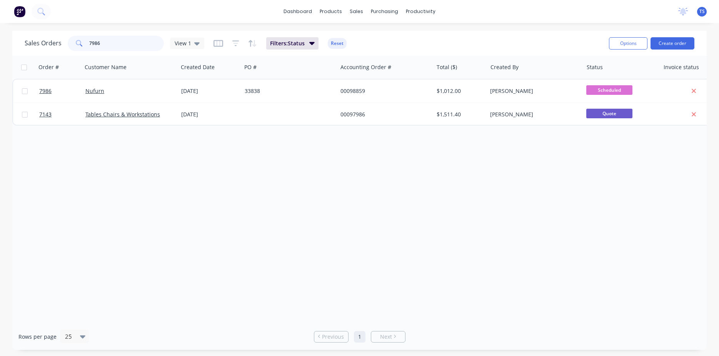
click at [106, 47] on input "7986" at bounding box center [126, 43] width 75 height 15
click at [114, 47] on input "7990" at bounding box center [126, 43] width 75 height 15
type input "7989"
click at [129, 47] on input "7989" at bounding box center [126, 43] width 75 height 15
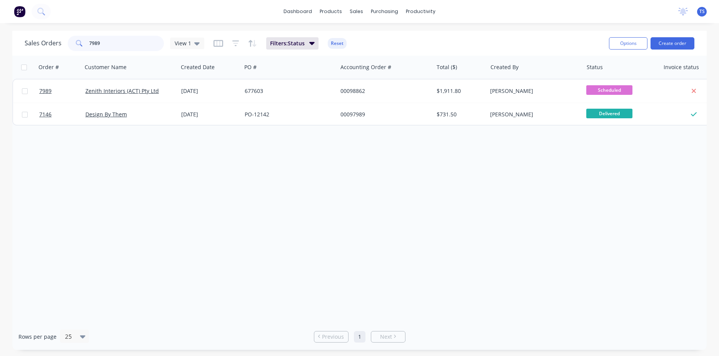
click at [129, 47] on input "7989" at bounding box center [126, 43] width 75 height 15
